Goal: Find contact information: Find contact information

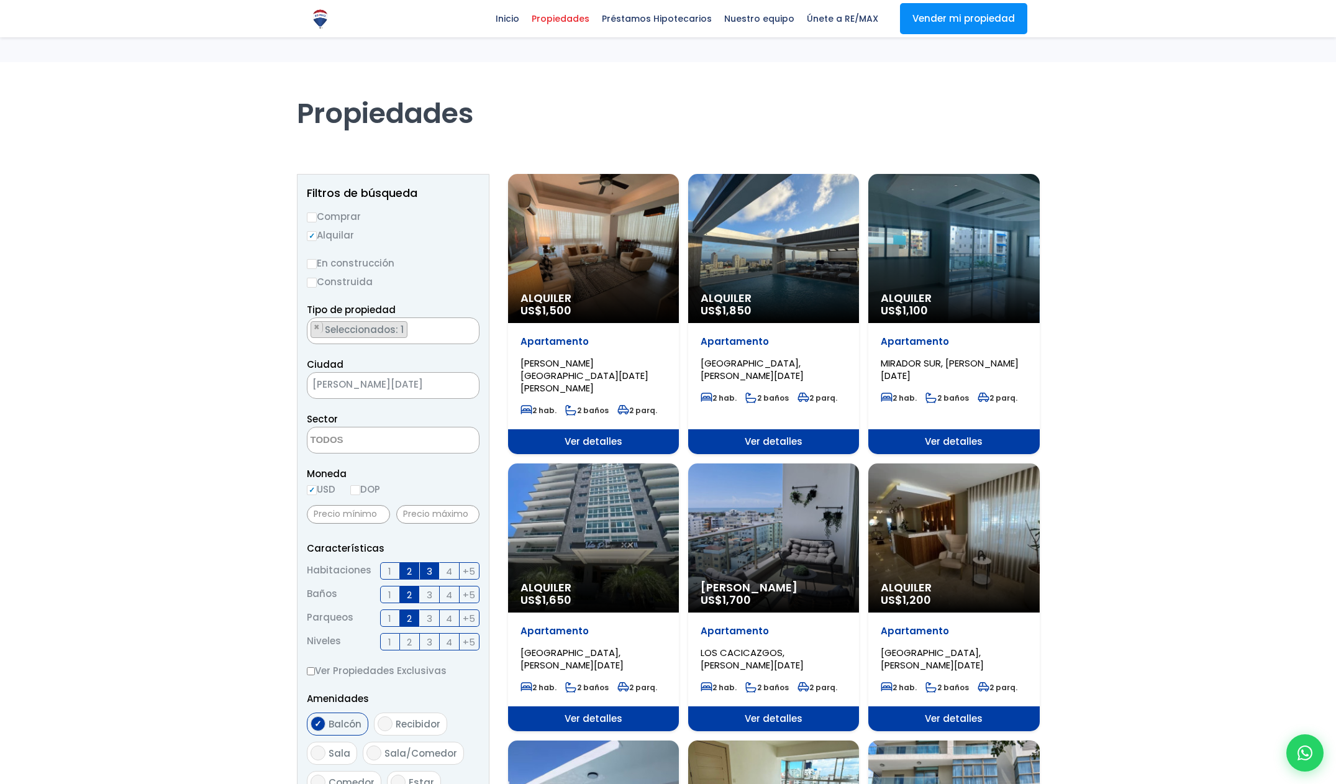
select select
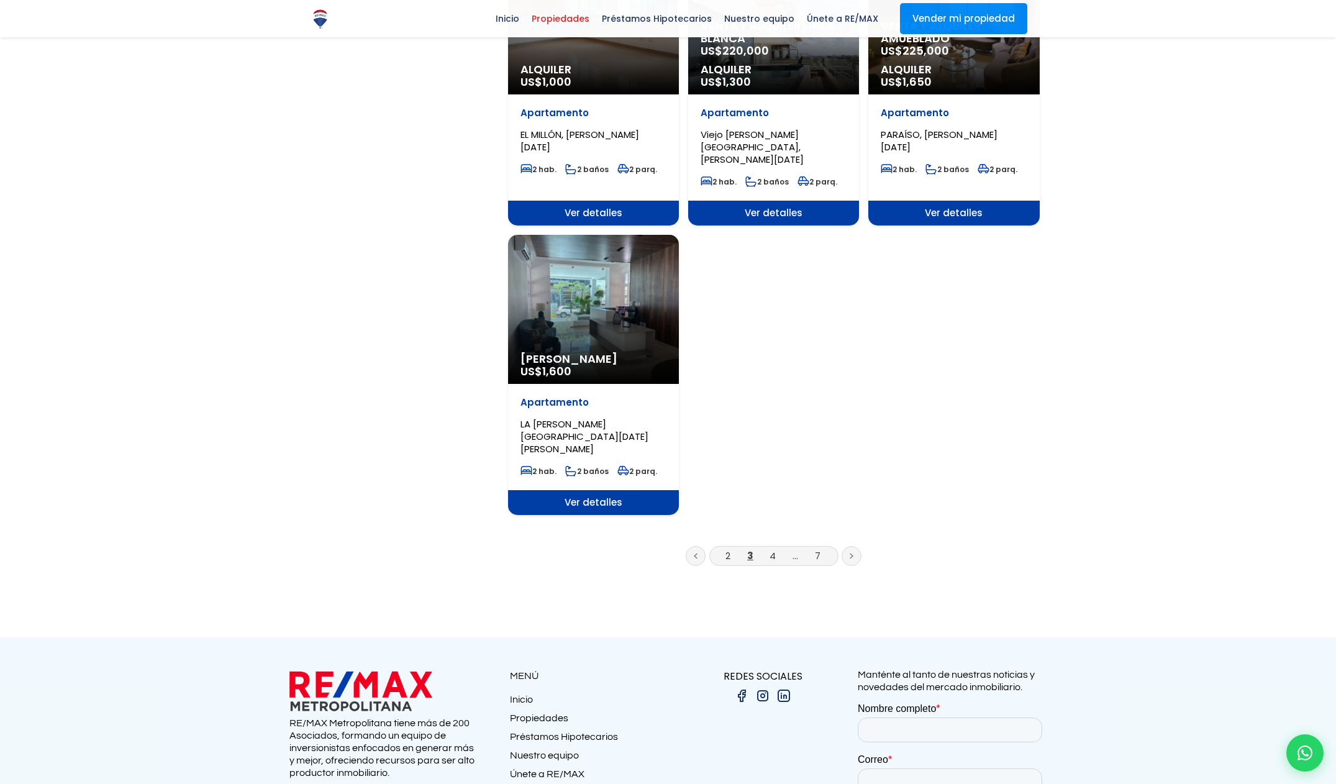
scroll to position [1374, 0]
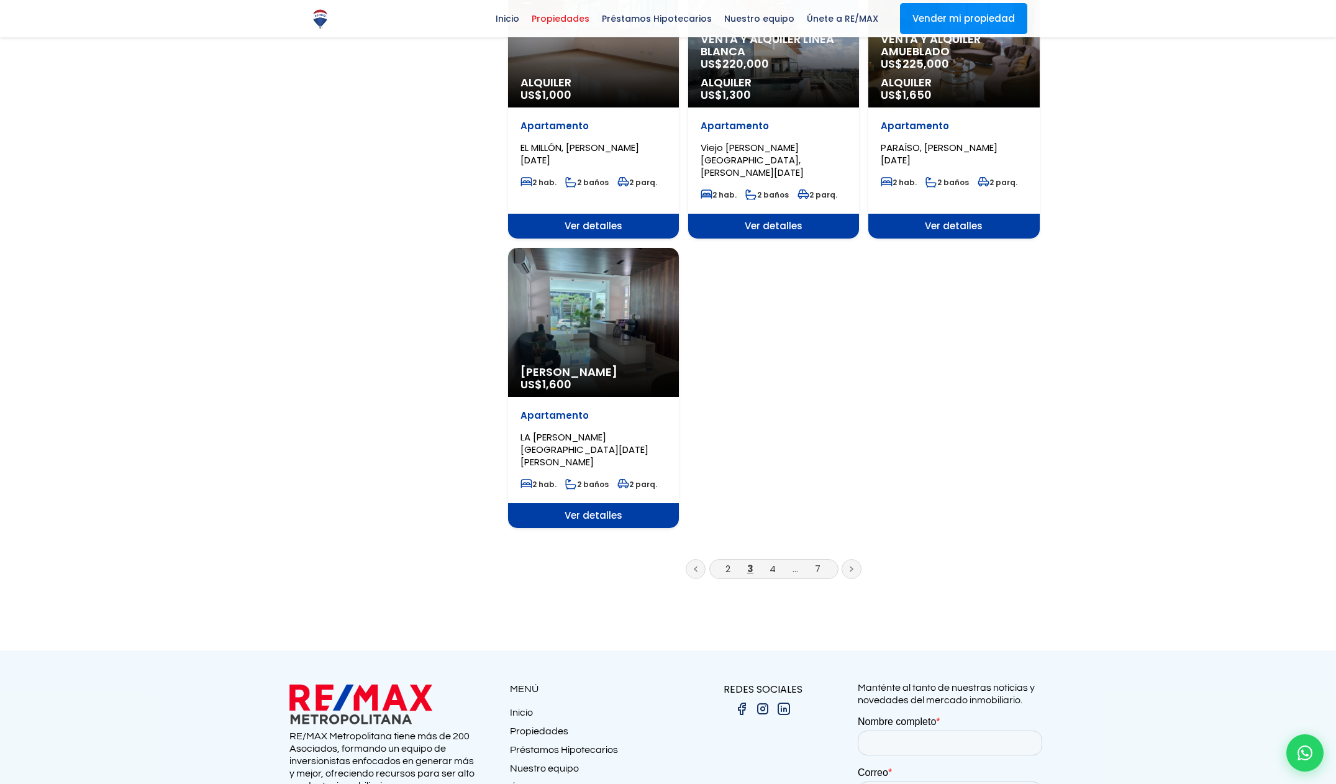
scroll to position [1374, 0]
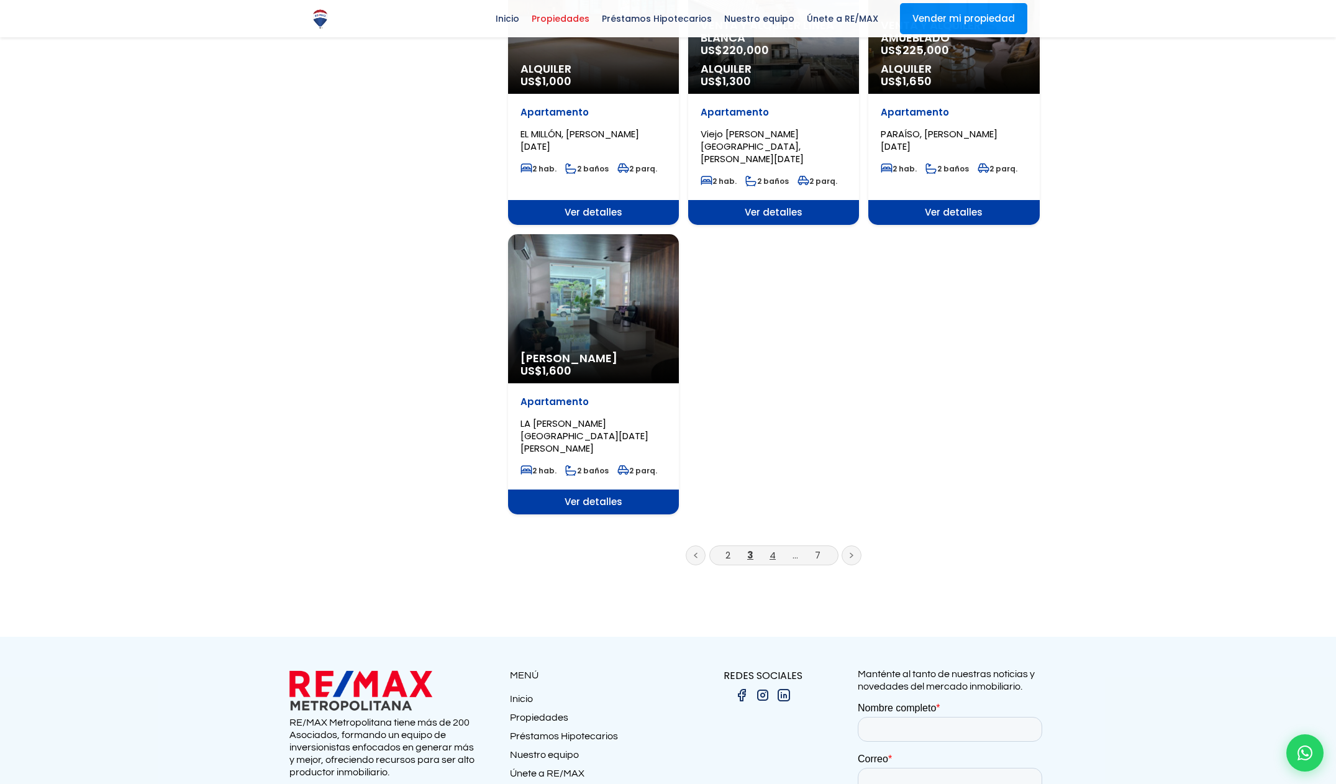
click at [772, 548] on link "4" at bounding box center [772, 554] width 6 height 13
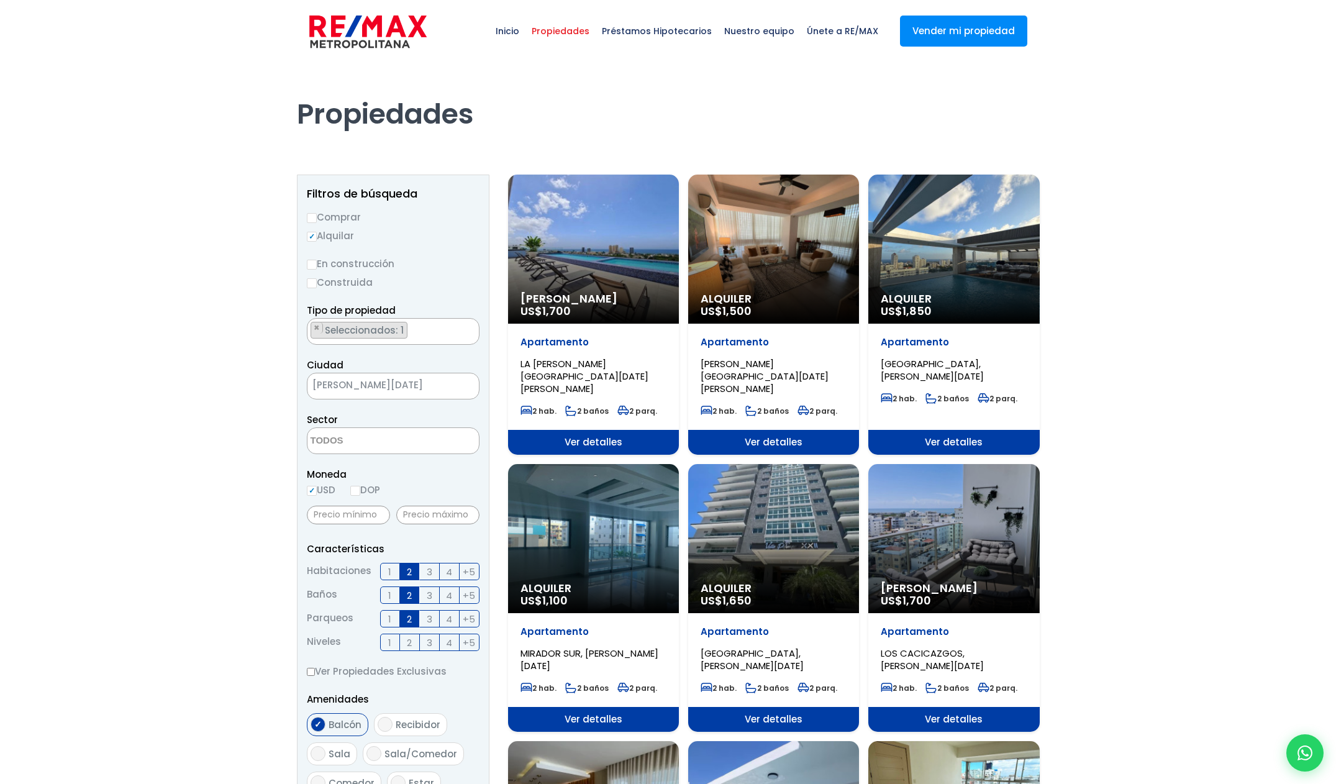
click at [679, 435] on span "Ver detalles" at bounding box center [593, 442] width 171 height 25
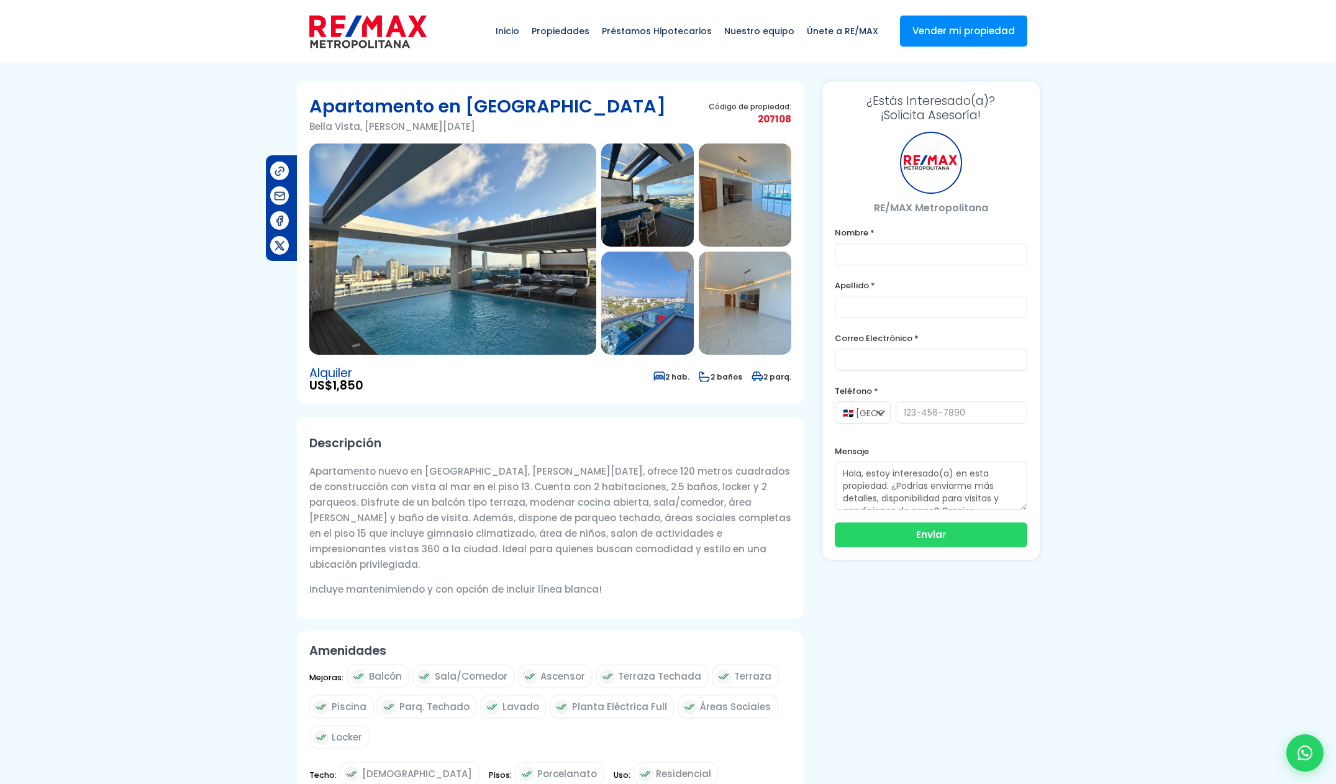
click at [433, 268] on img at bounding box center [452, 248] width 287 height 211
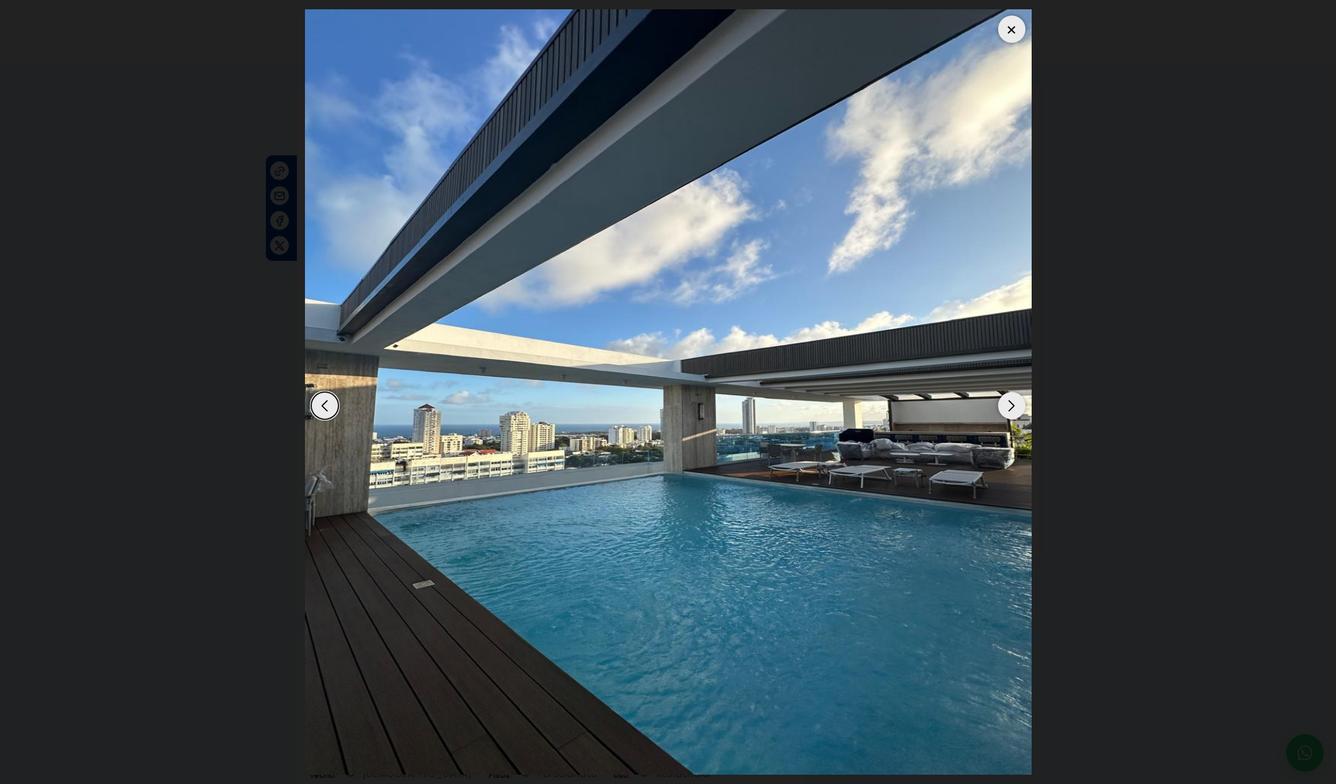
click at [1015, 404] on div "Next slide" at bounding box center [1011, 405] width 27 height 27
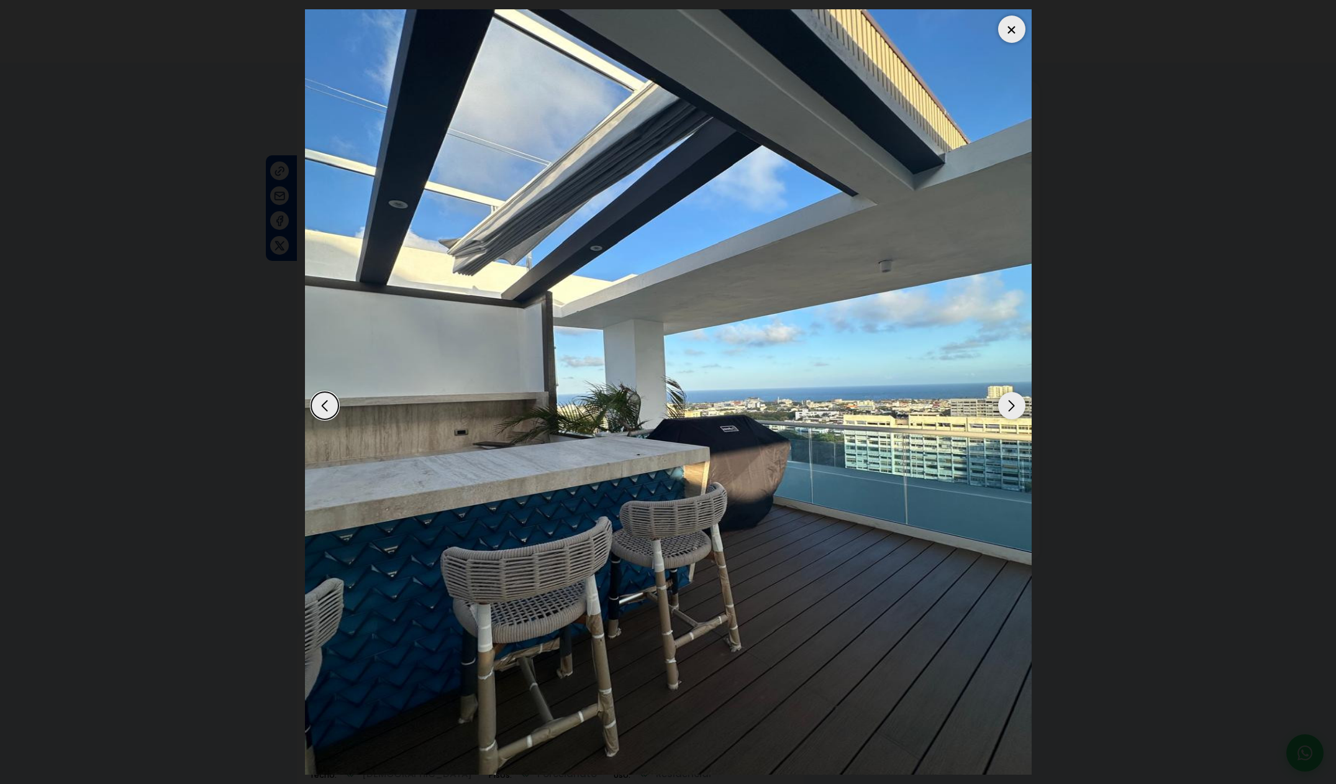
click at [1015, 404] on div "Next slide" at bounding box center [1011, 405] width 27 height 27
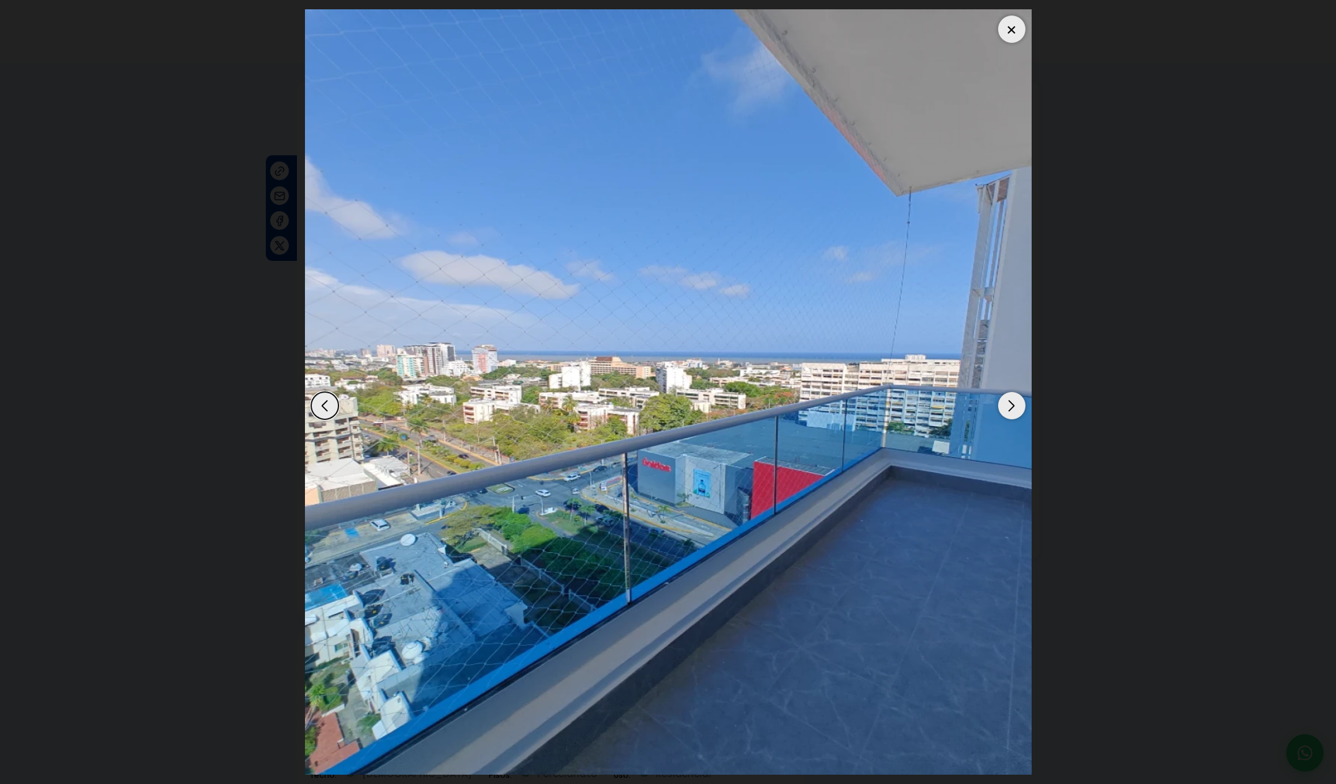
click at [1015, 405] on div "Next slide" at bounding box center [1011, 405] width 27 height 27
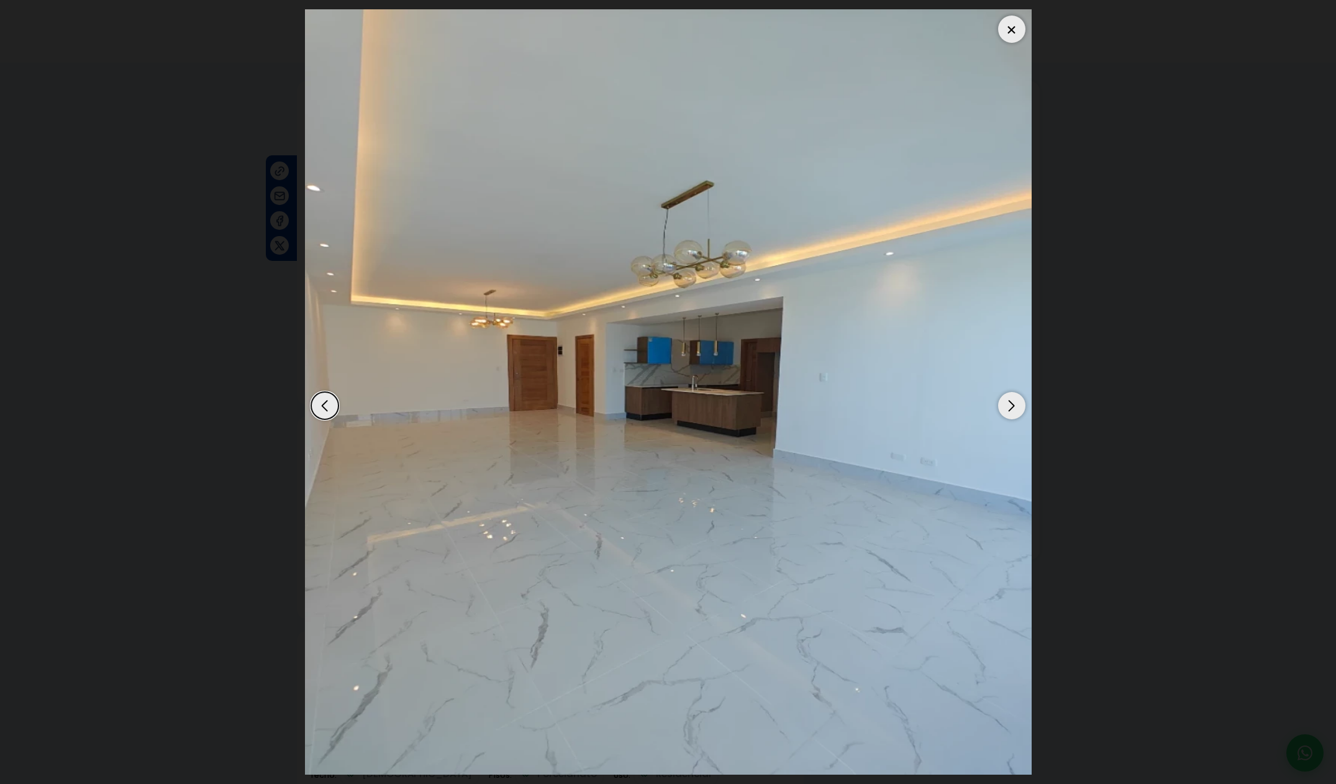
click at [1015, 405] on div "Next slide" at bounding box center [1011, 405] width 27 height 27
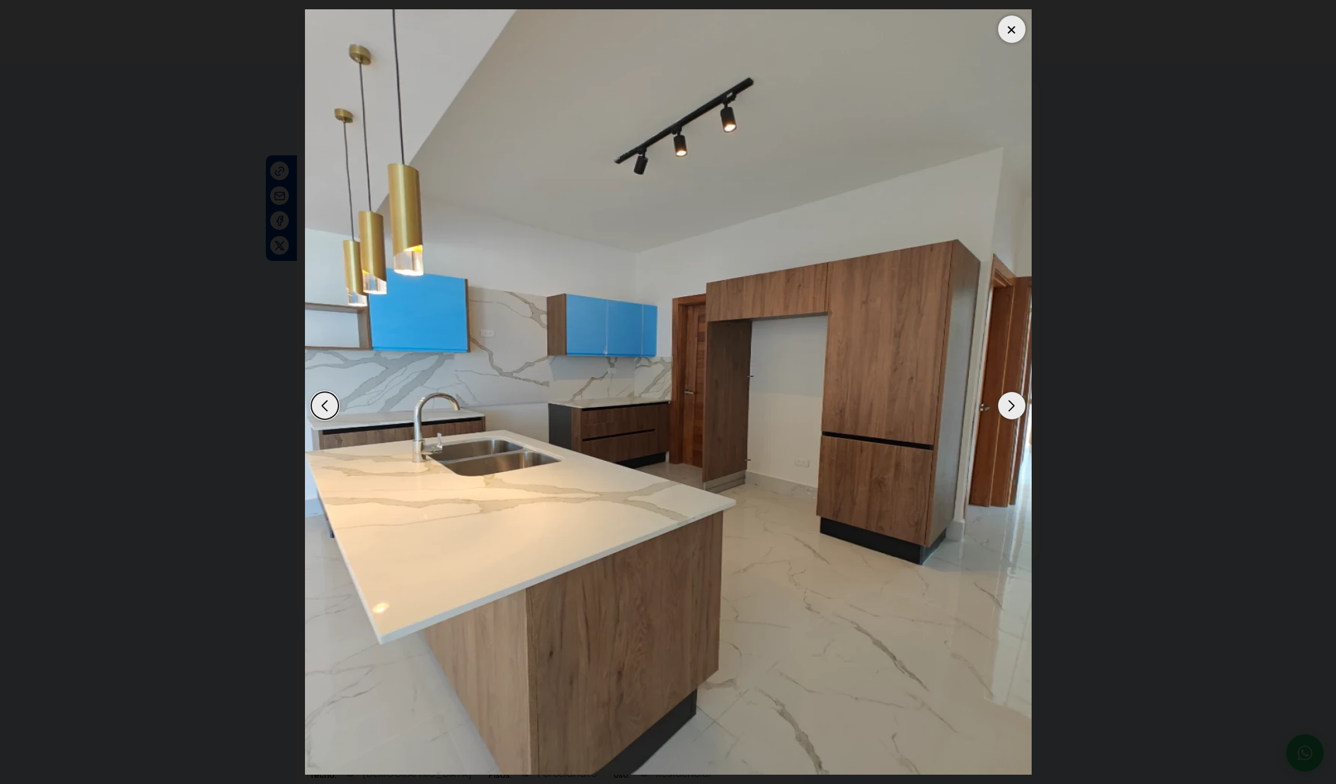
click at [1015, 405] on div "Next slide" at bounding box center [1011, 405] width 27 height 27
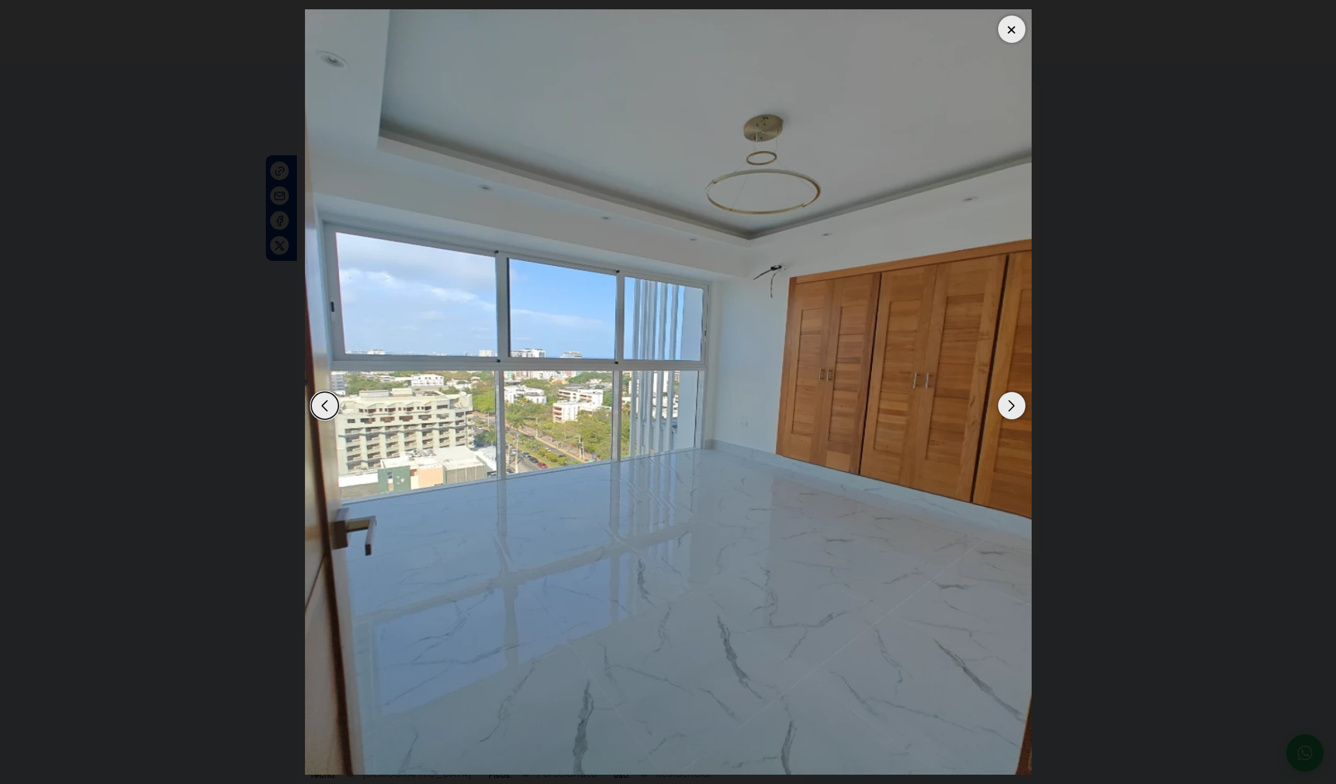
click at [1015, 405] on div "Next slide" at bounding box center [1011, 405] width 27 height 27
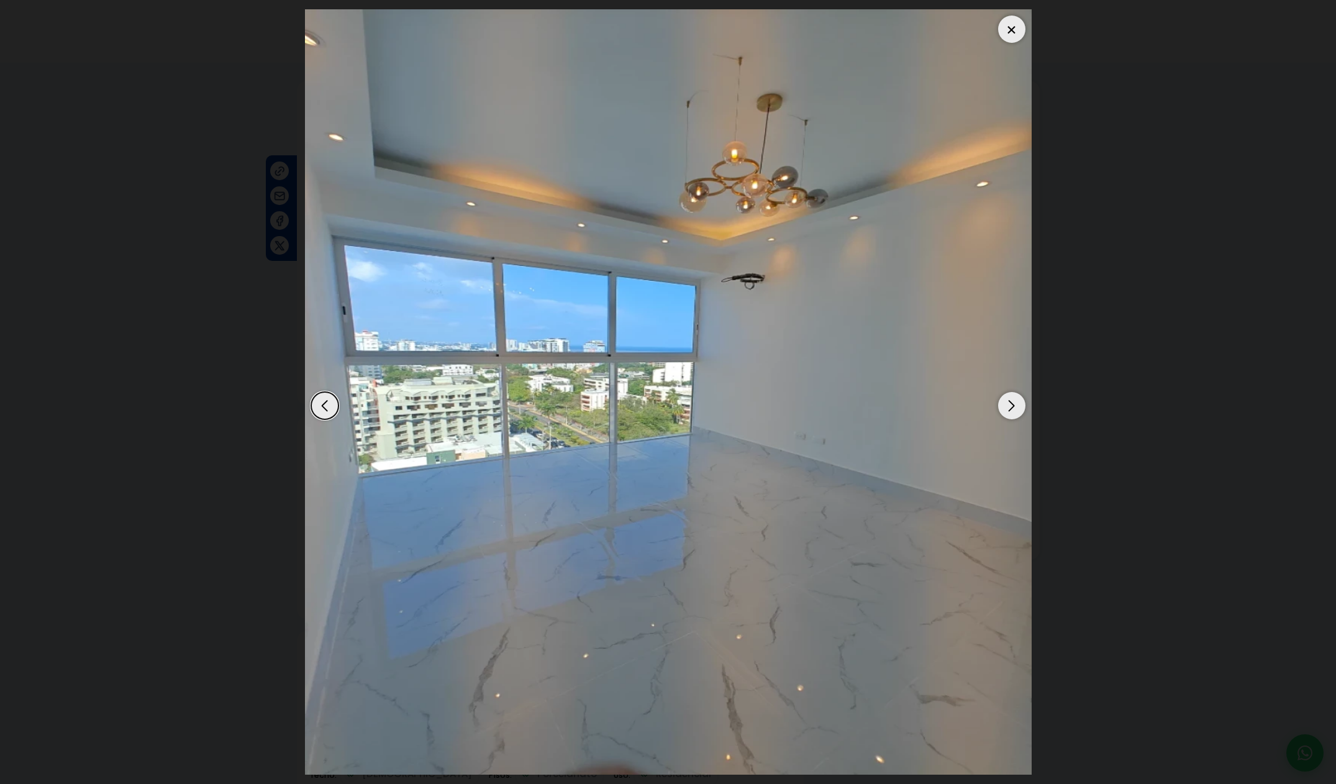
click at [327, 409] on div "Previous slide" at bounding box center [324, 405] width 27 height 27
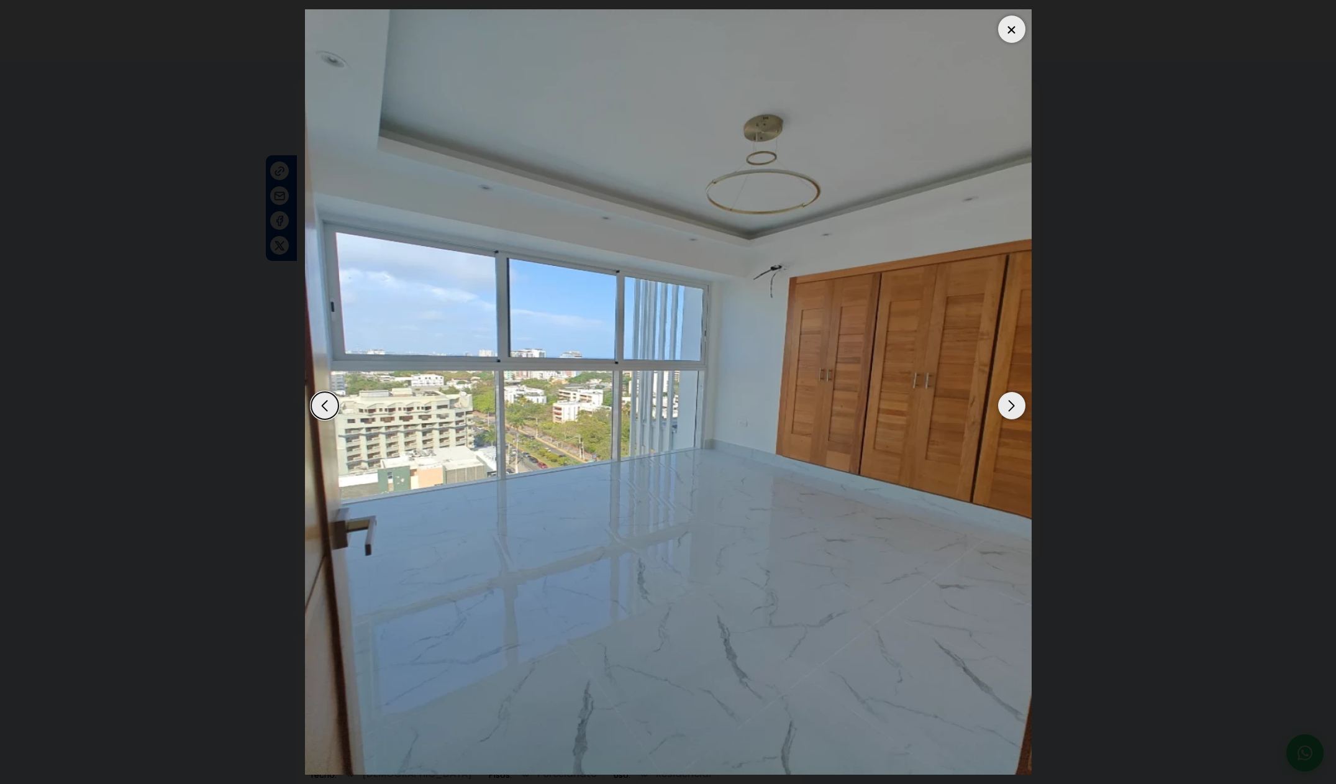
click at [1010, 405] on div "Next slide" at bounding box center [1011, 405] width 27 height 27
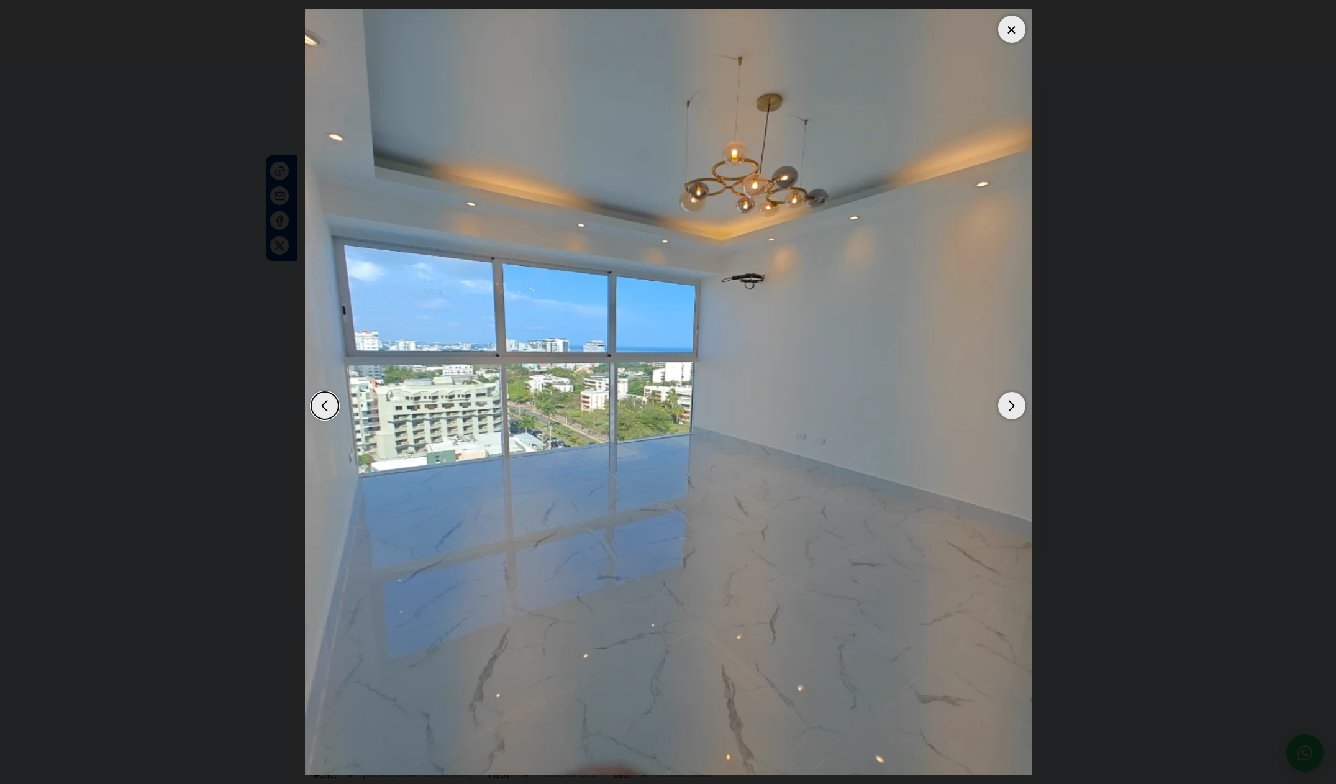
click at [1010, 404] on div "Next slide" at bounding box center [1011, 405] width 27 height 27
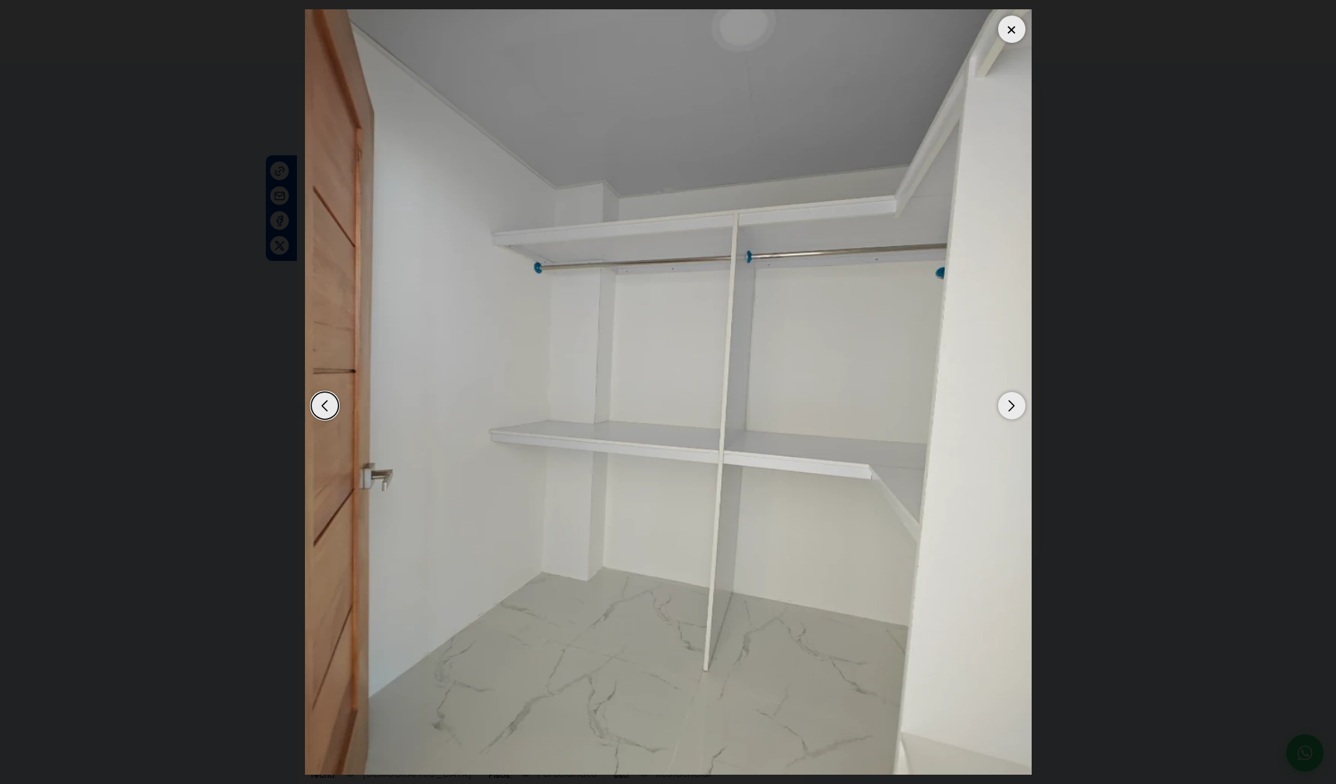
click at [1010, 404] on div "Next slide" at bounding box center [1011, 405] width 27 height 27
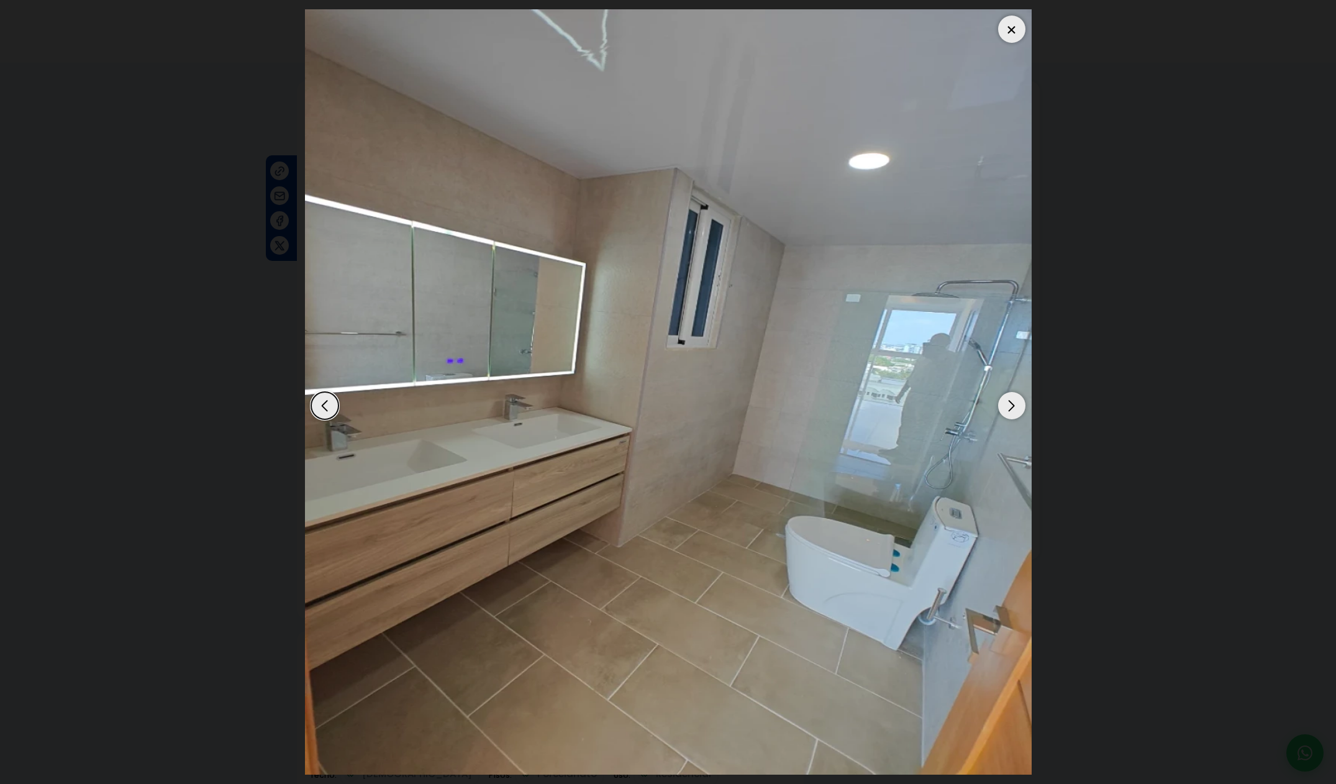
click at [1010, 404] on div "Next slide" at bounding box center [1011, 405] width 27 height 27
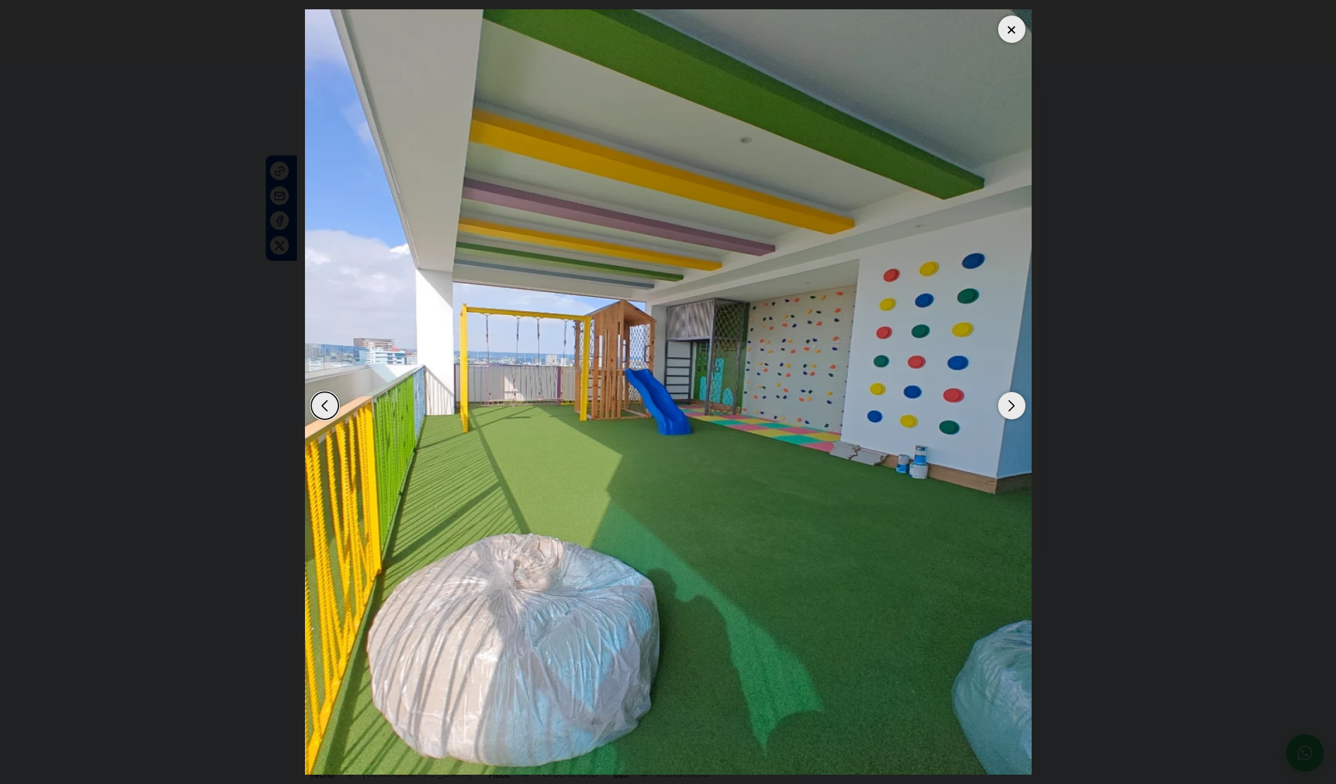
click at [1010, 404] on div "Next slide" at bounding box center [1011, 405] width 27 height 27
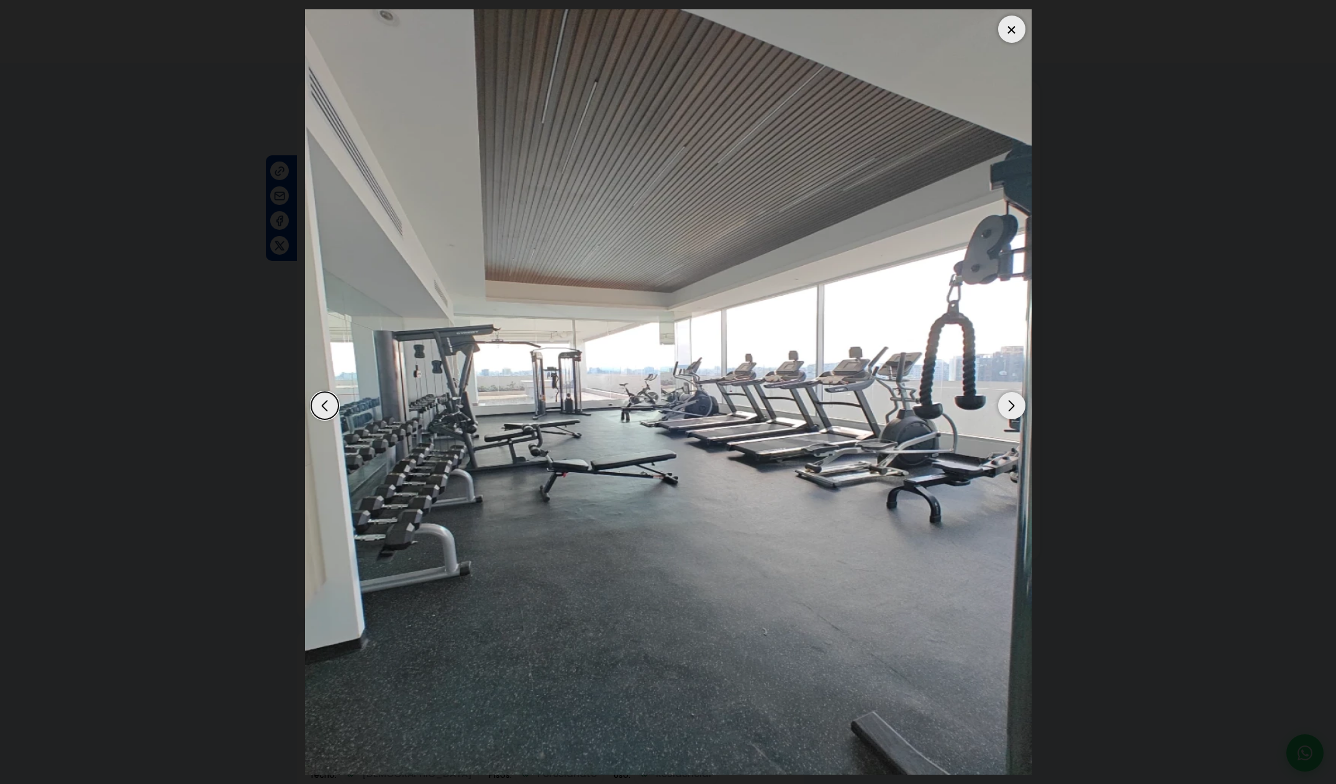
click at [1010, 404] on div "Next slide" at bounding box center [1011, 405] width 27 height 27
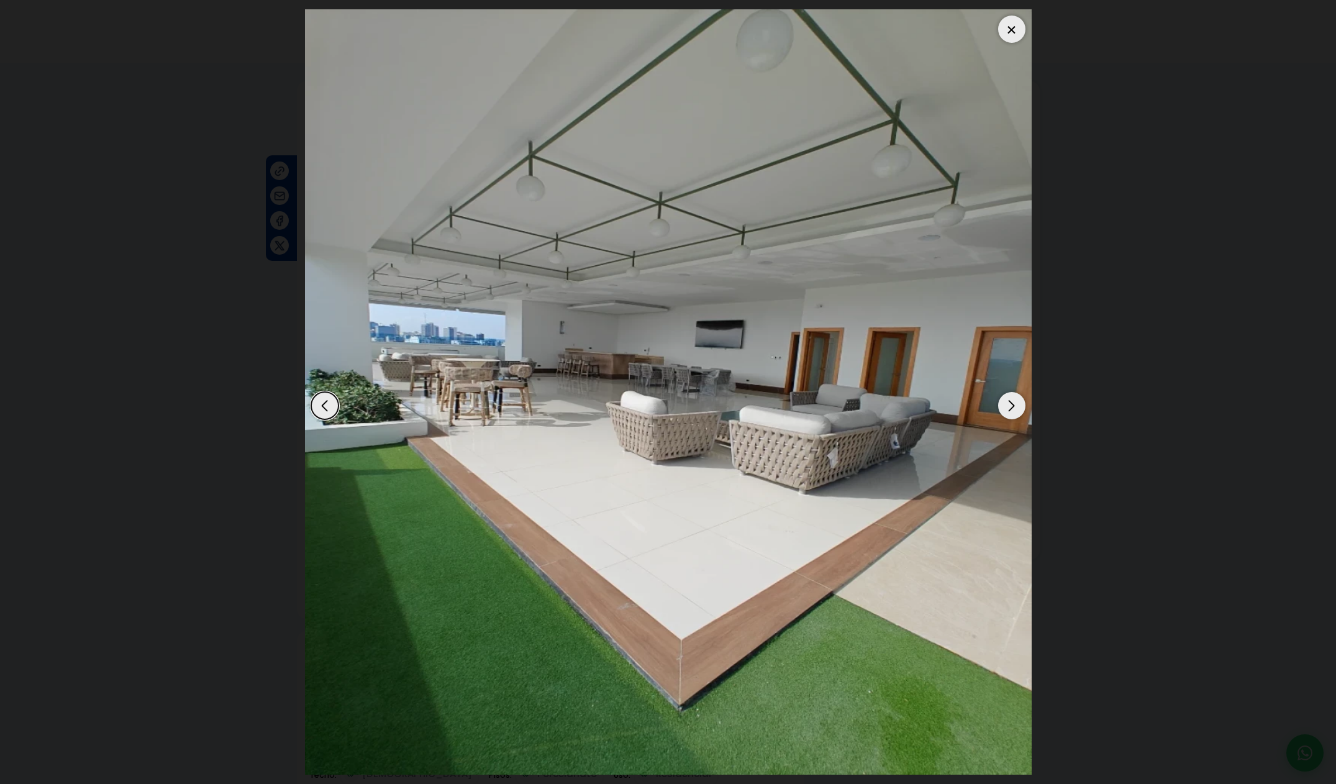
click at [1010, 404] on div "Next slide" at bounding box center [1011, 405] width 27 height 27
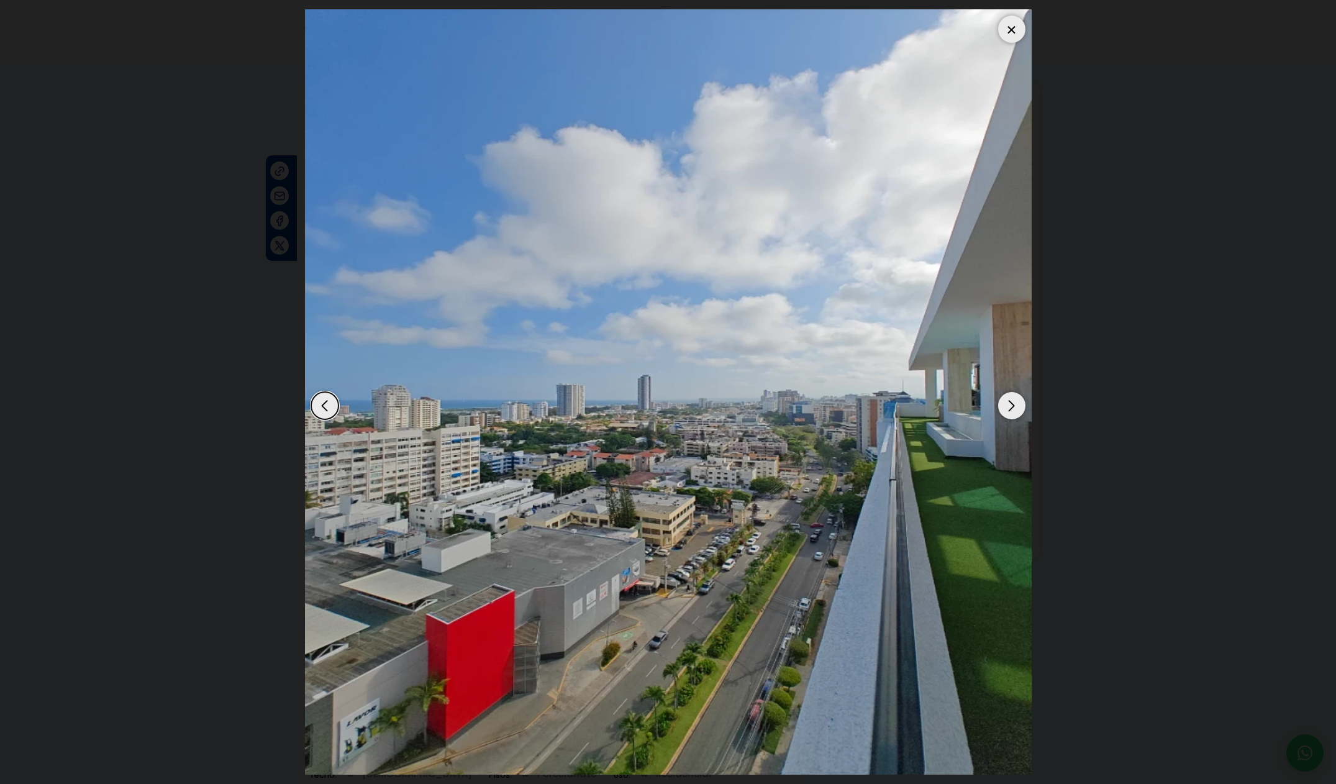
click at [1010, 404] on div "Next slide" at bounding box center [1011, 405] width 27 height 27
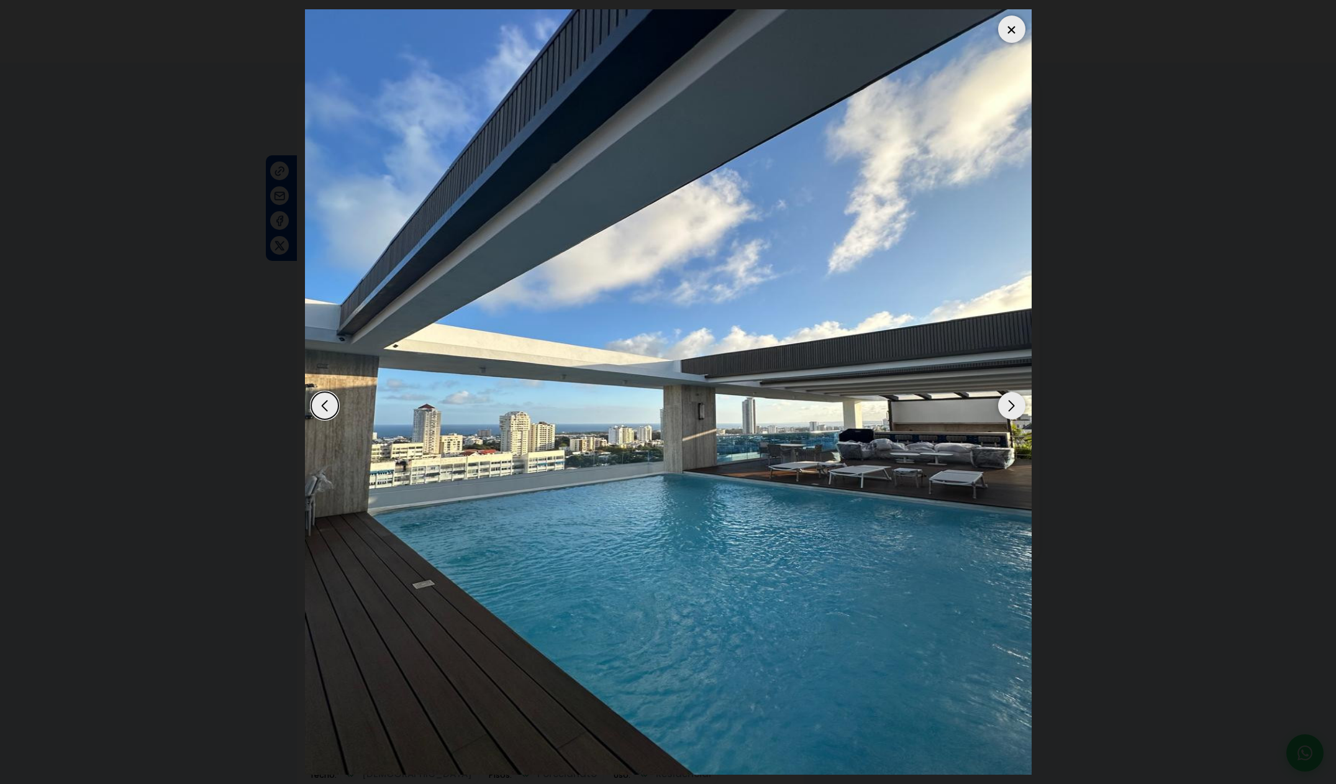
click at [1010, 404] on div "Next slide" at bounding box center [1011, 405] width 27 height 27
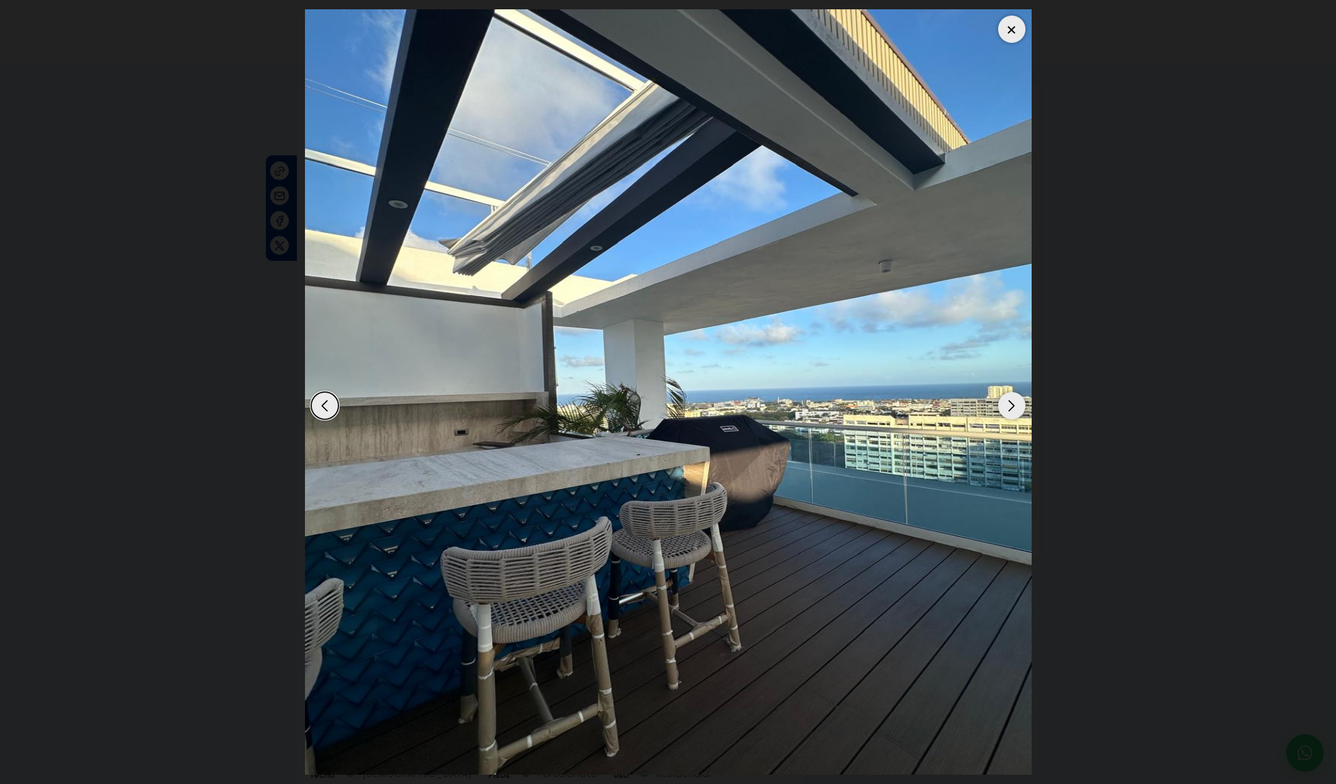
click at [1010, 404] on div "Next slide" at bounding box center [1011, 405] width 27 height 27
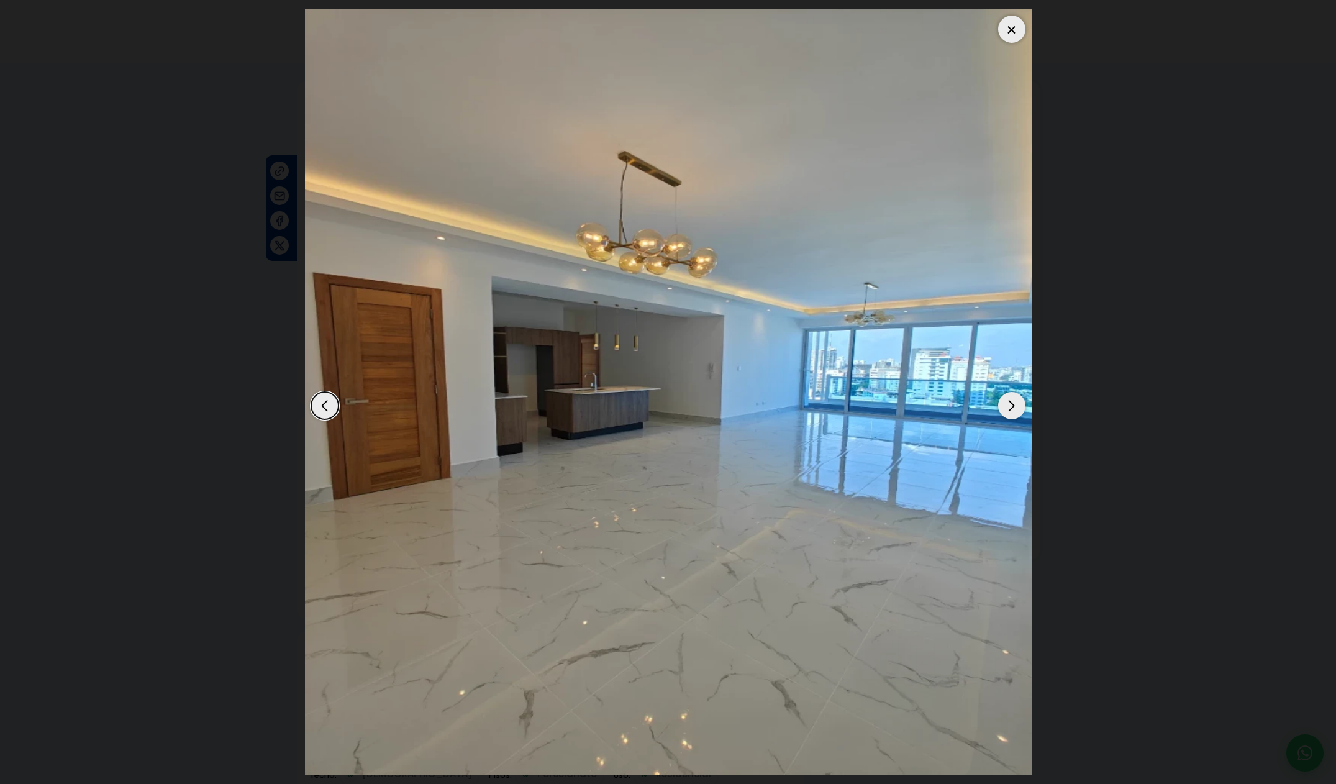
click at [1010, 404] on div "Next slide" at bounding box center [1011, 405] width 27 height 27
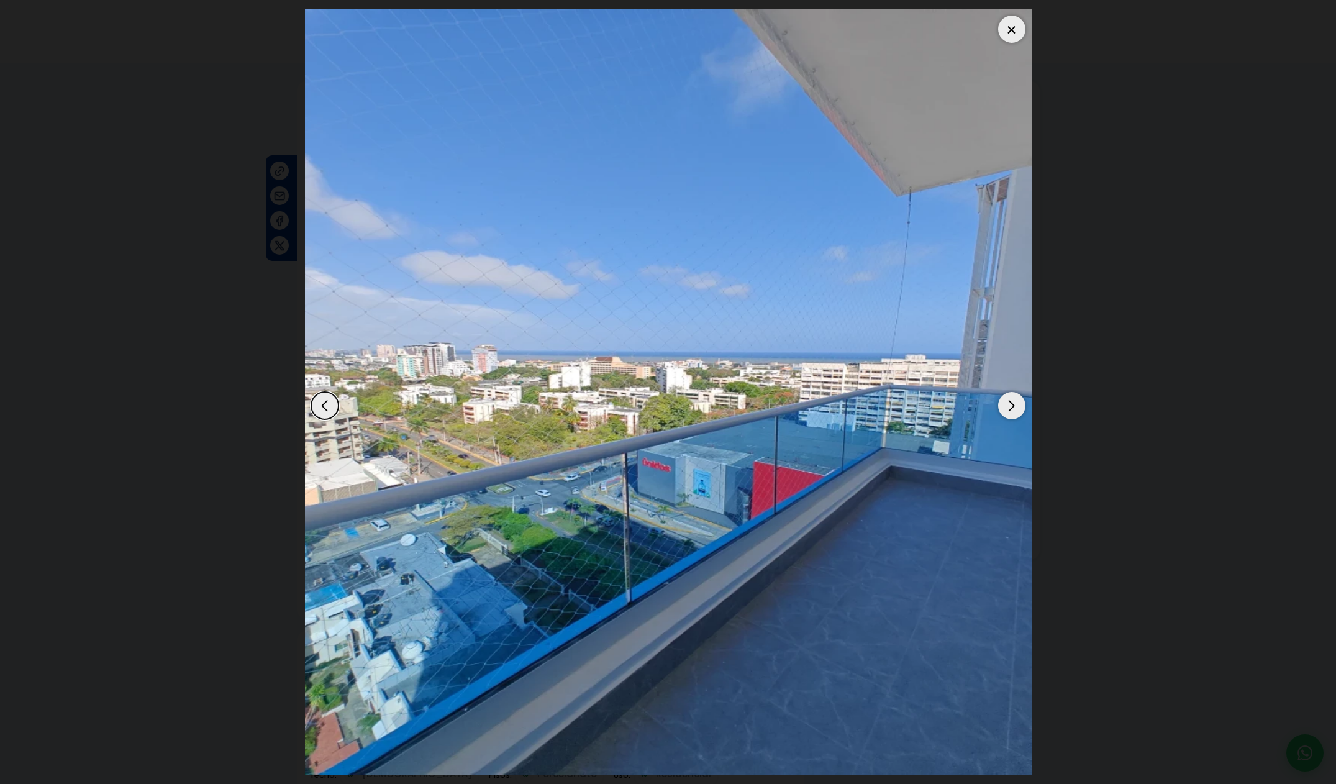
click at [1010, 404] on div "Next slide" at bounding box center [1011, 405] width 27 height 27
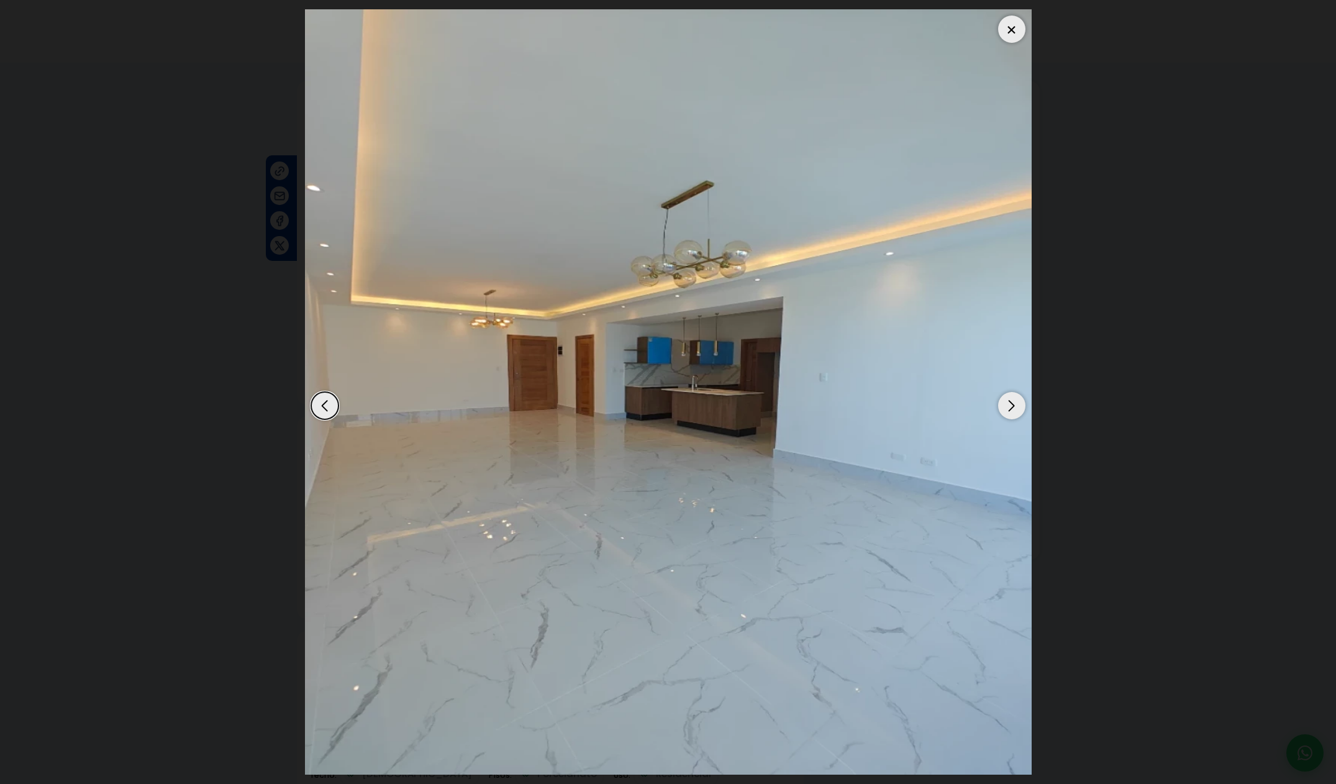
click at [1013, 30] on div at bounding box center [1011, 29] width 27 height 27
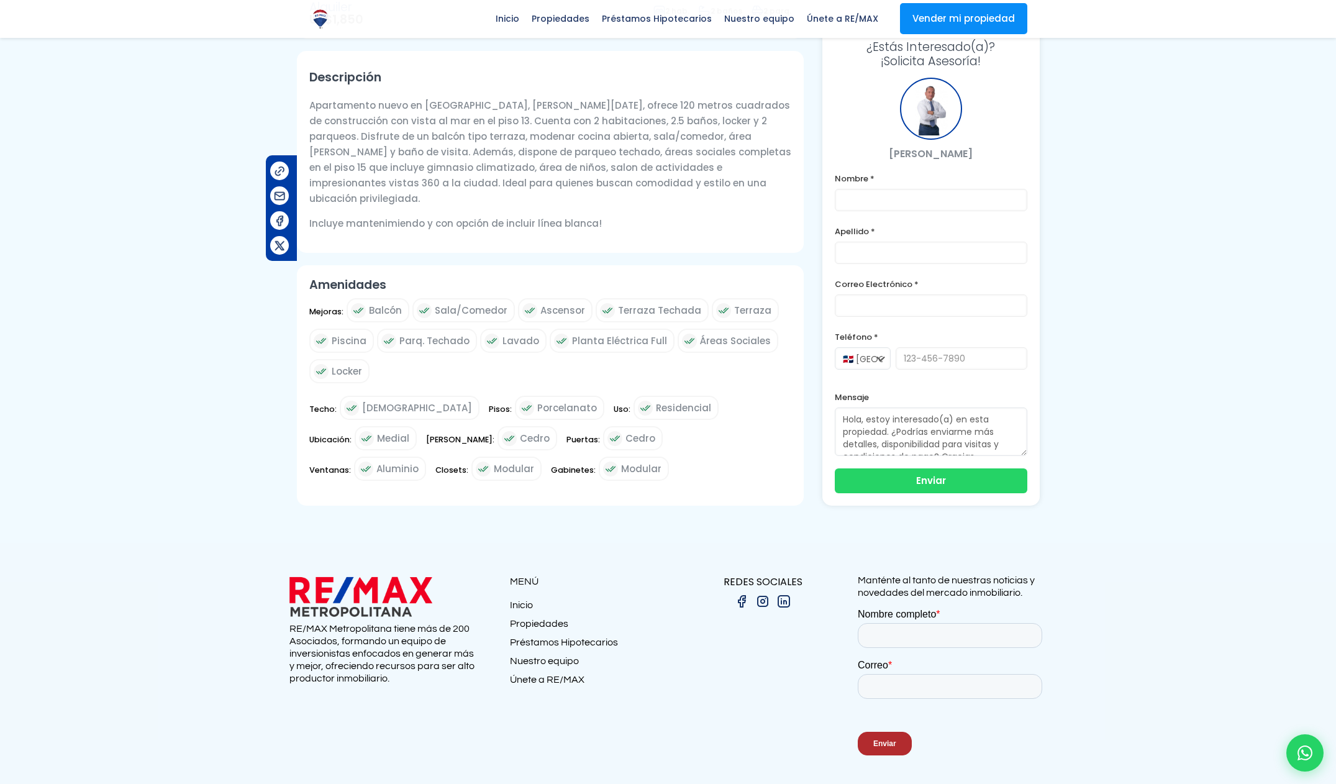
scroll to position [396, 0]
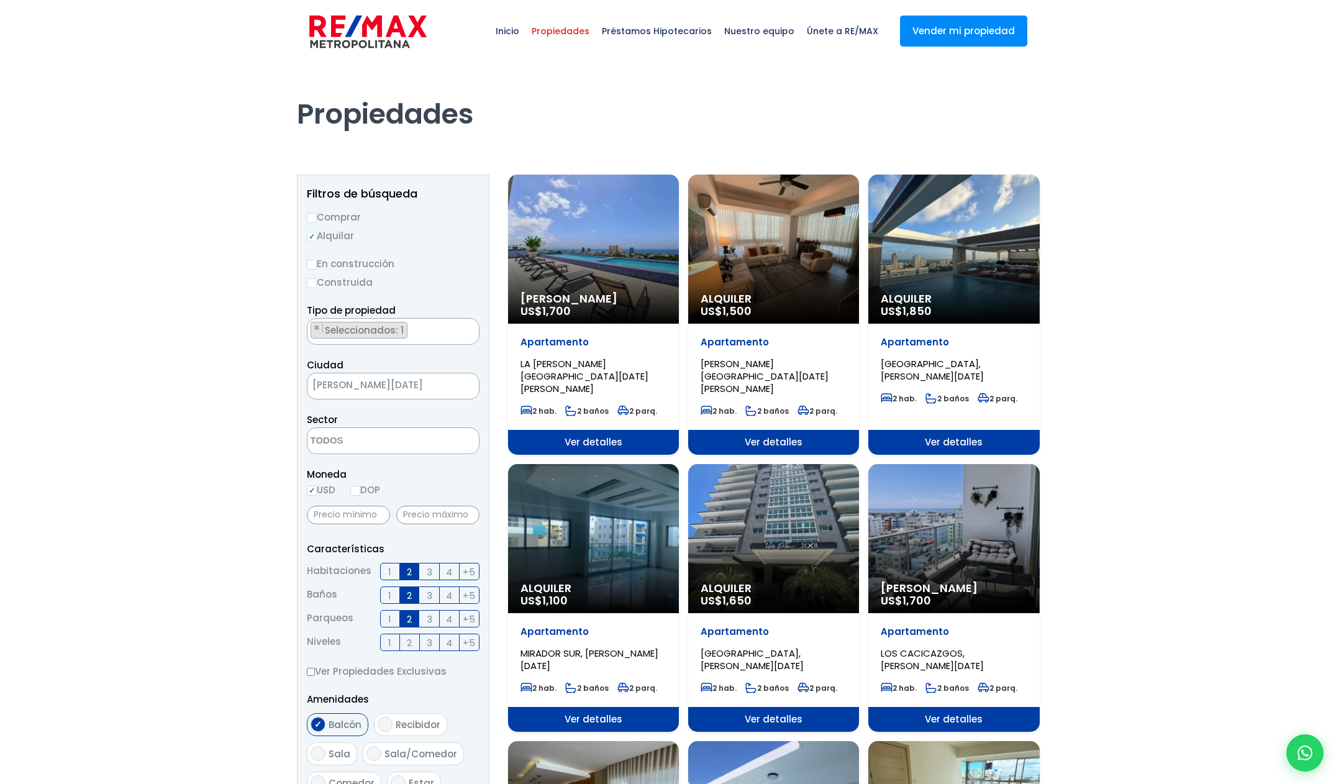
click at [633, 323] on div "Alquiler US$ 1,100" at bounding box center [593, 248] width 171 height 149
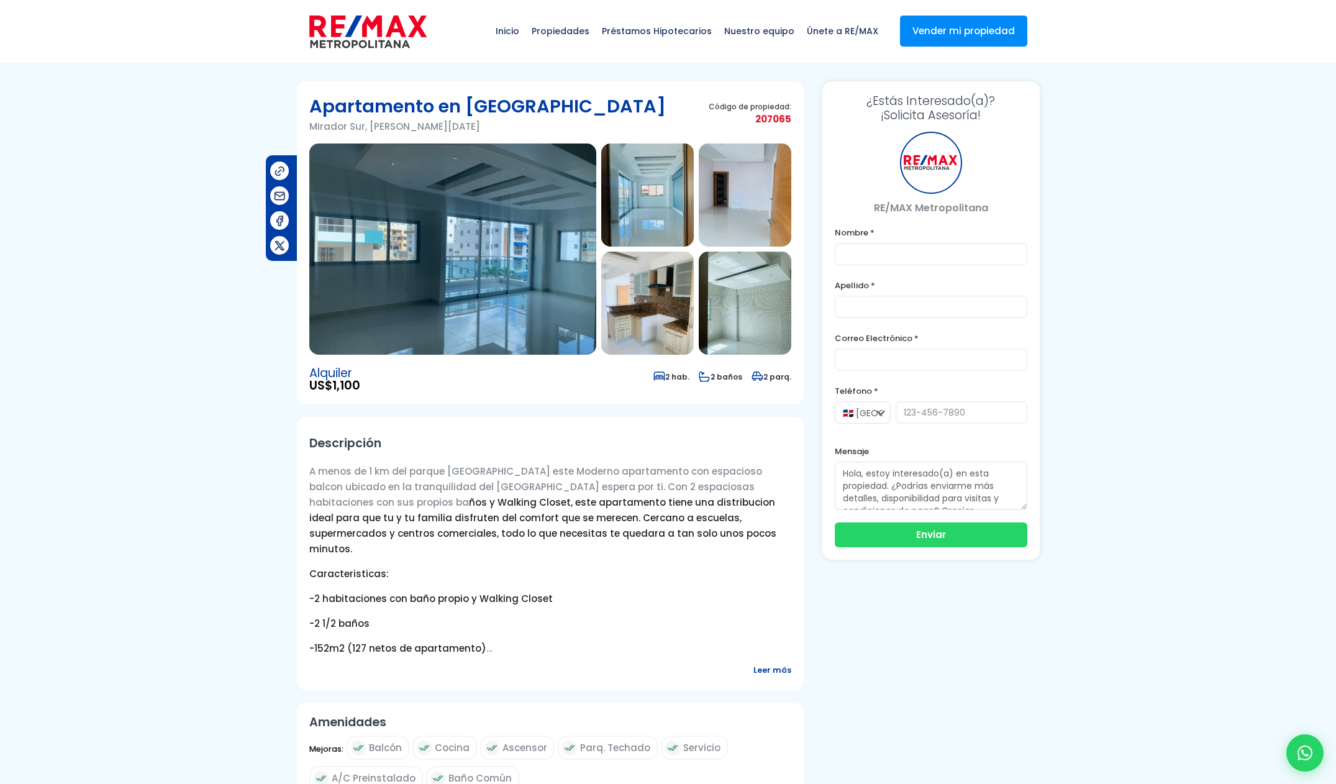
click at [499, 279] on img at bounding box center [452, 248] width 287 height 211
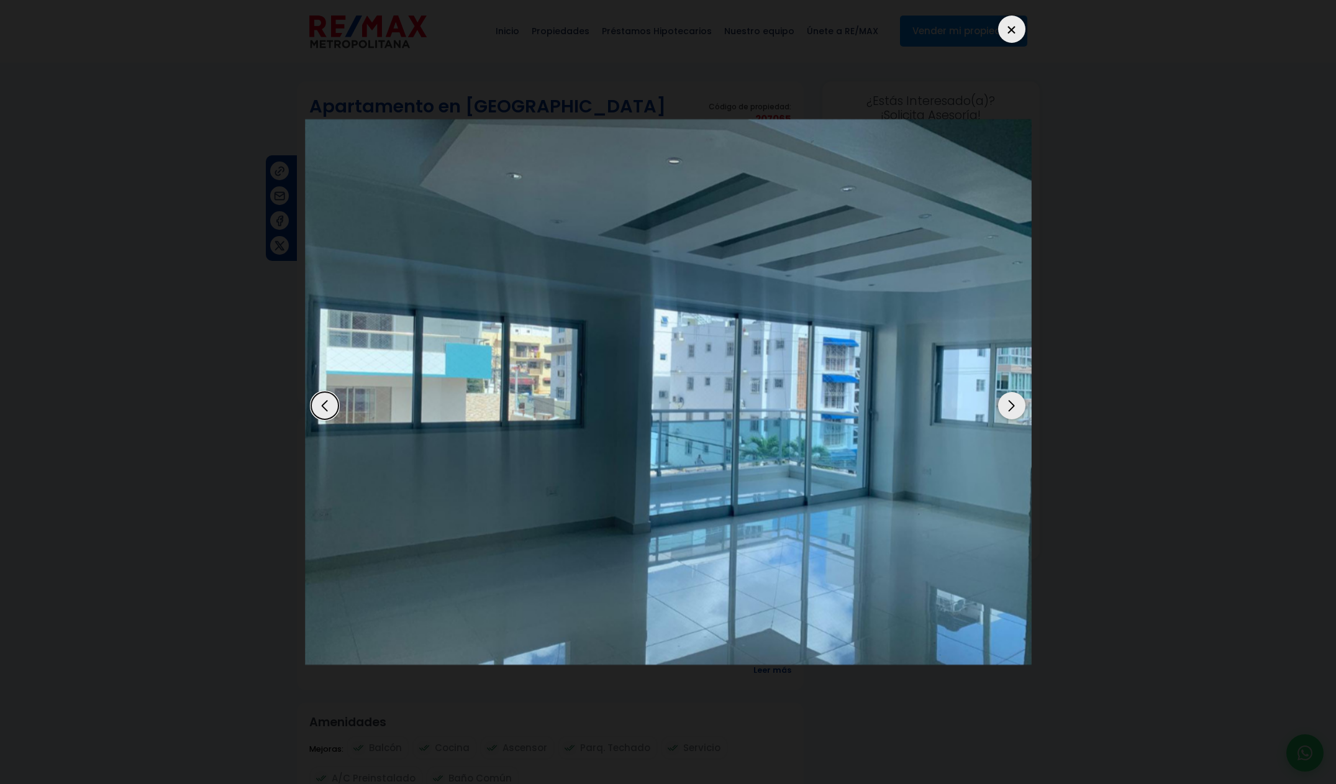
click at [1015, 405] on div "Next slide" at bounding box center [1011, 405] width 27 height 27
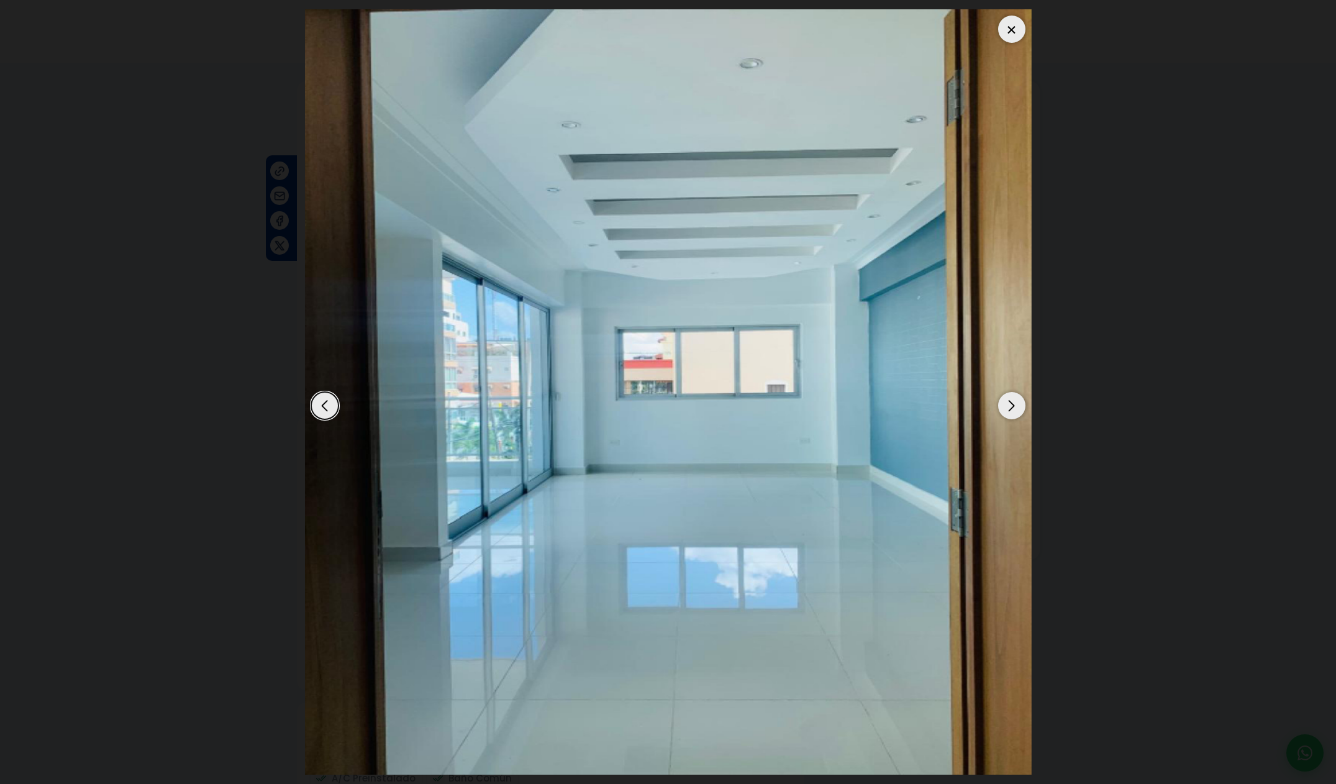
click at [1015, 405] on div "Next slide" at bounding box center [1011, 405] width 27 height 27
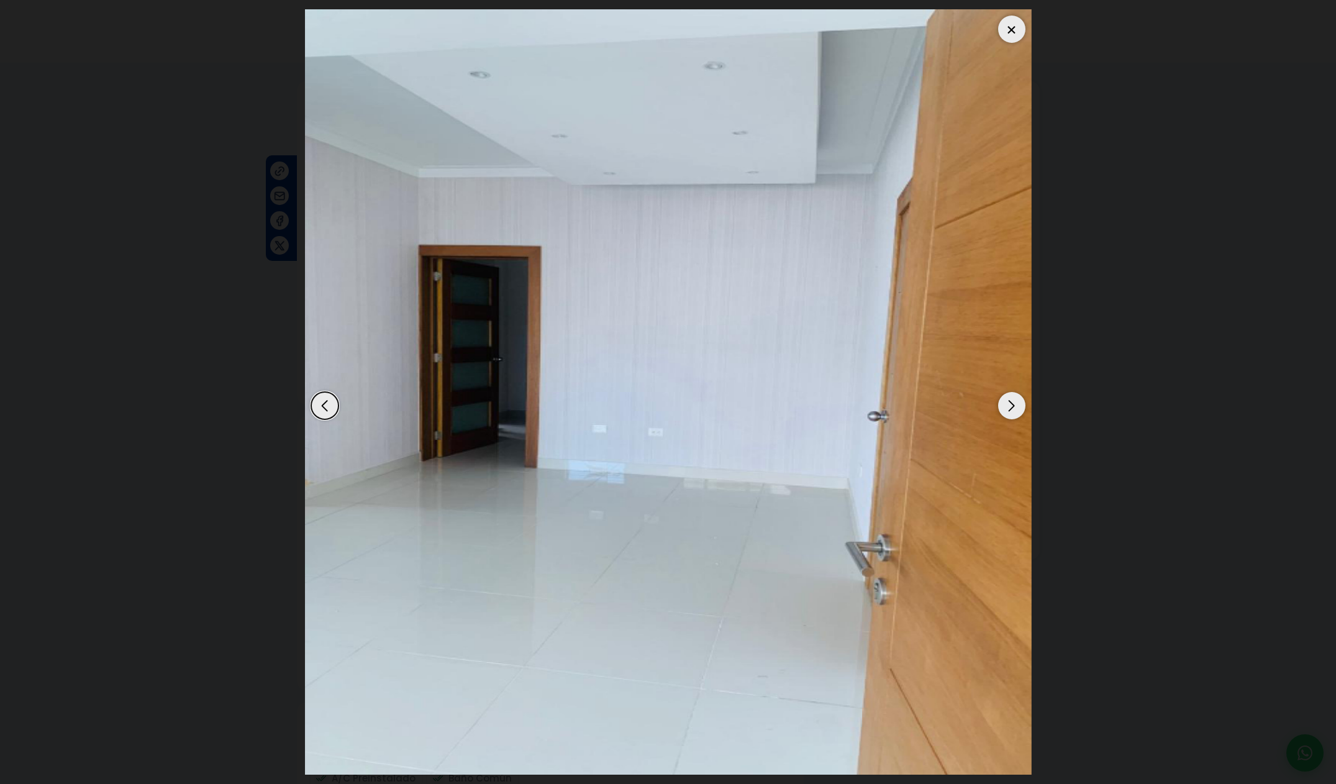
click at [1015, 405] on div "Next slide" at bounding box center [1011, 405] width 27 height 27
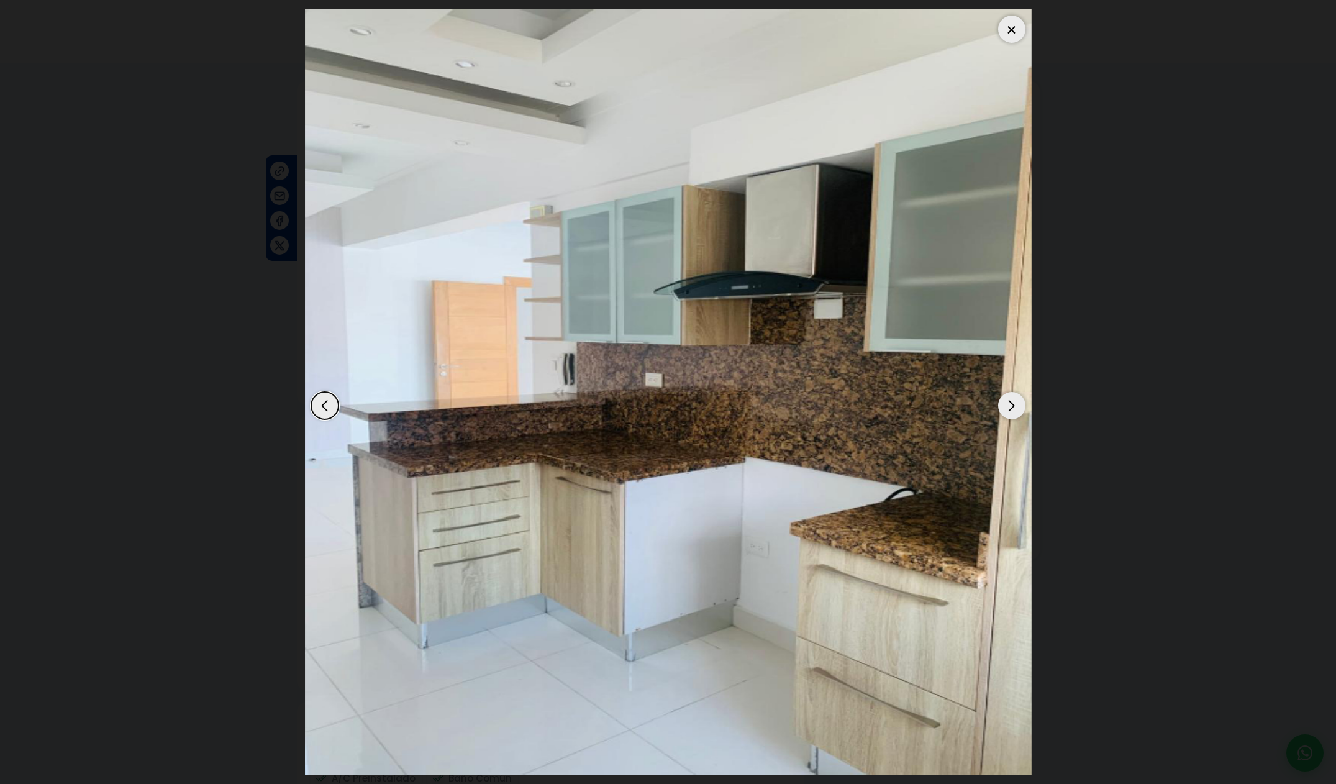
drag, startPoint x: 1015, startPoint y: 405, endPoint x: 984, endPoint y: 381, distance: 38.9
click at [1015, 406] on div "Next slide" at bounding box center [1011, 405] width 27 height 27
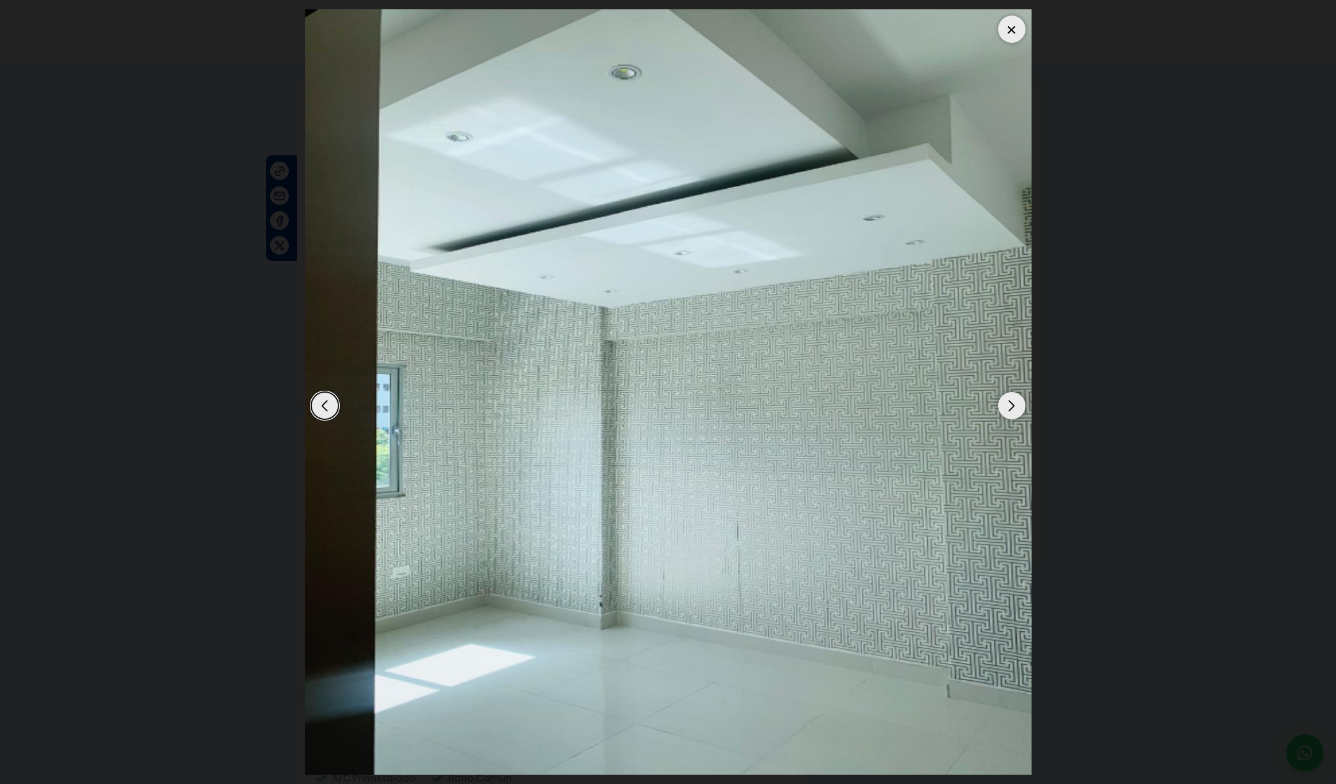
click at [1021, 27] on div at bounding box center [1011, 29] width 27 height 27
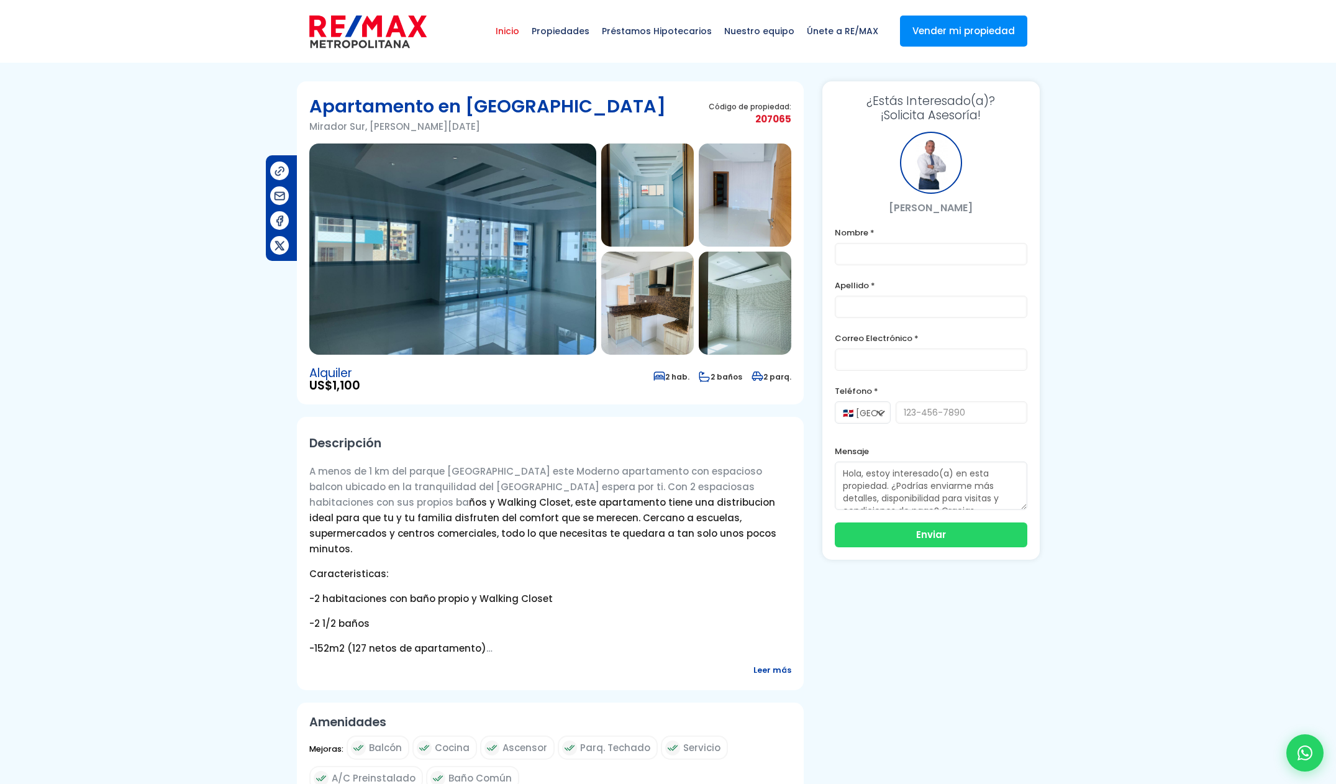
click at [519, 30] on span "Inicio" at bounding box center [507, 30] width 36 height 37
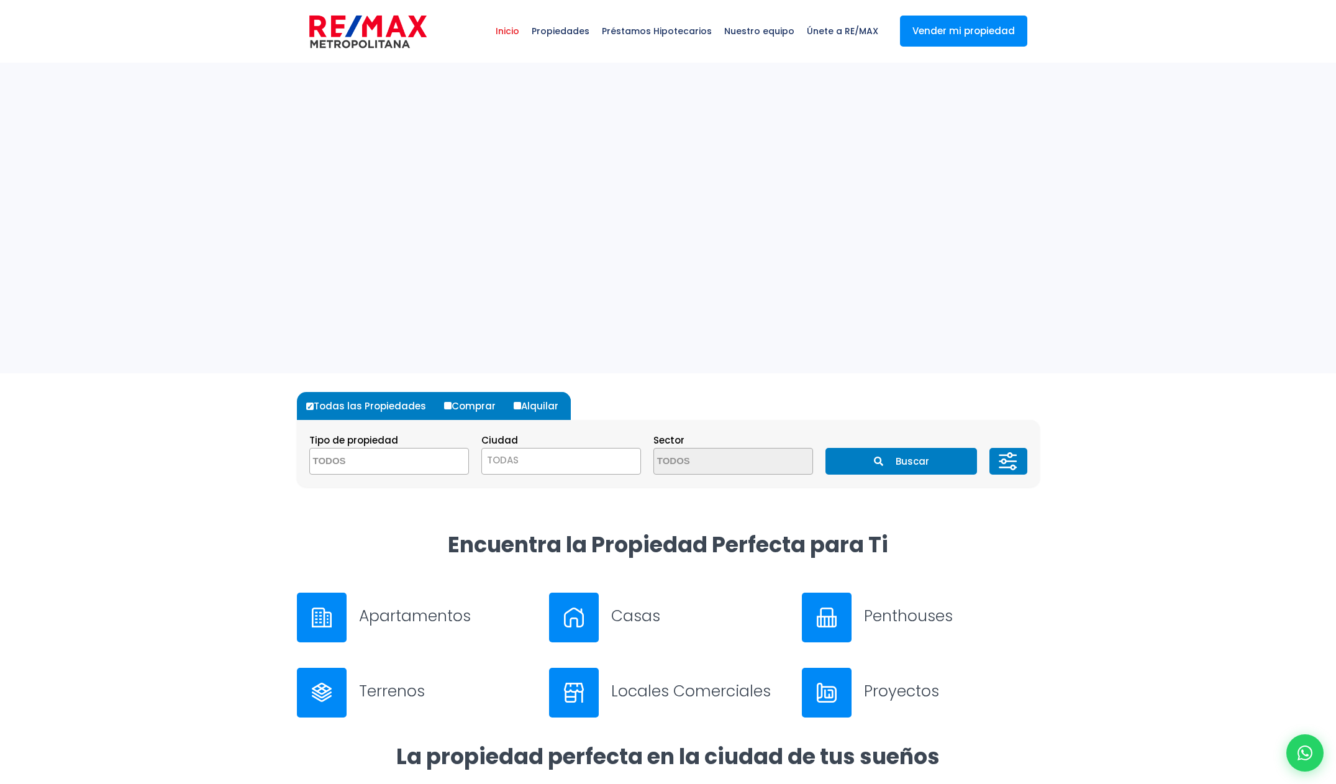
select select
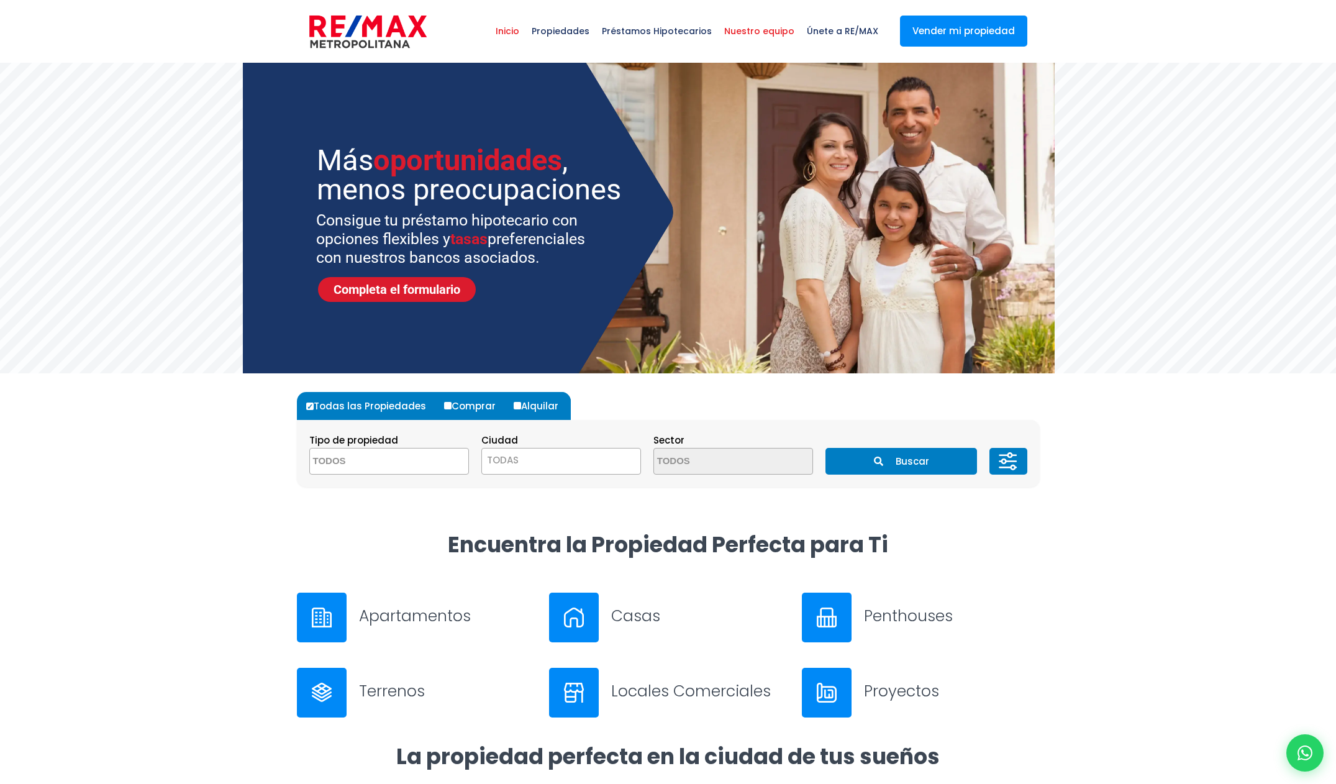
click at [773, 30] on span "Nuestro equipo" at bounding box center [759, 30] width 83 height 37
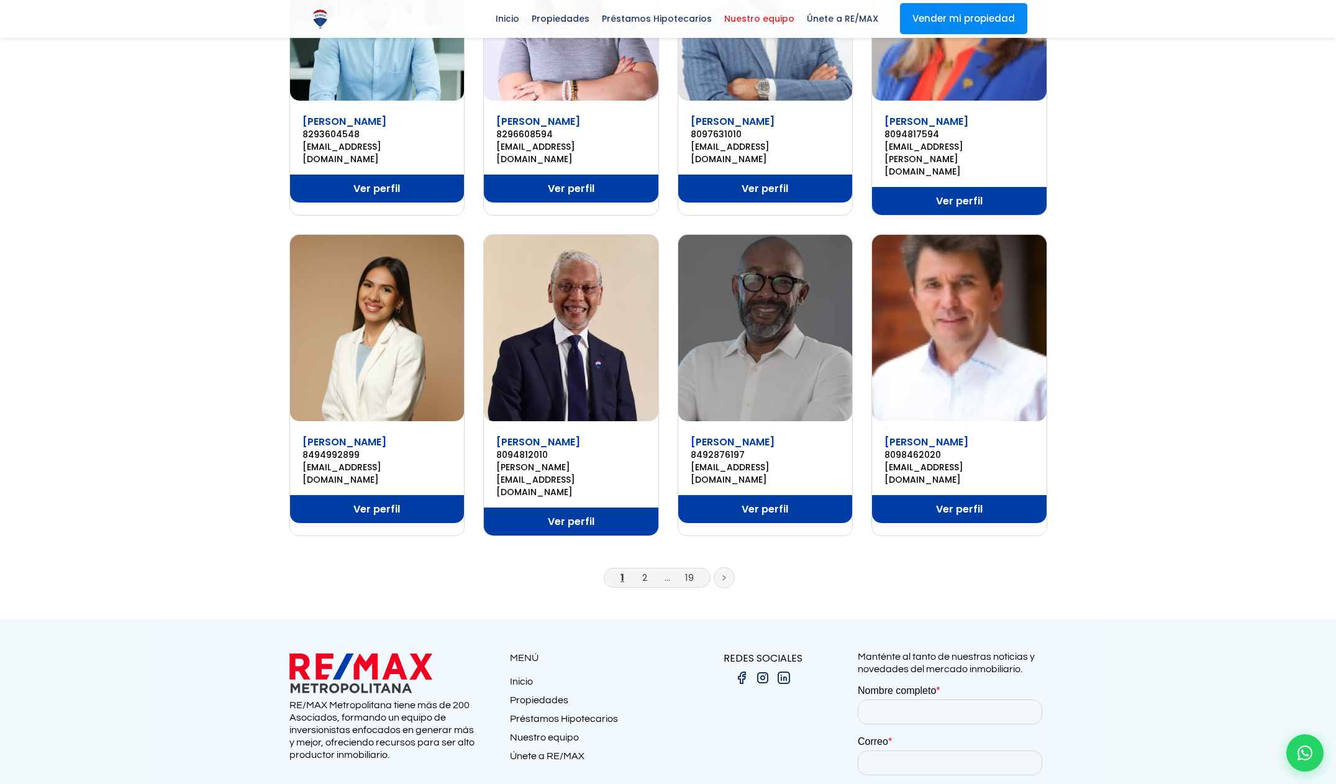
scroll to position [672, 0]
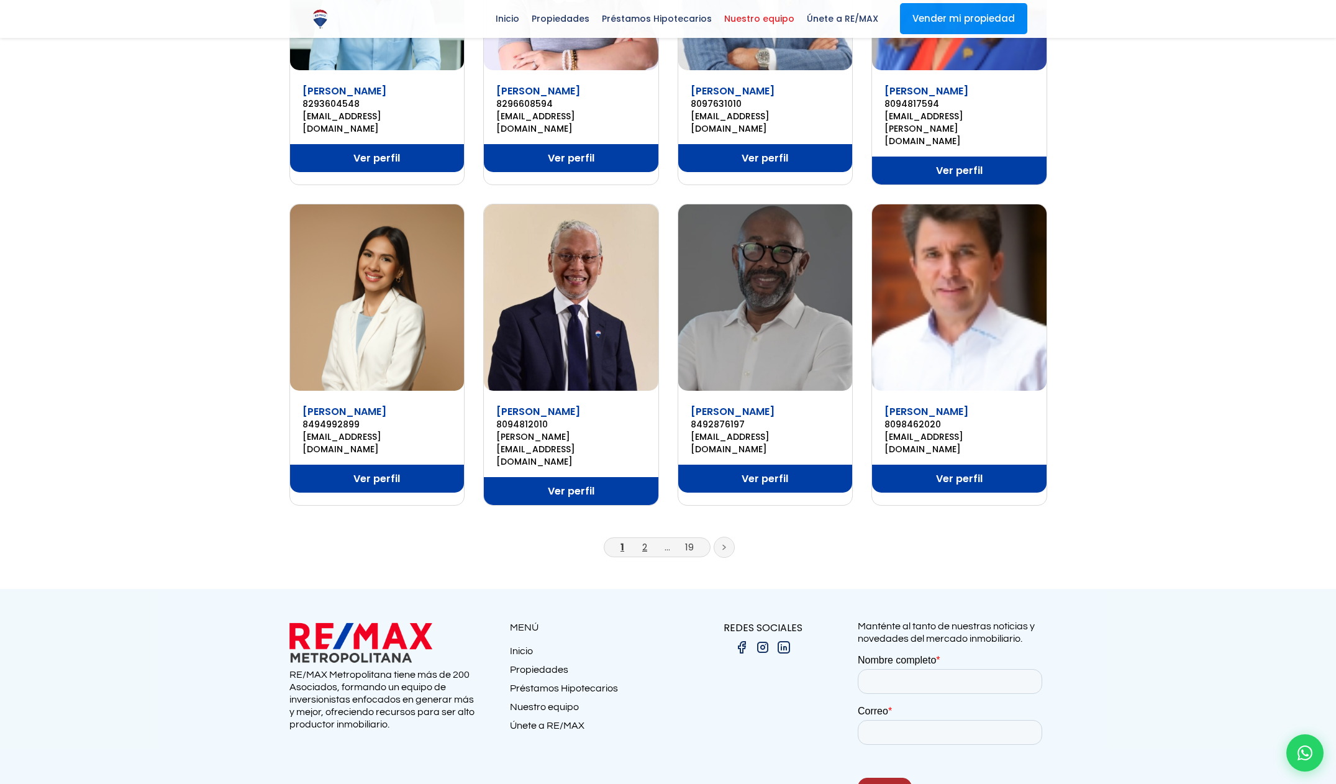
click at [646, 540] on link "2" at bounding box center [644, 546] width 5 height 13
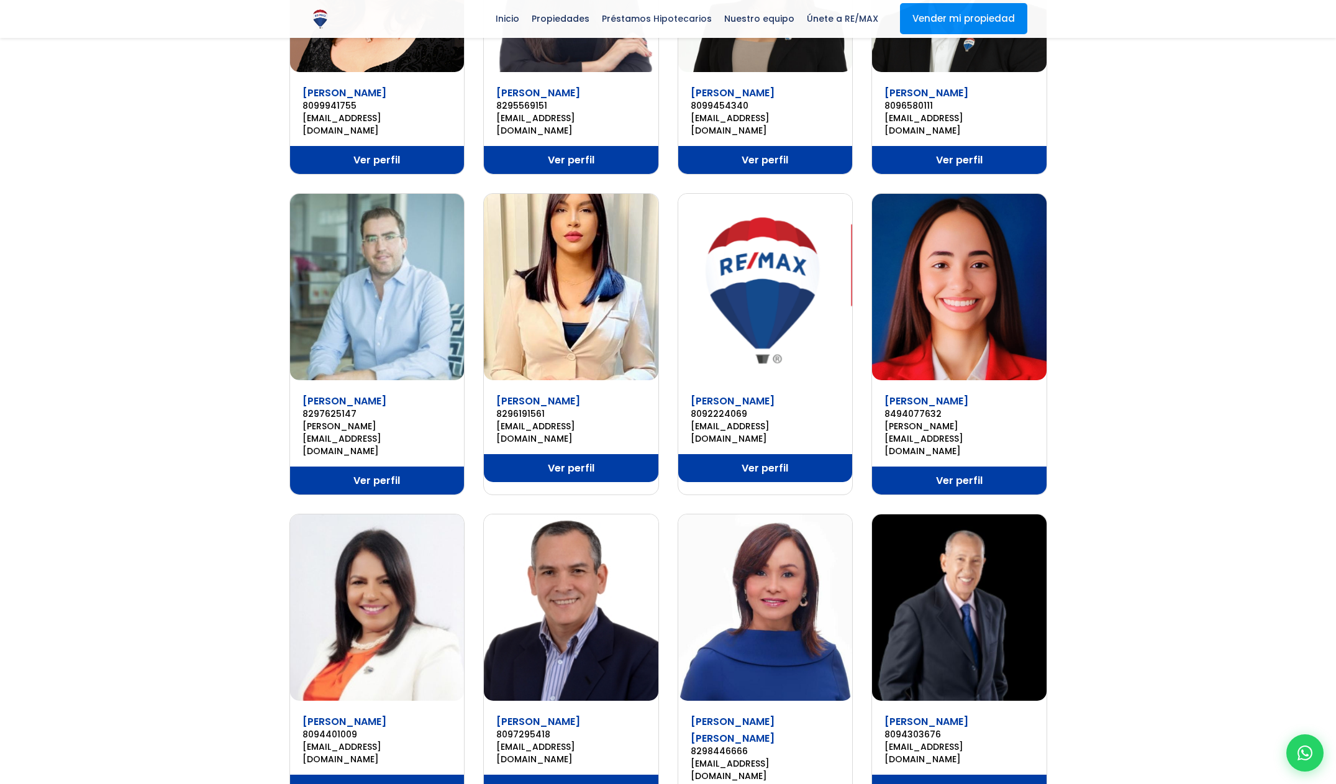
scroll to position [562, 0]
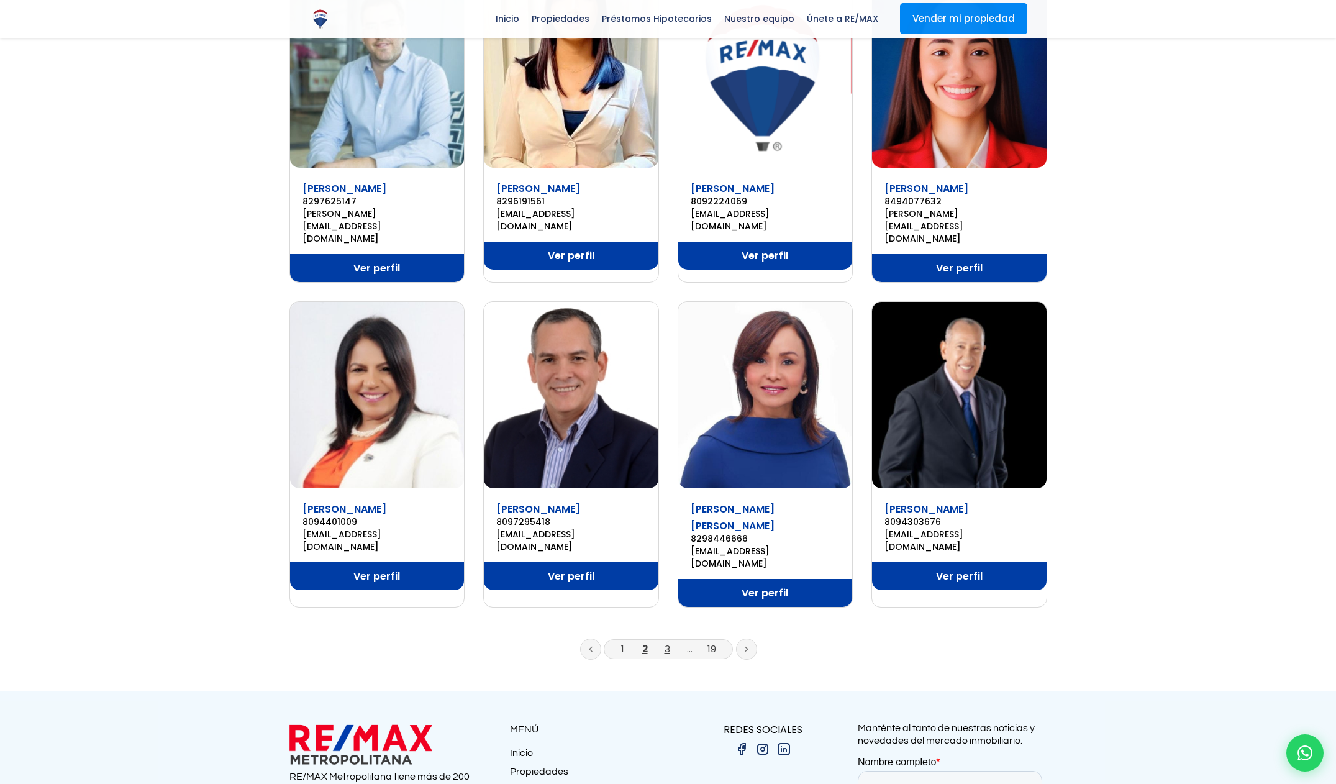
click at [667, 642] on link "3" at bounding box center [667, 648] width 6 height 13
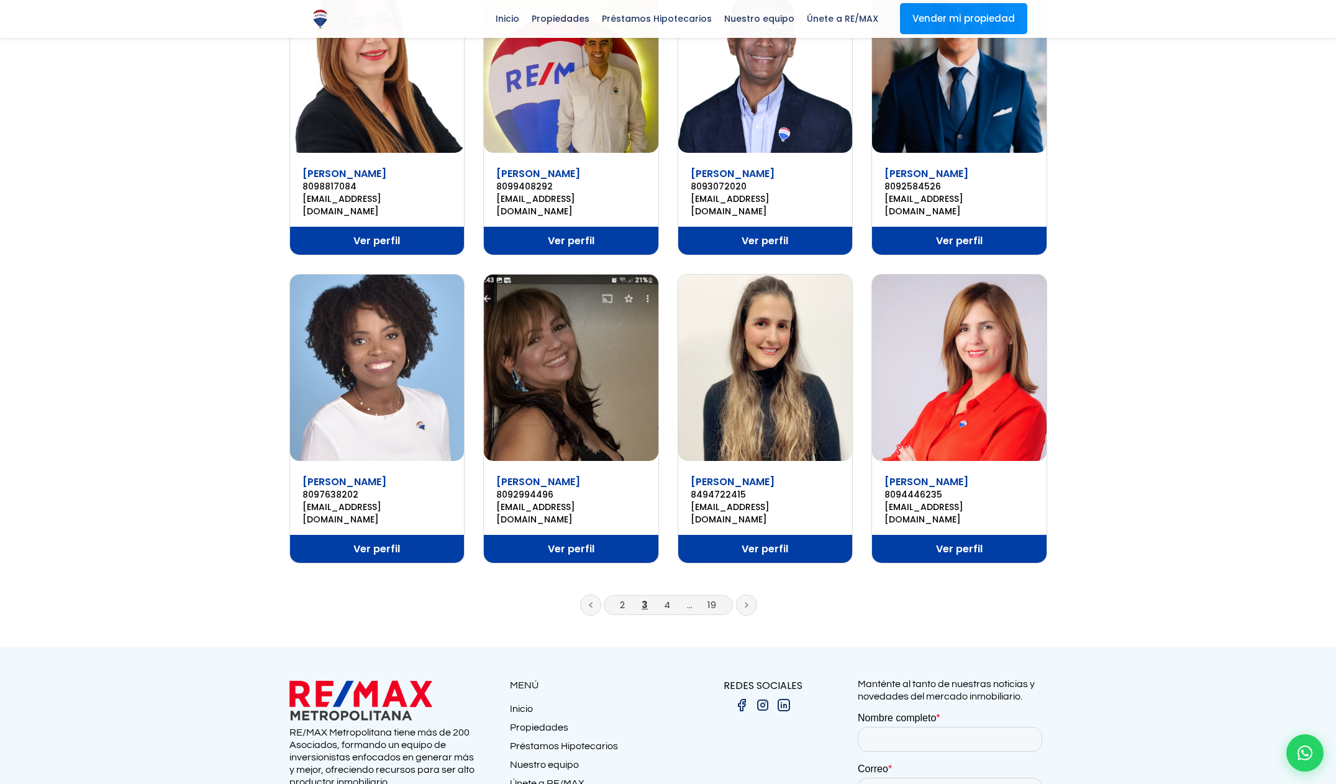
scroll to position [595, 0]
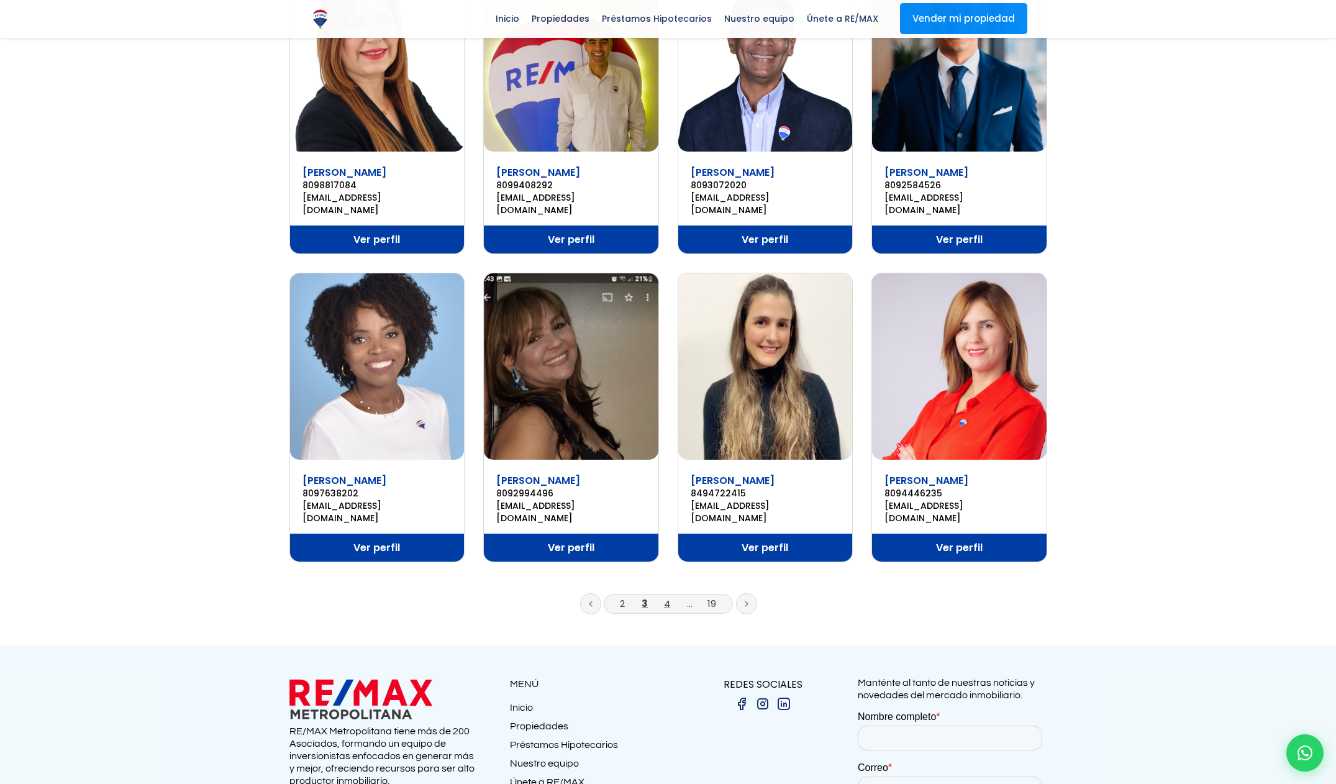
click at [667, 597] on link "4" at bounding box center [667, 603] width 6 height 13
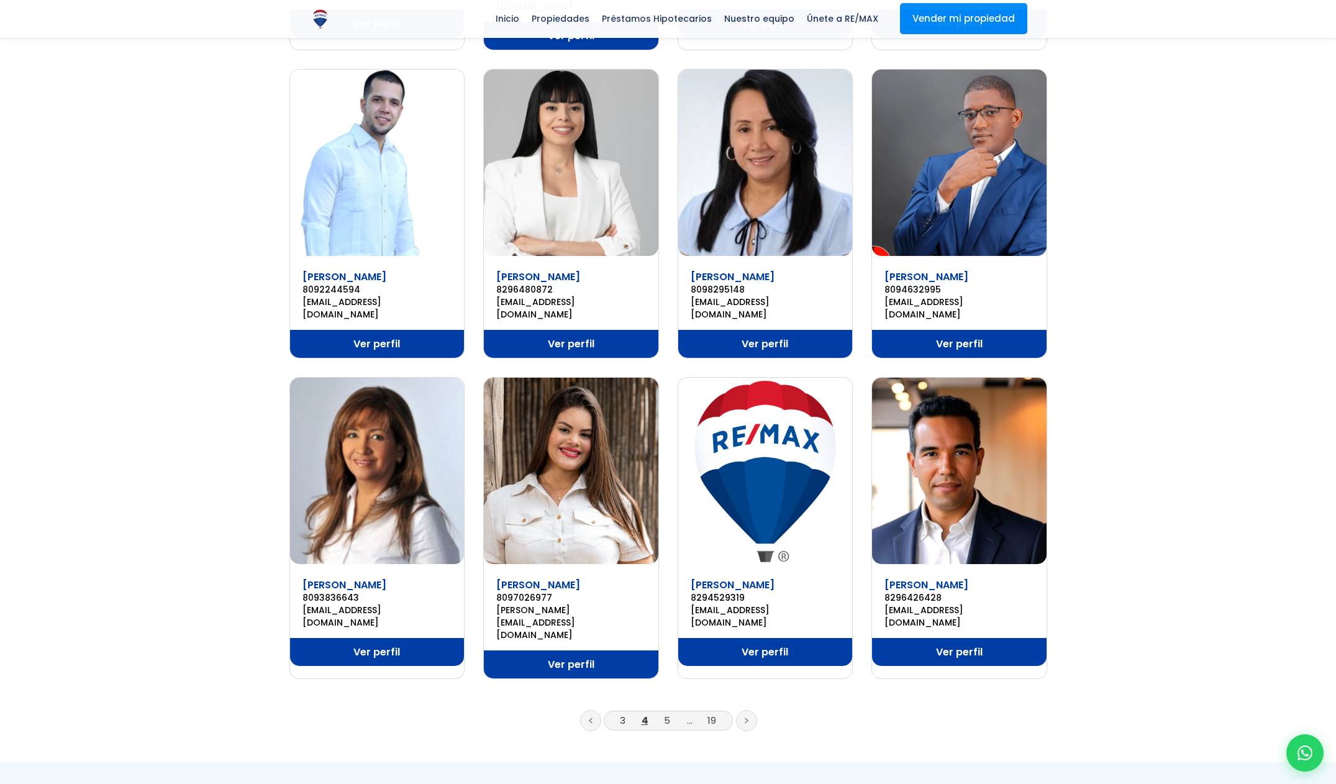
scroll to position [689, 0]
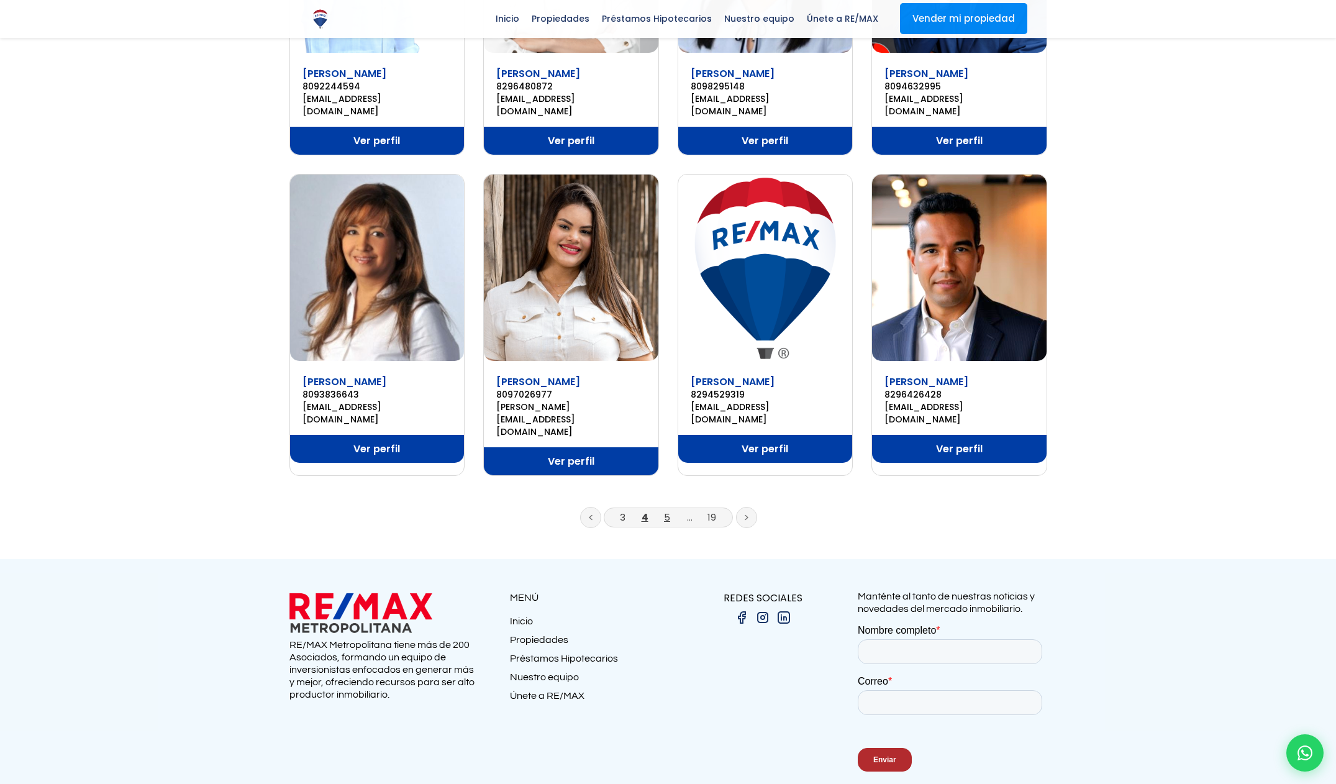
click at [666, 510] on link "5" at bounding box center [667, 516] width 6 height 13
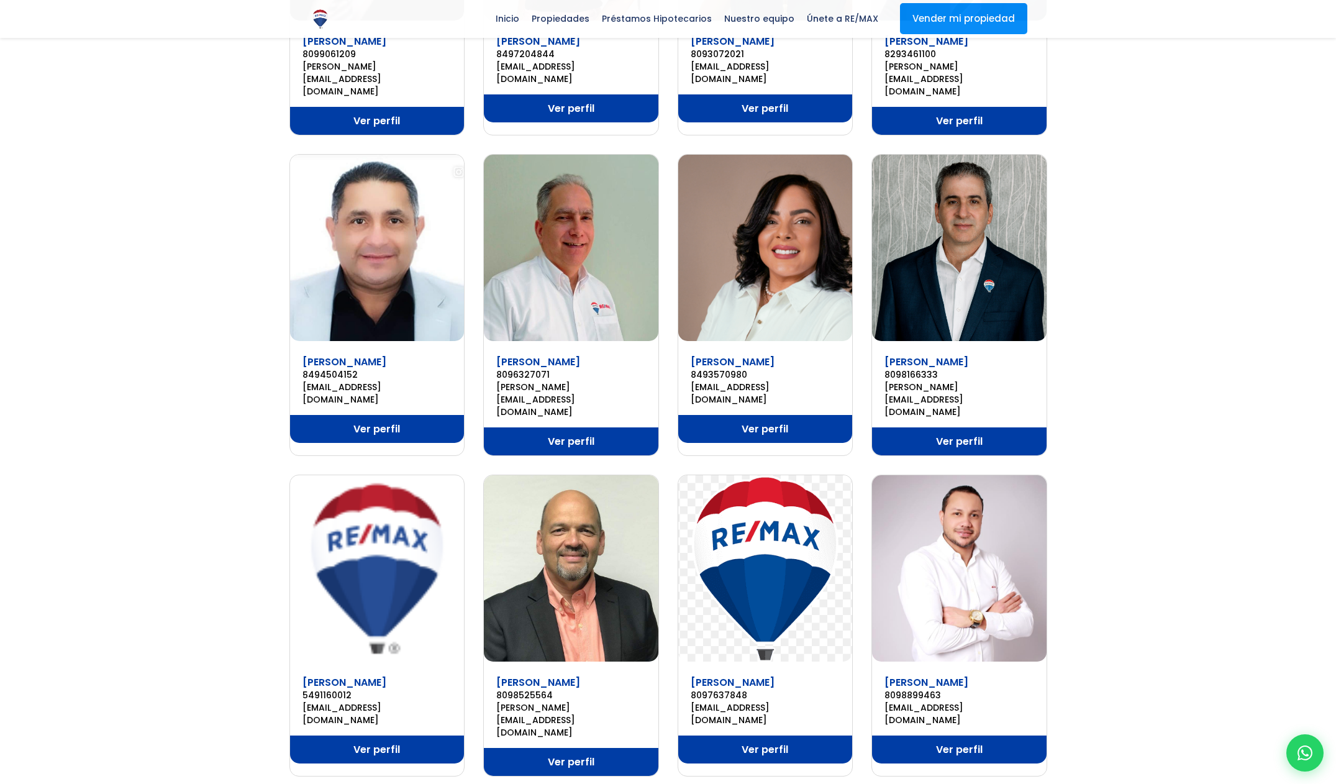
scroll to position [568, 0]
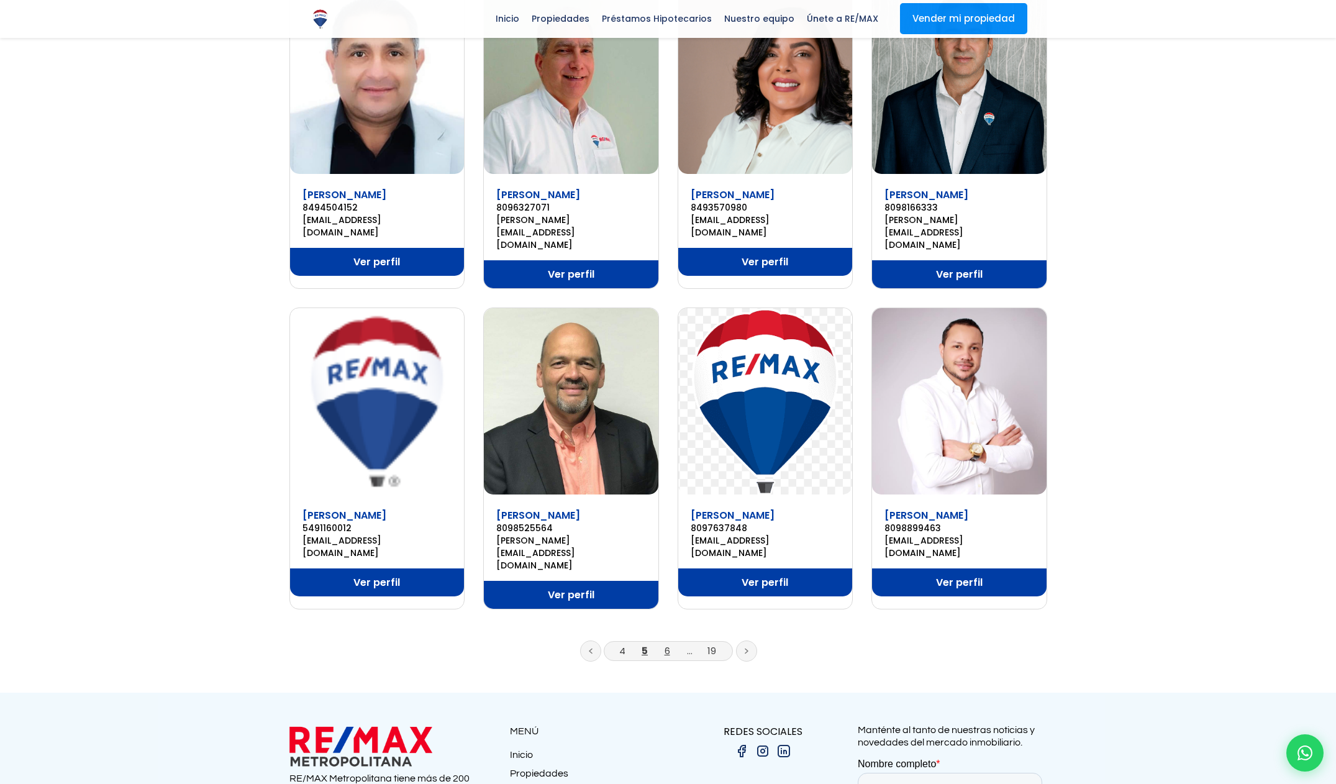
click at [666, 644] on link "6" at bounding box center [667, 650] width 6 height 13
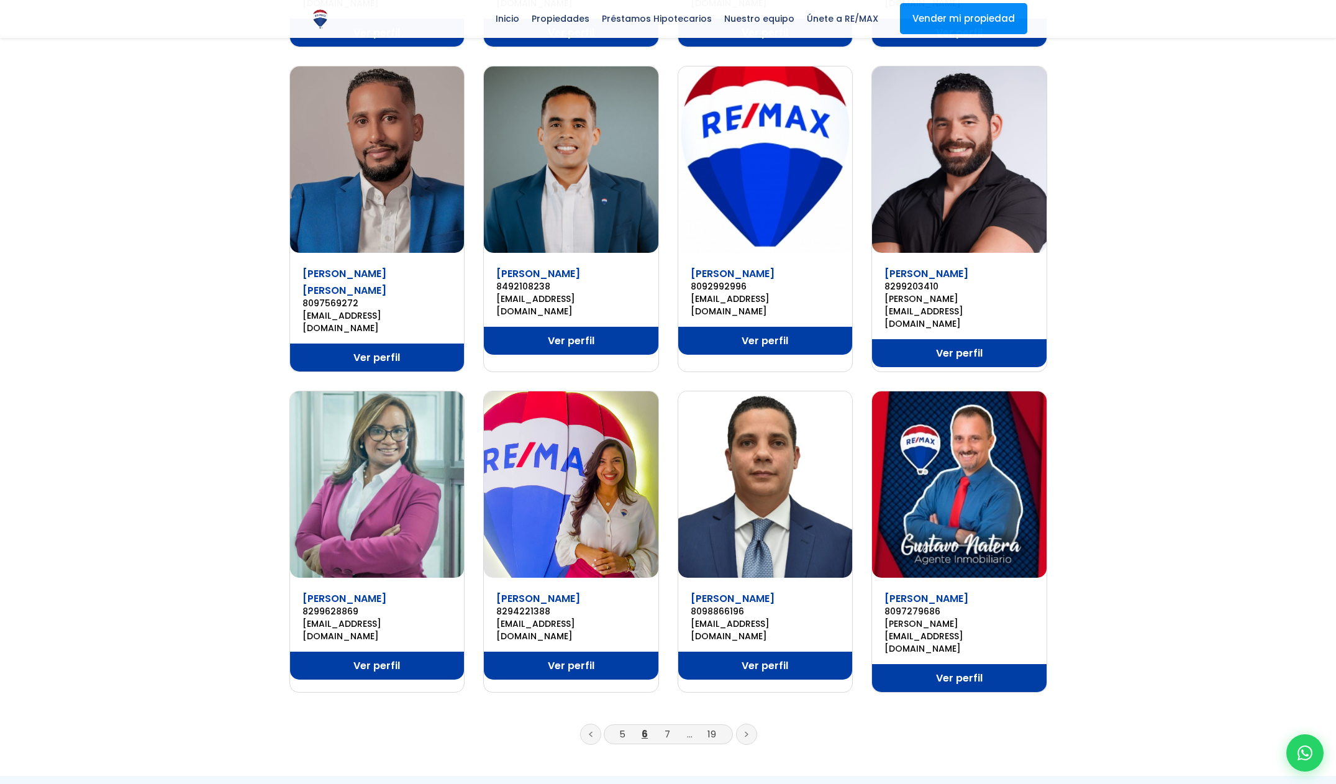
scroll to position [477, 0]
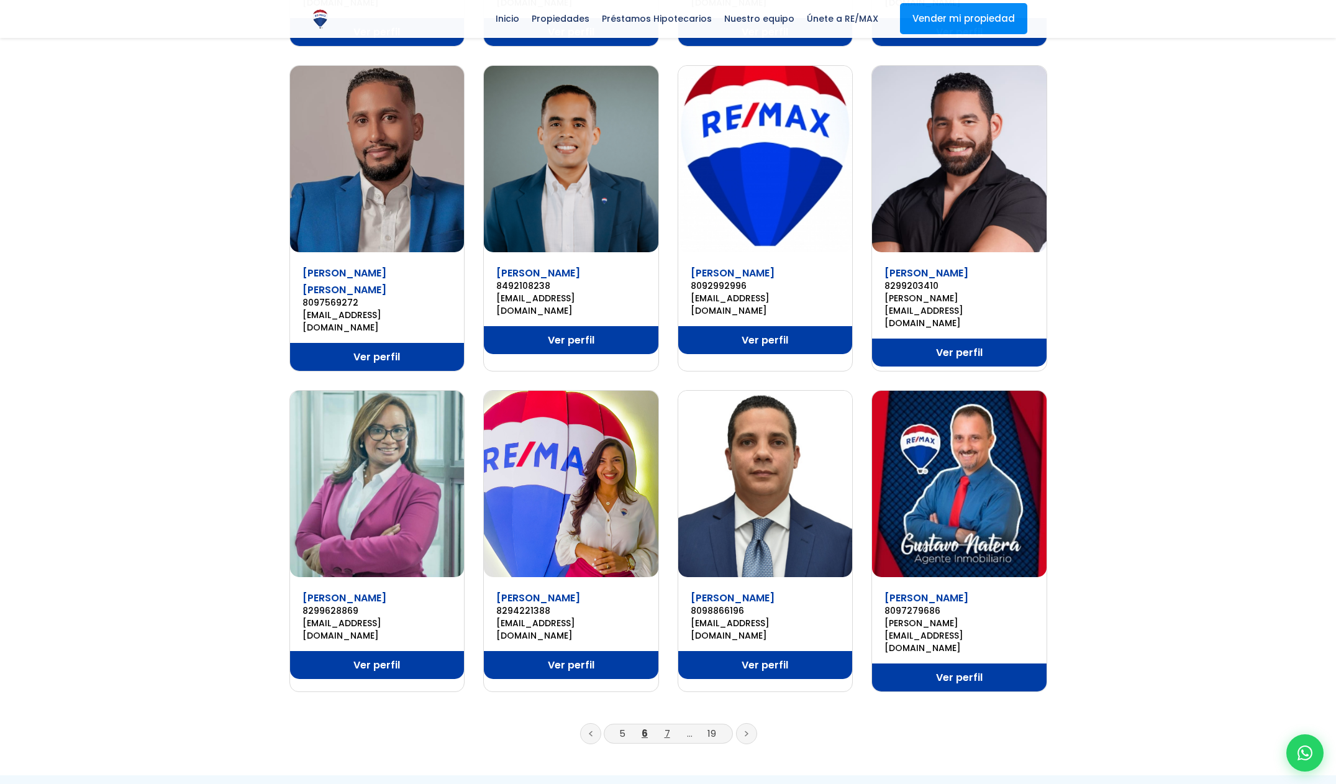
click at [666, 726] on link "7" at bounding box center [667, 732] width 6 height 13
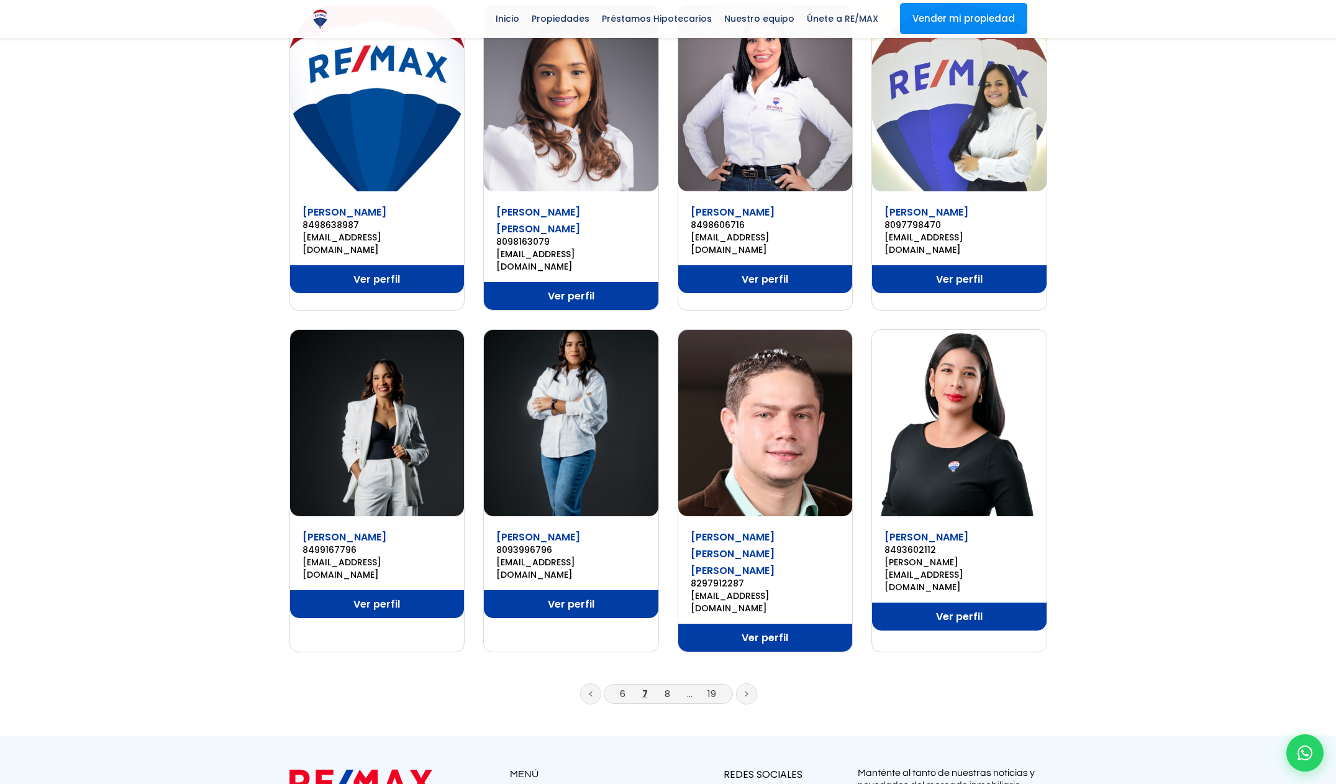
scroll to position [551, 0]
click at [667, 686] on link "8" at bounding box center [667, 692] width 6 height 13
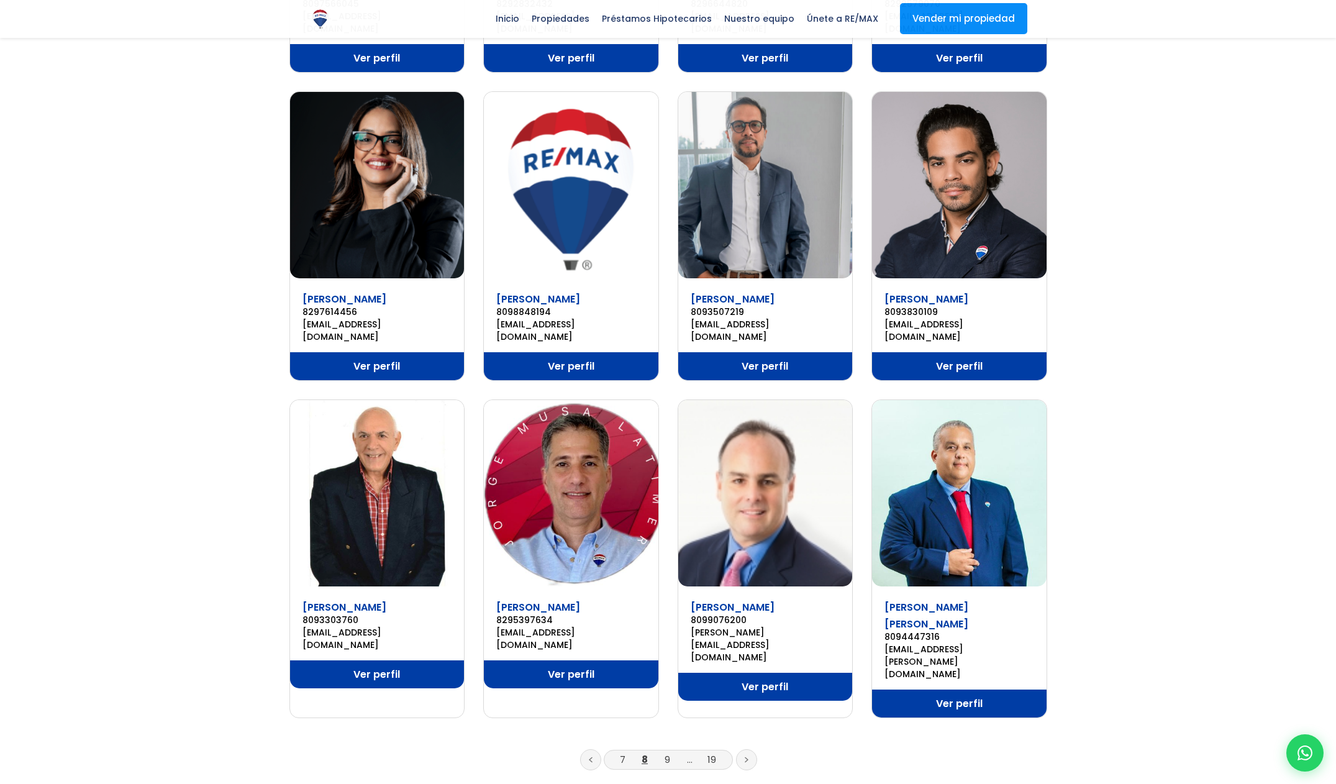
scroll to position [514, 0]
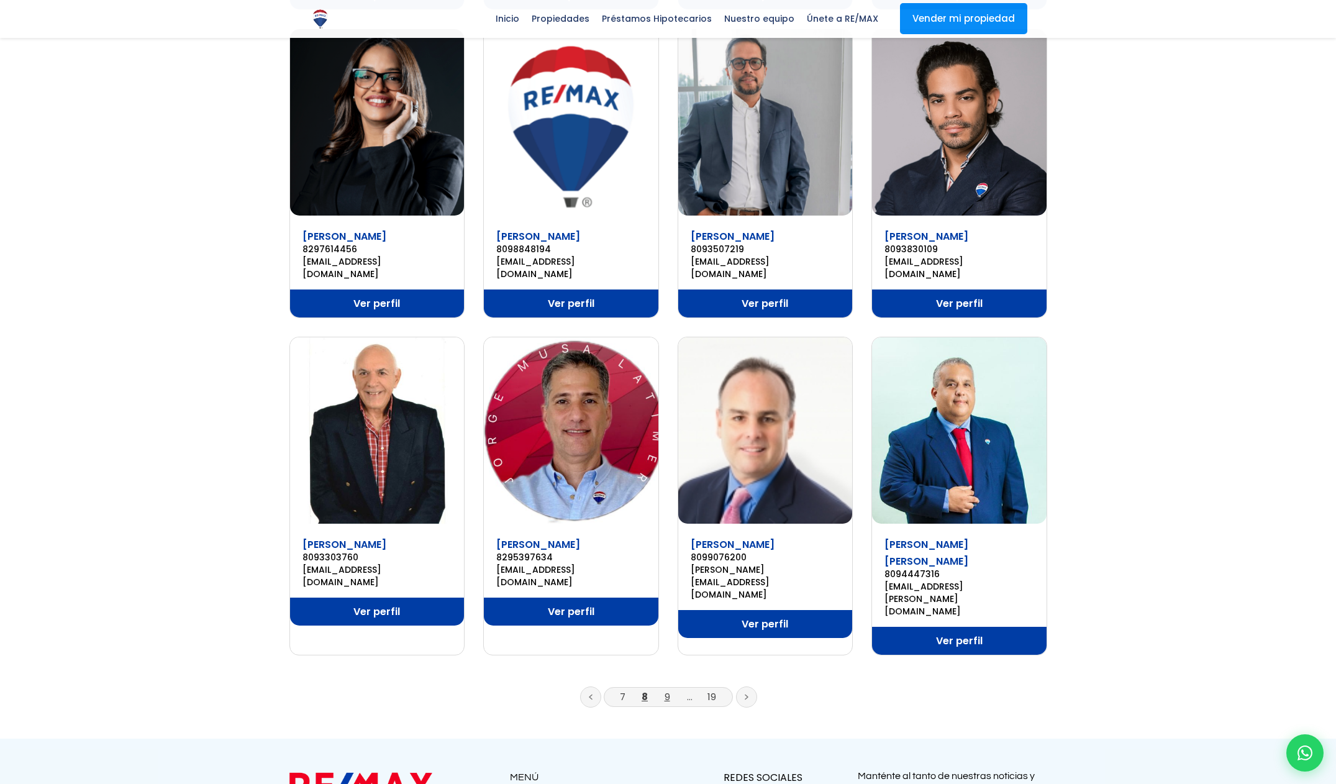
click at [667, 690] on link "9" at bounding box center [667, 696] width 6 height 13
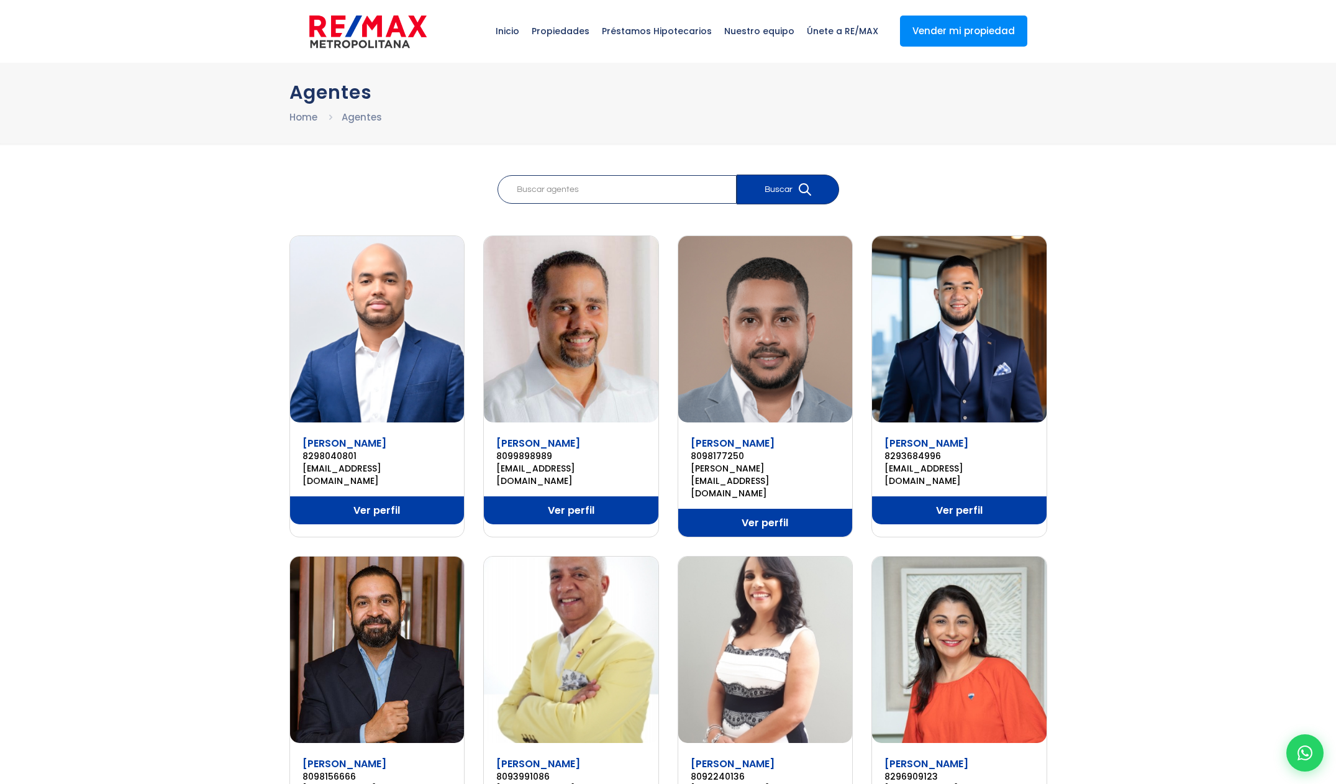
click at [977, 499] on link "Ver perfil" at bounding box center [959, 510] width 174 height 28
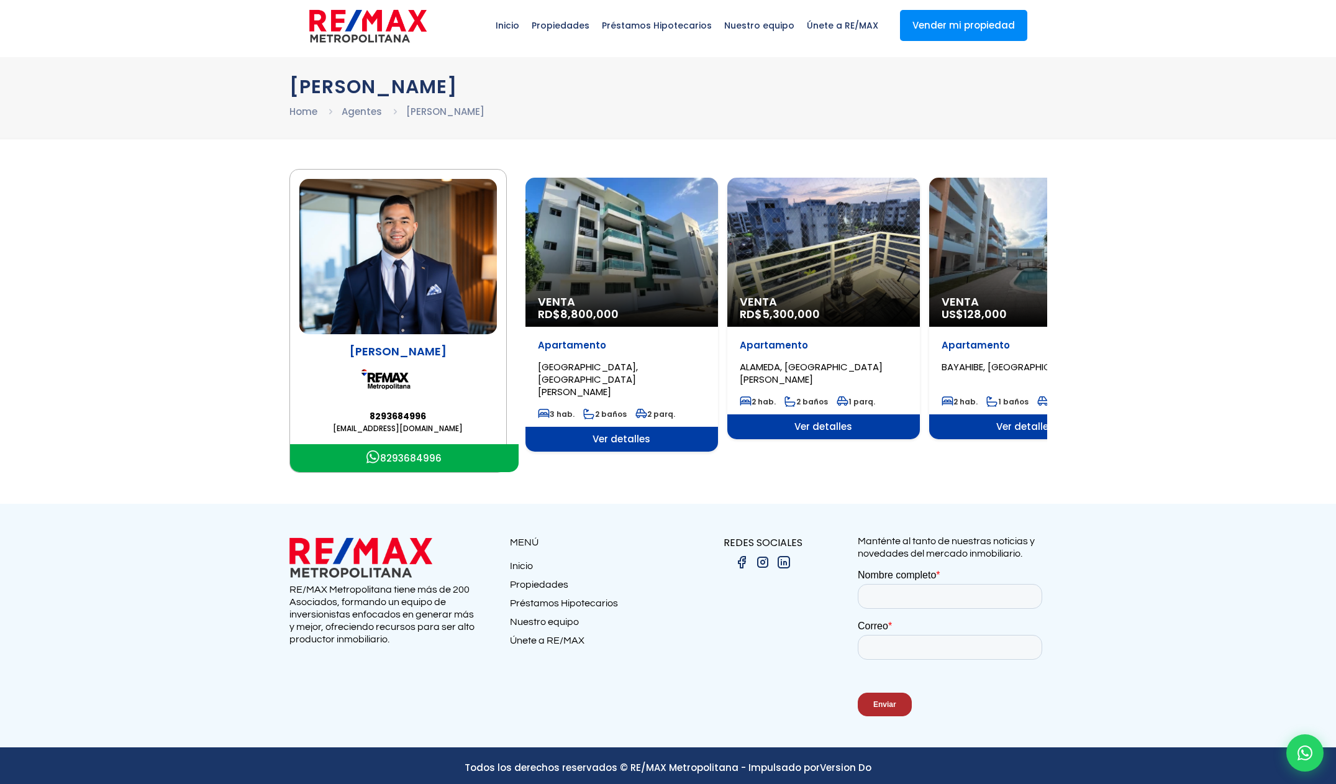
scroll to position [13, 0]
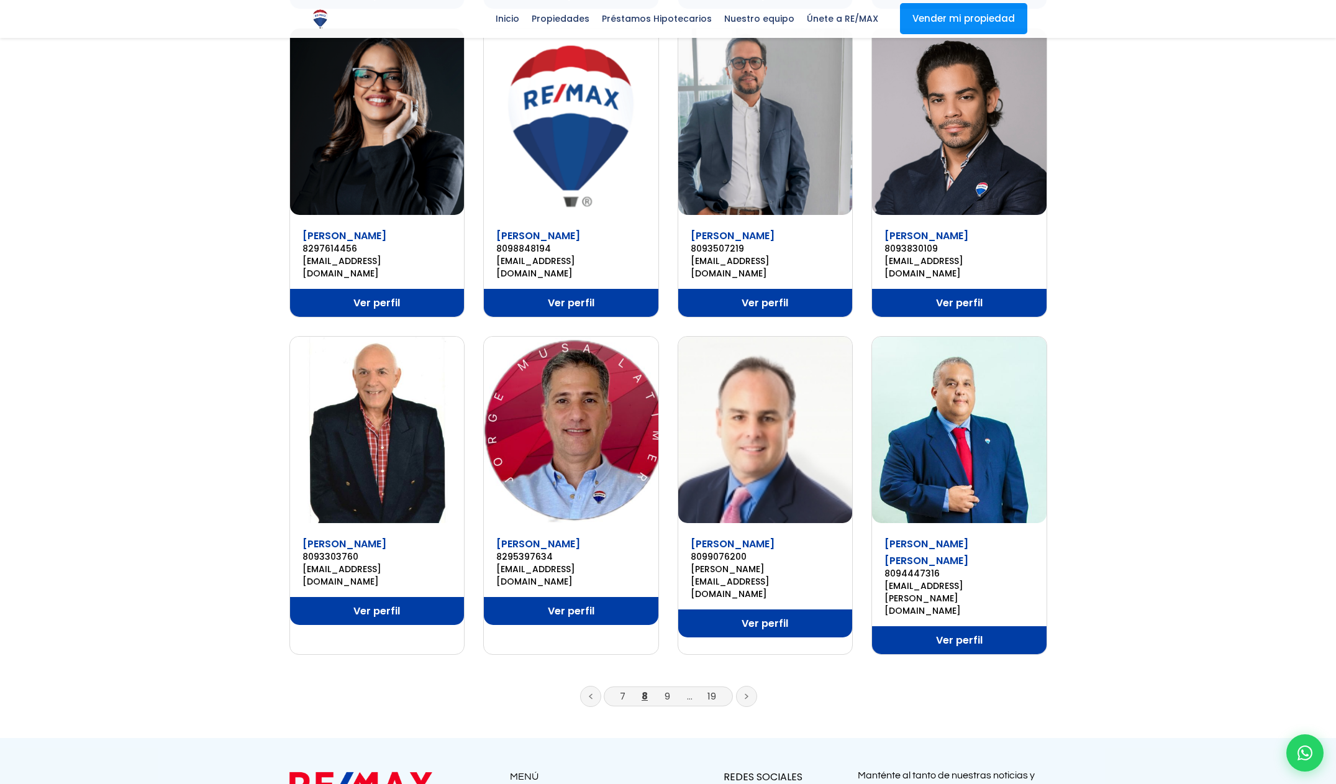
scroll to position [514, 0]
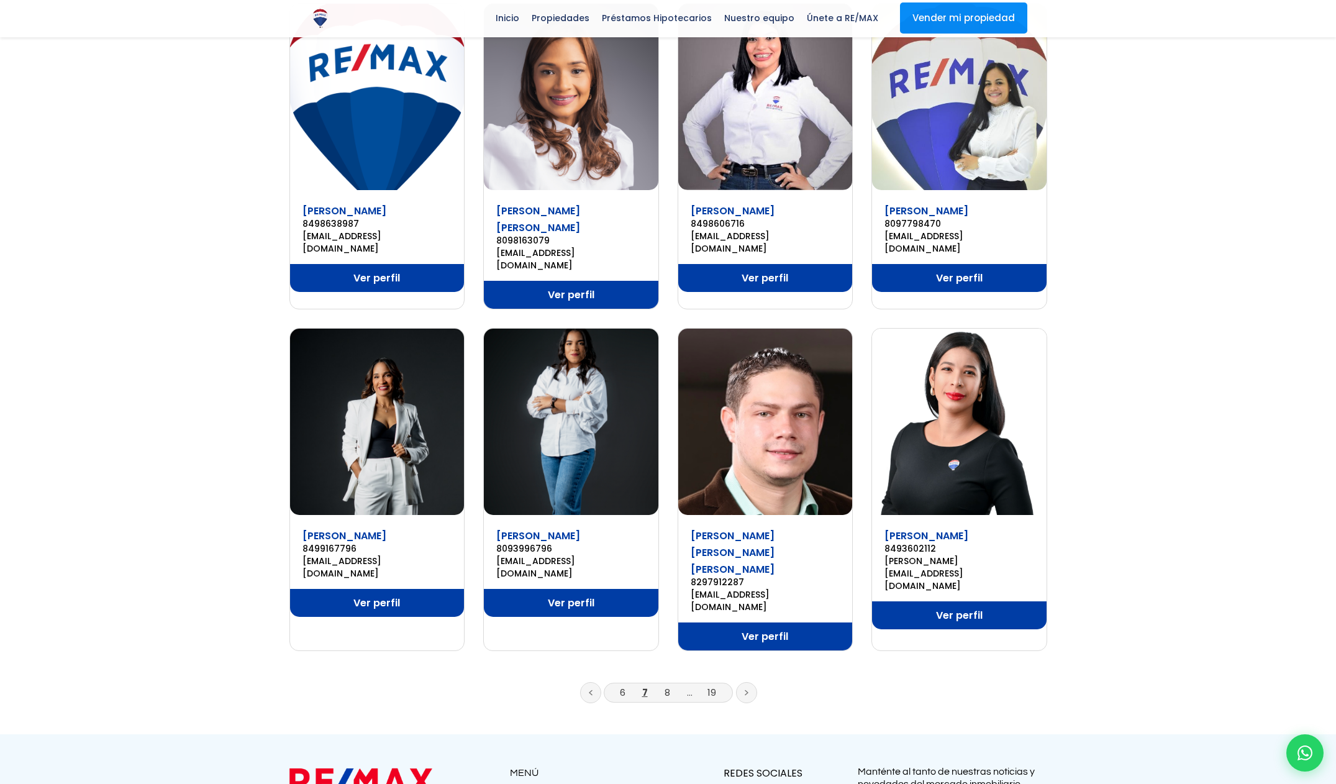
scroll to position [551, 0]
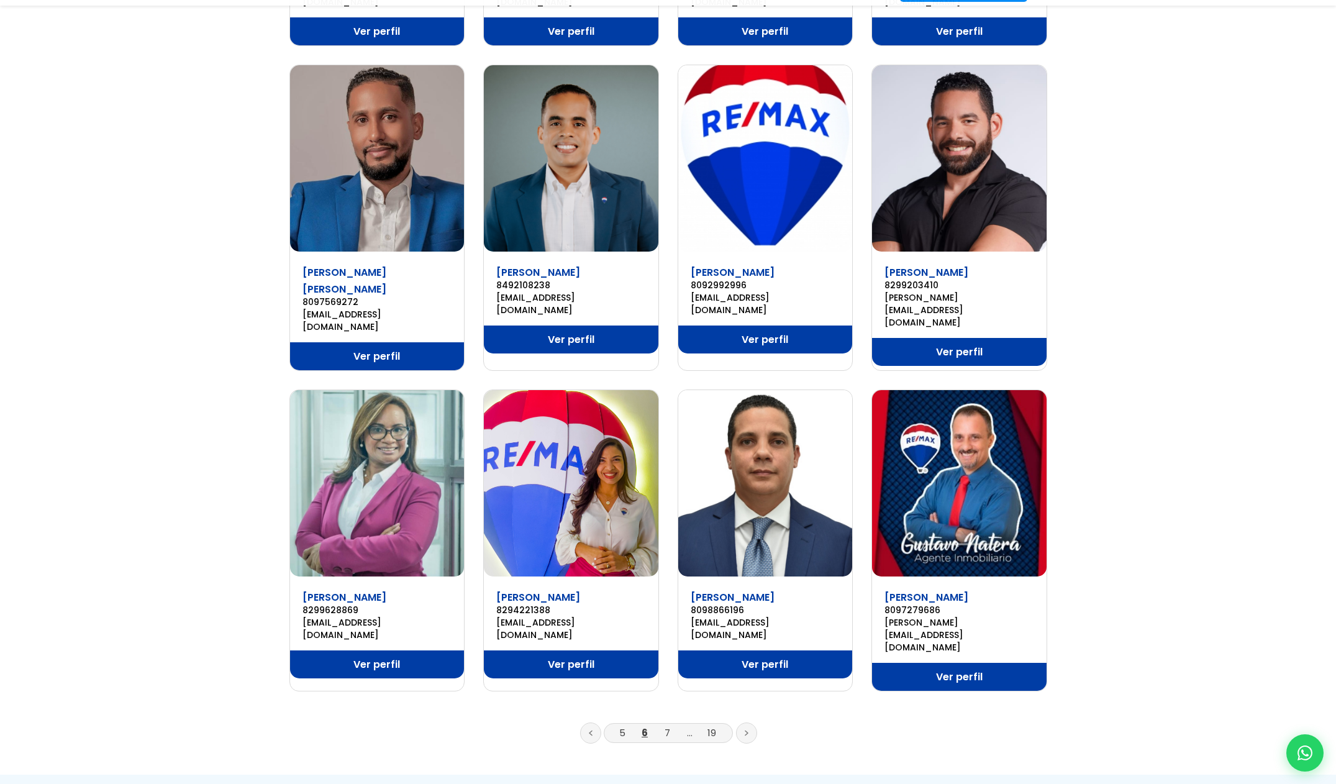
scroll to position [478, 0]
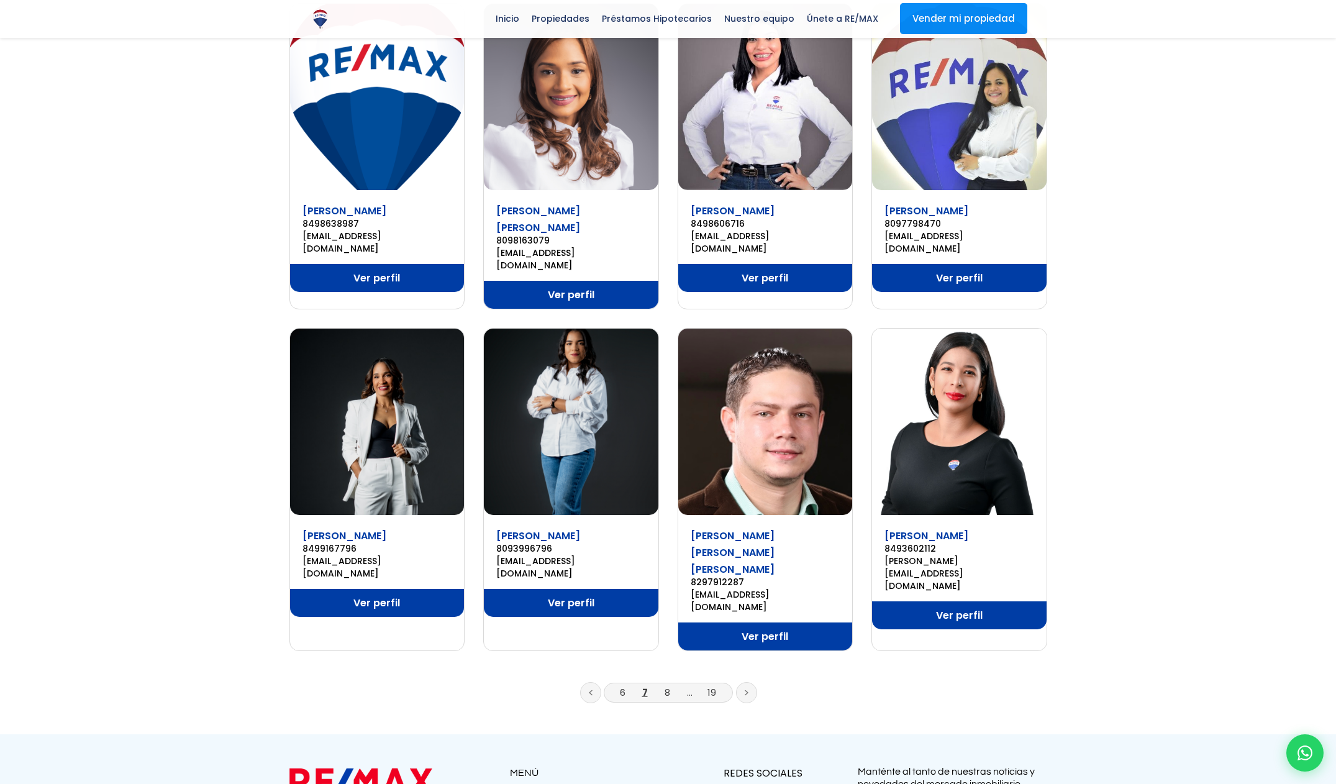
scroll to position [551, 0]
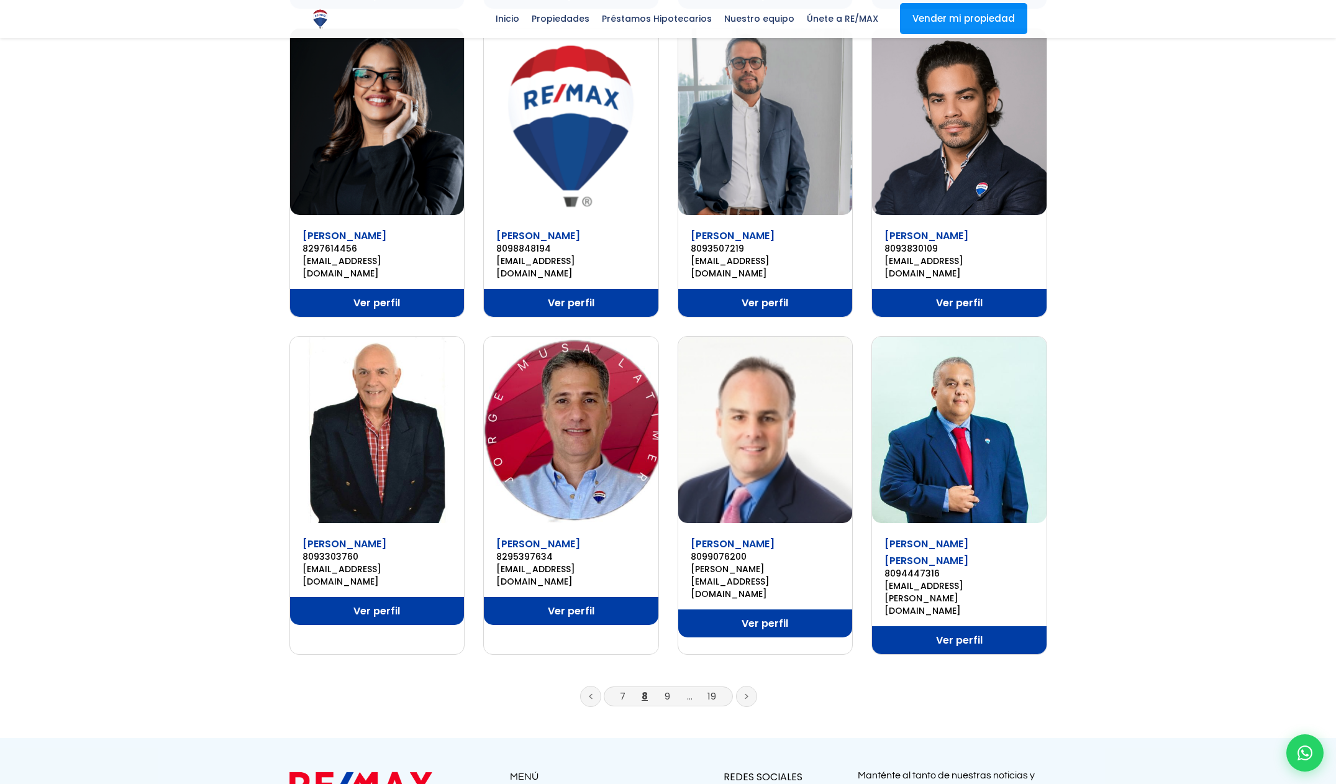
scroll to position [514, 0]
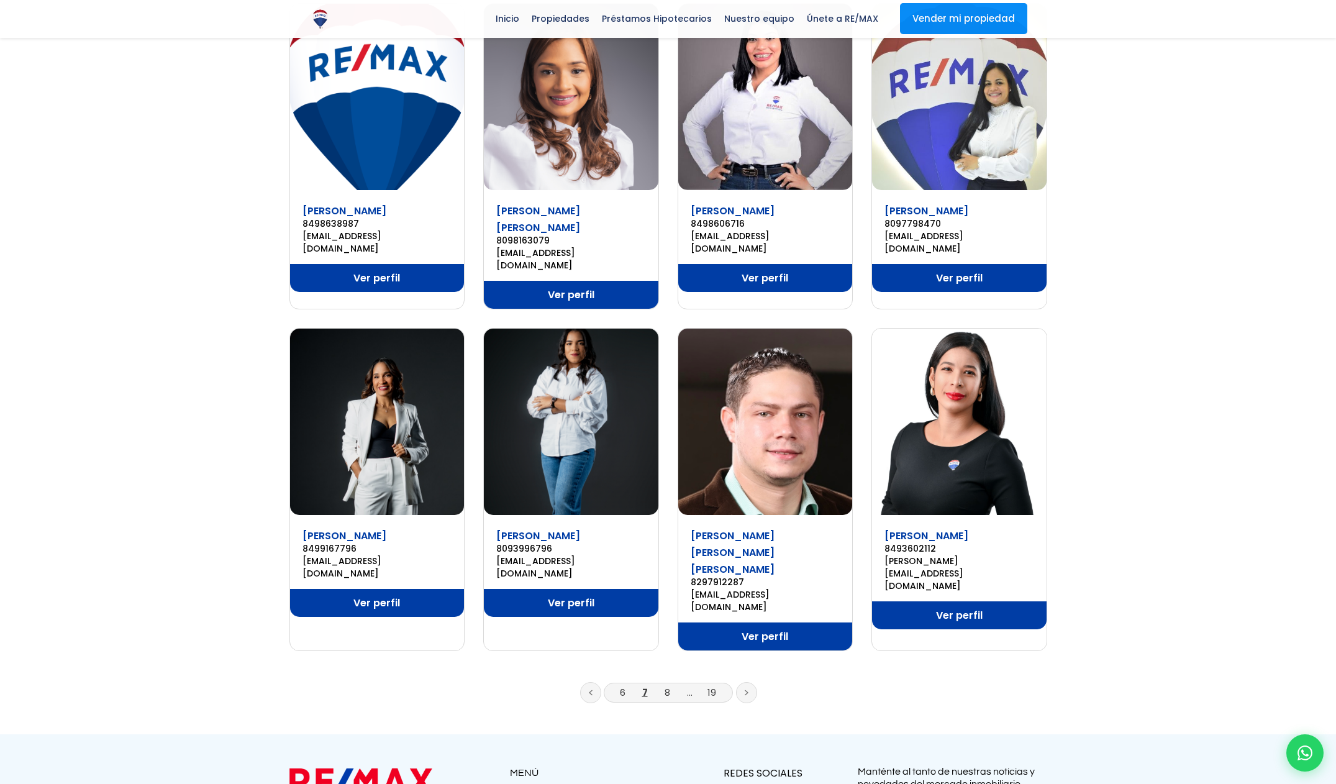
scroll to position [551, 0]
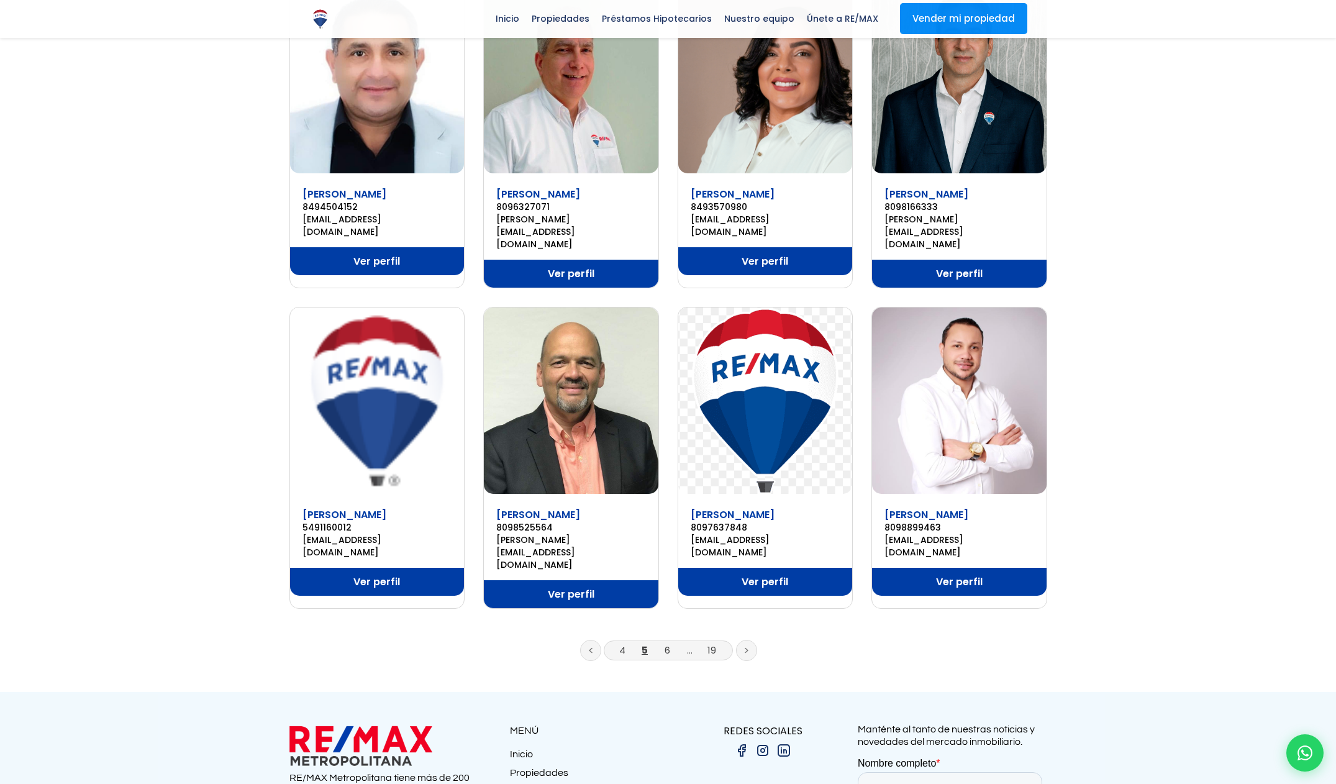
scroll to position [568, 0]
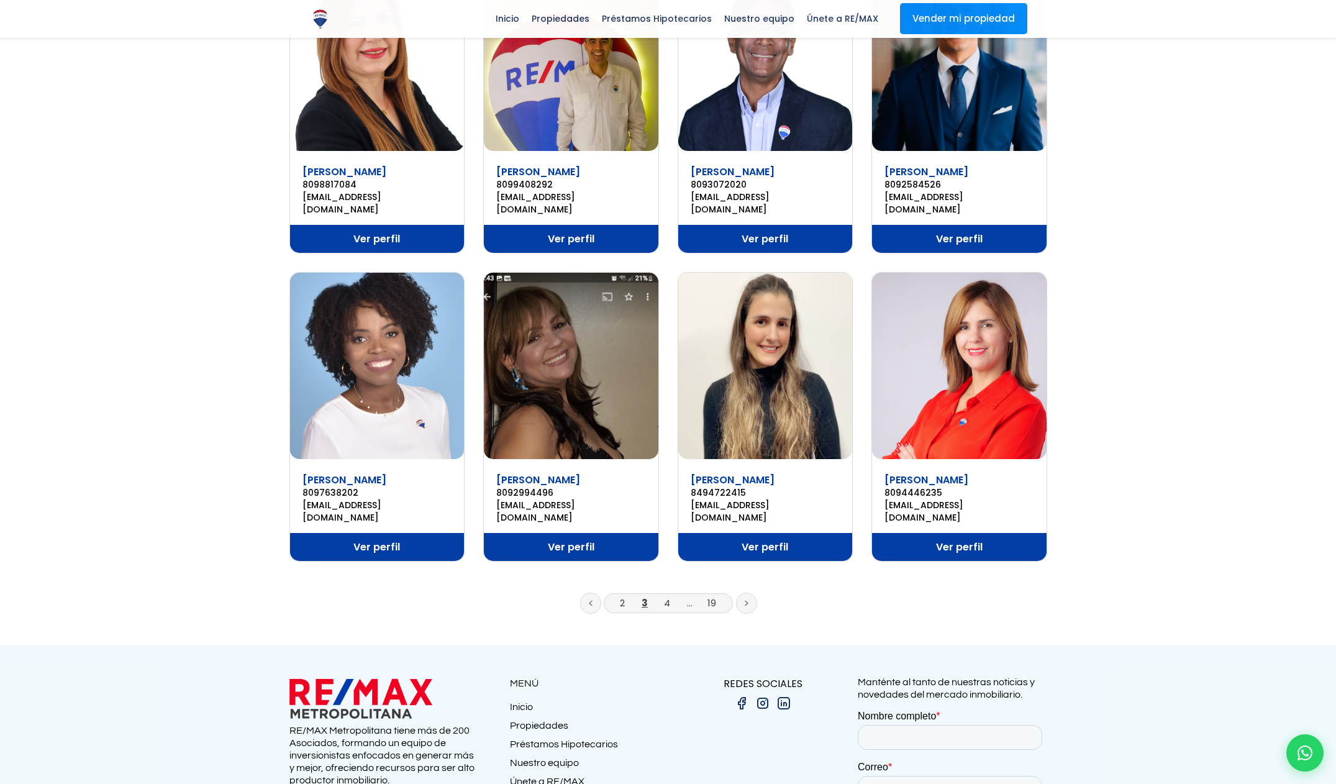
scroll to position [595, 0]
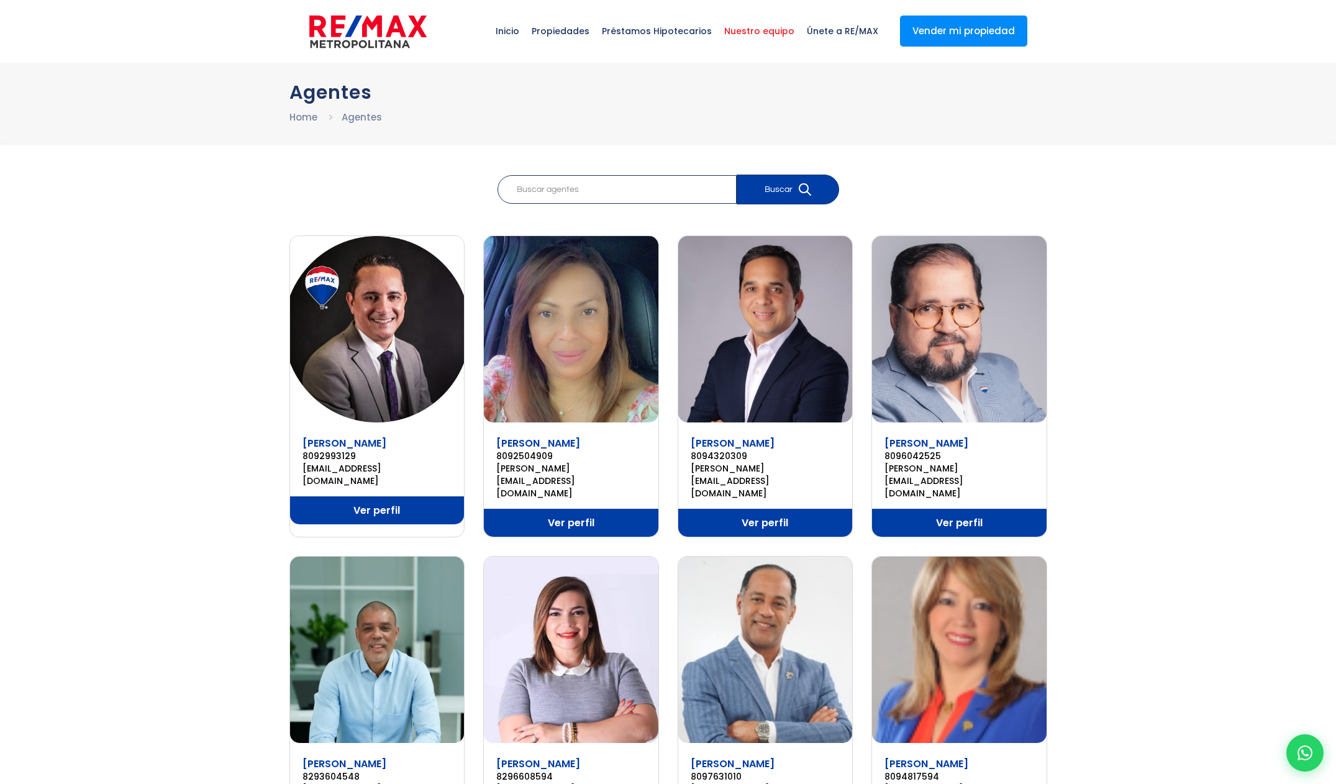
click at [589, 509] on link "Ver perfil" at bounding box center [571, 523] width 174 height 28
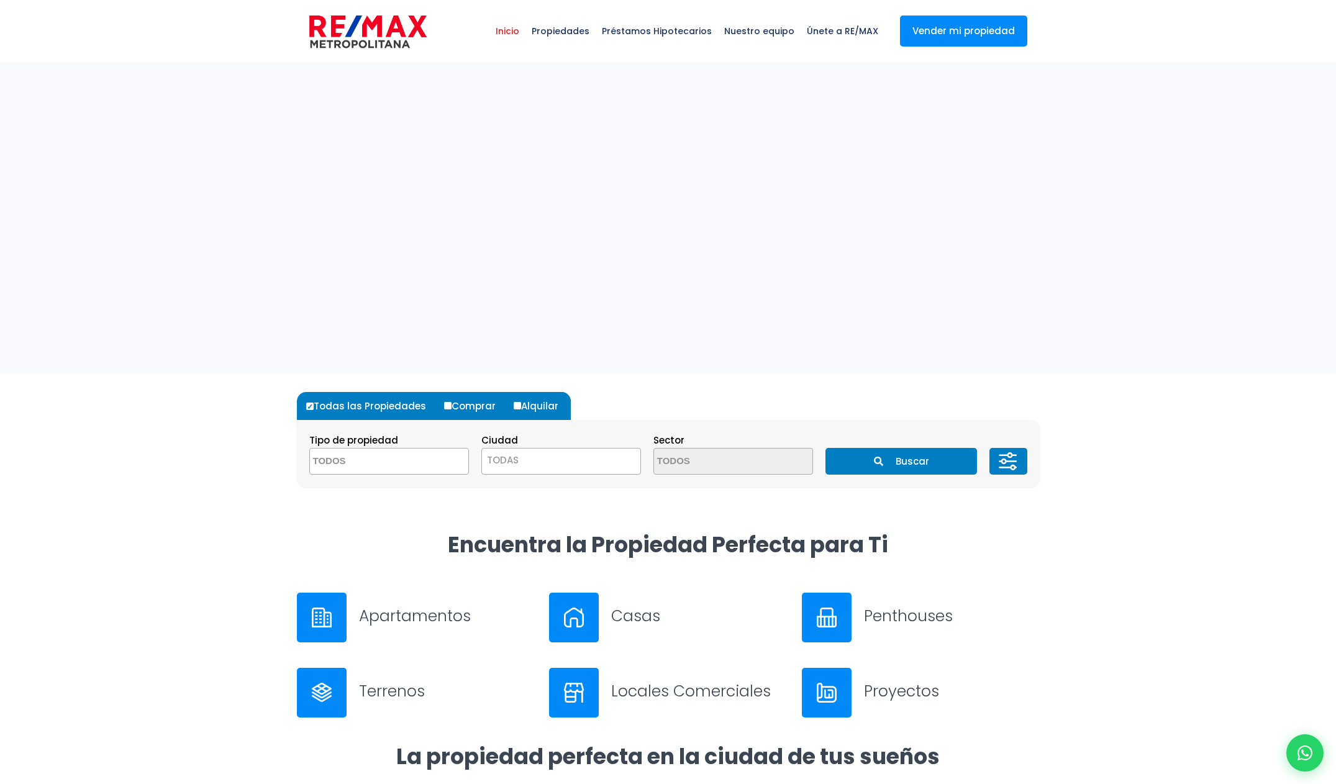
select select
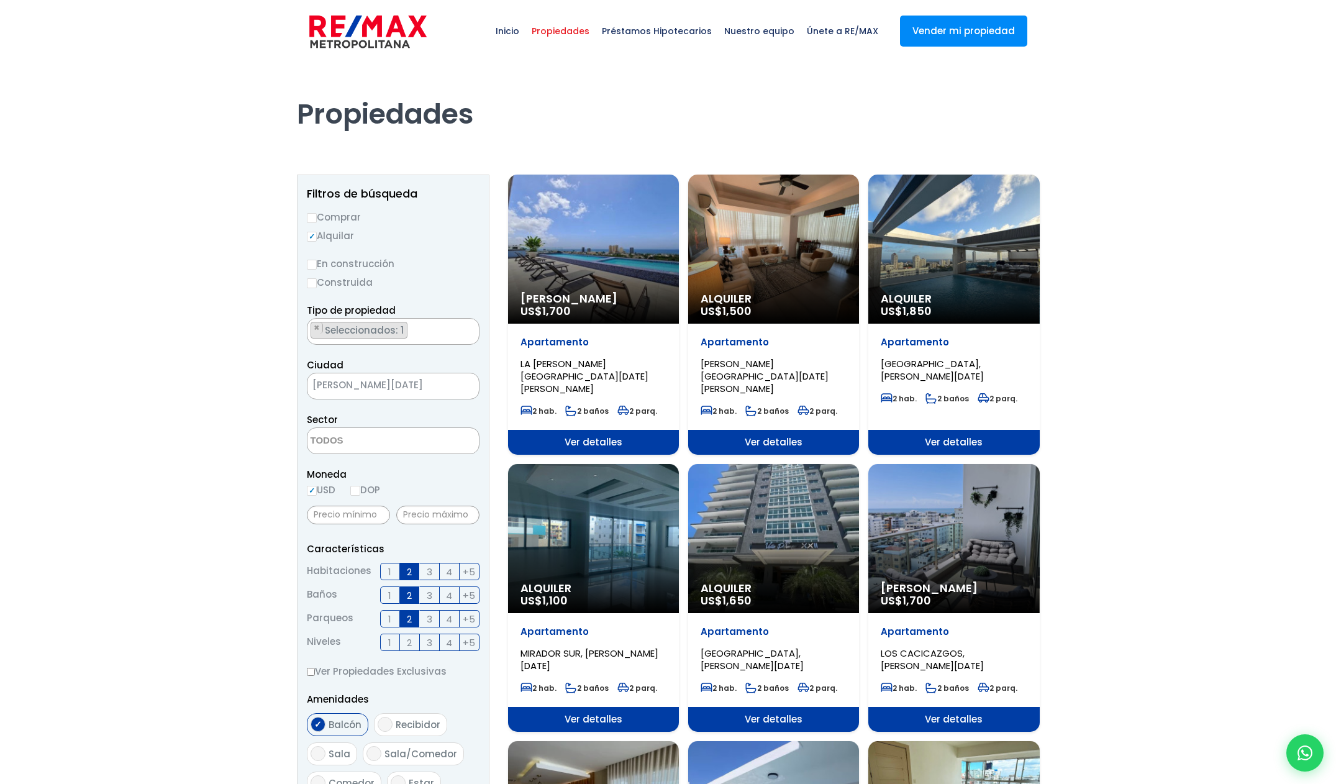
click at [679, 261] on div "Alquiler US$ 1,850" at bounding box center [593, 248] width 171 height 149
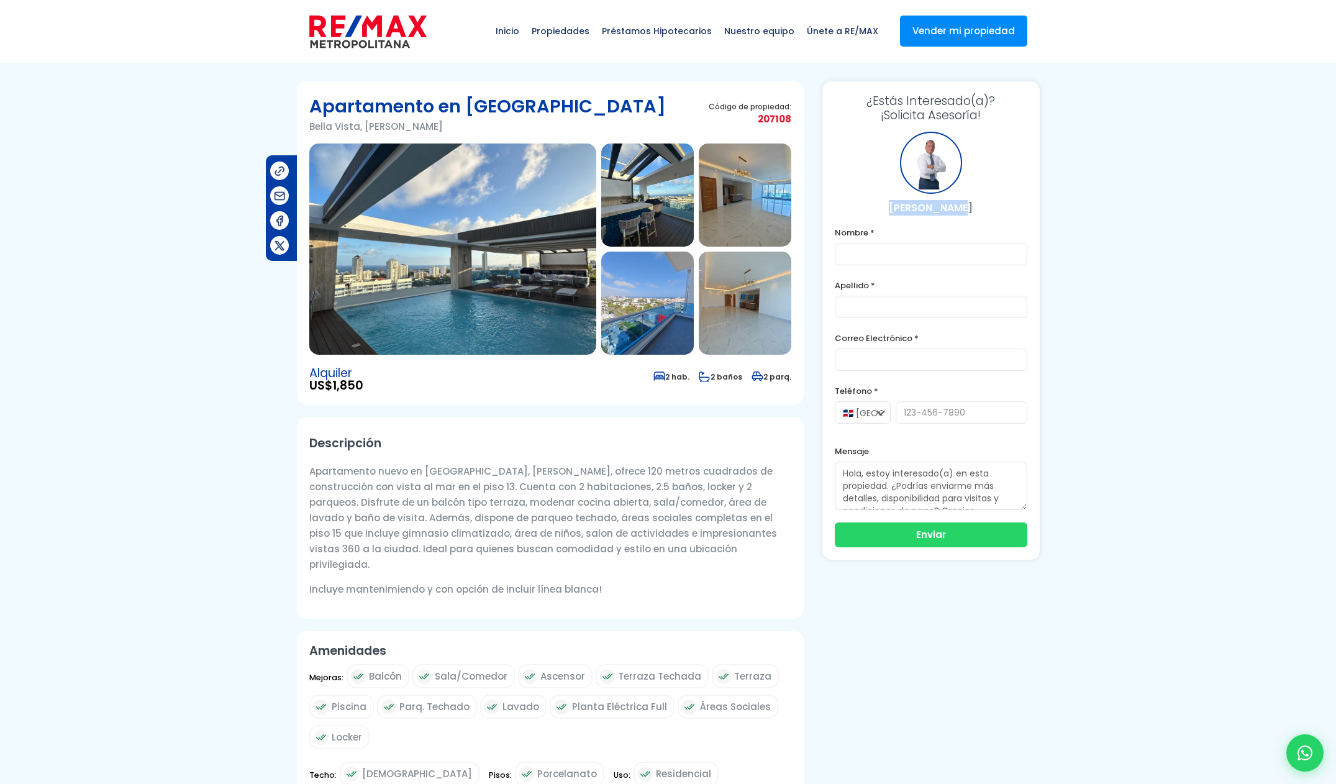
drag, startPoint x: 970, startPoint y: 209, endPoint x: 899, endPoint y: 209, distance: 71.4
click at [899, 209] on p "[PERSON_NAME]" at bounding box center [930, 208] width 192 height 16
copy p "[PERSON_NAME]"
click at [778, 29] on span "Nuestro equipo" at bounding box center [759, 30] width 83 height 37
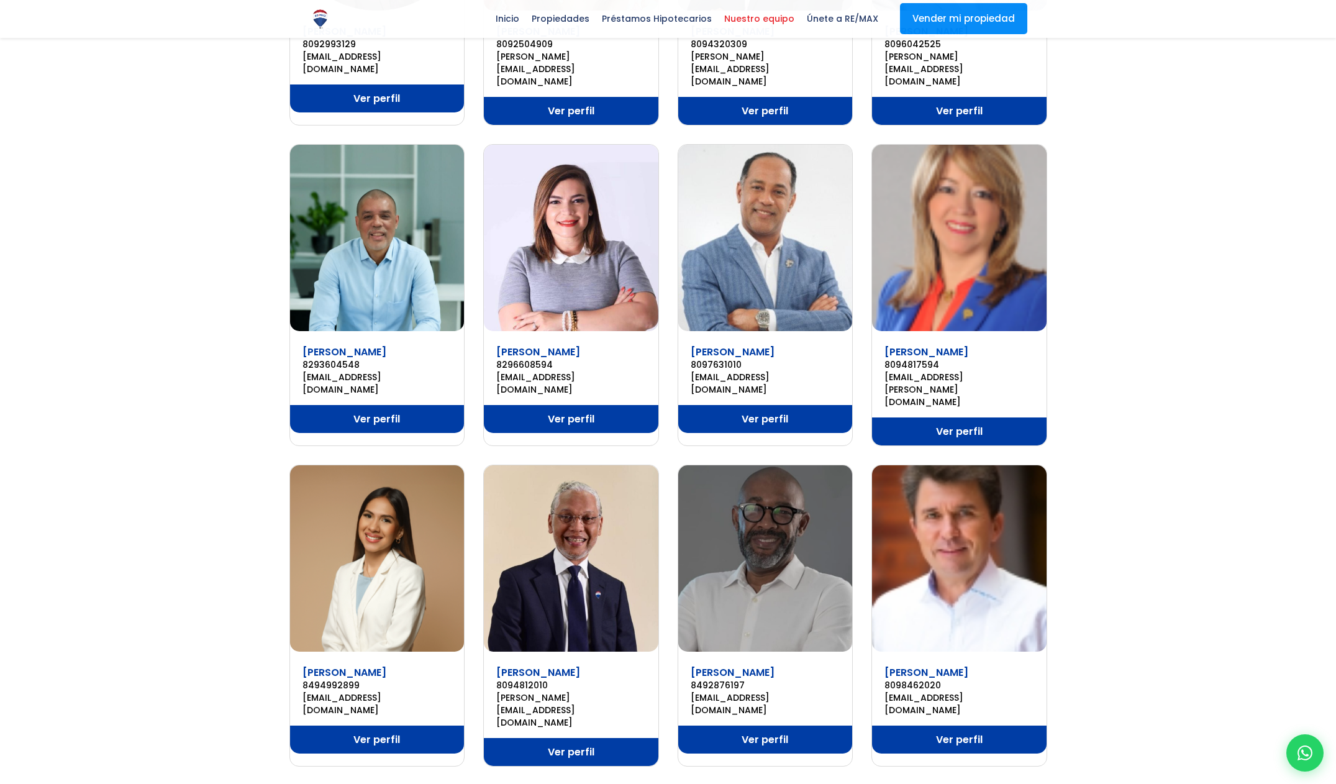
scroll to position [65, 0]
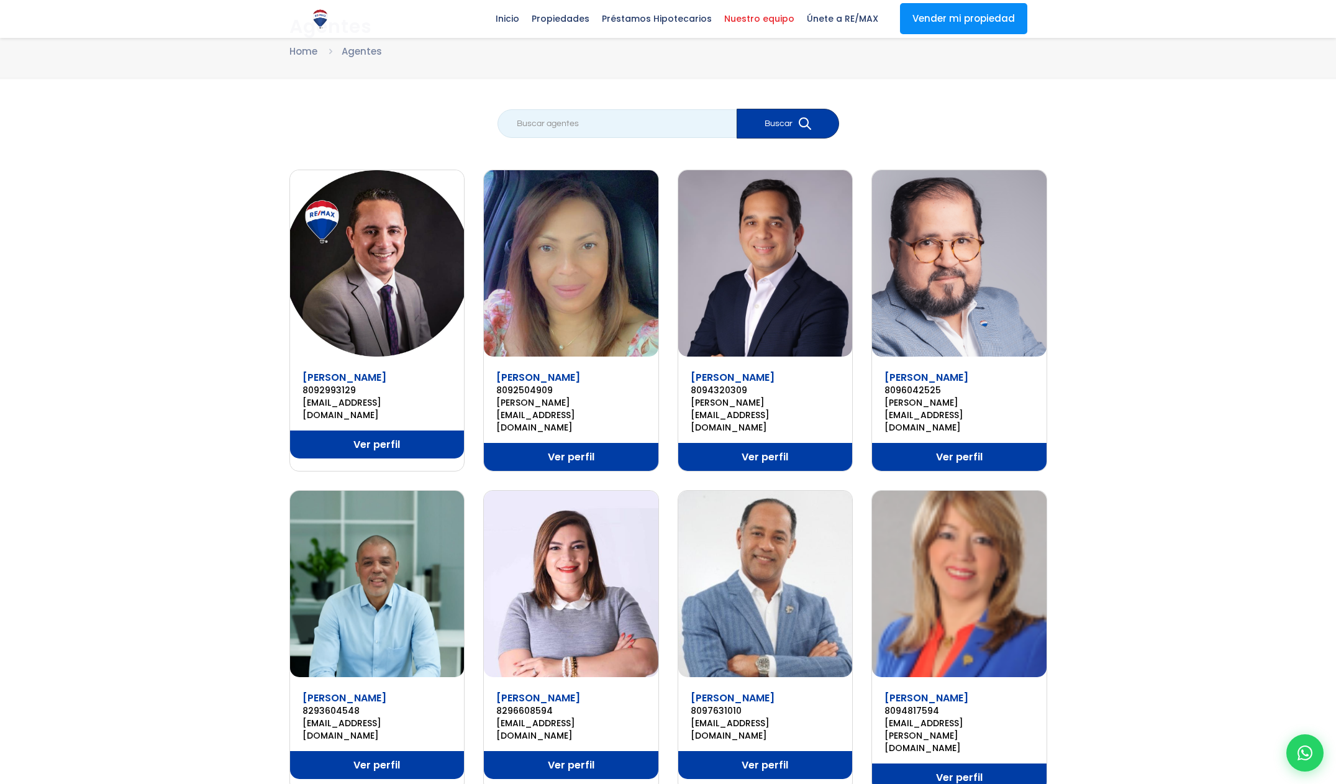
click at [576, 132] on input "search" at bounding box center [616, 123] width 239 height 29
paste input "[PERSON_NAME]"
type input "[PERSON_NAME]"
click at [814, 120] on button "Buscar" at bounding box center [787, 124] width 102 height 30
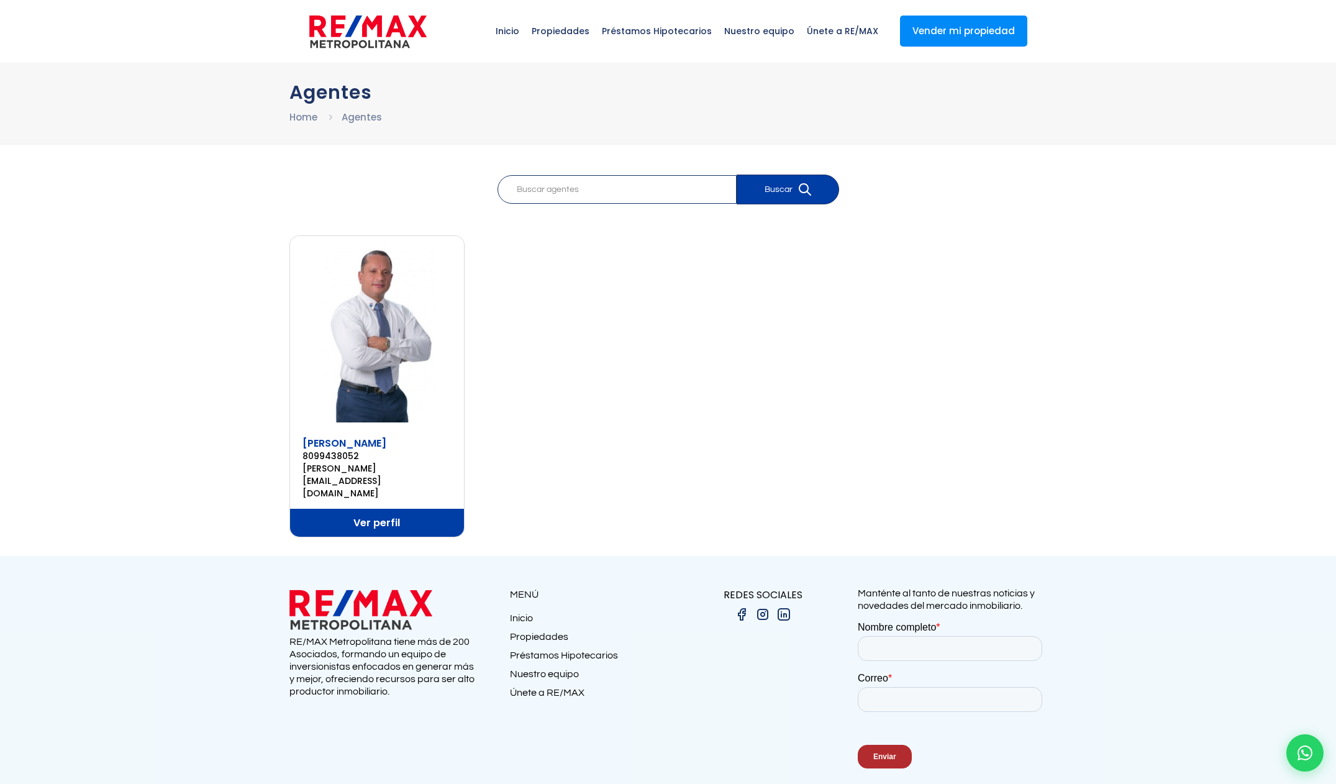
click at [376, 509] on link "Ver perfil" at bounding box center [377, 523] width 174 height 28
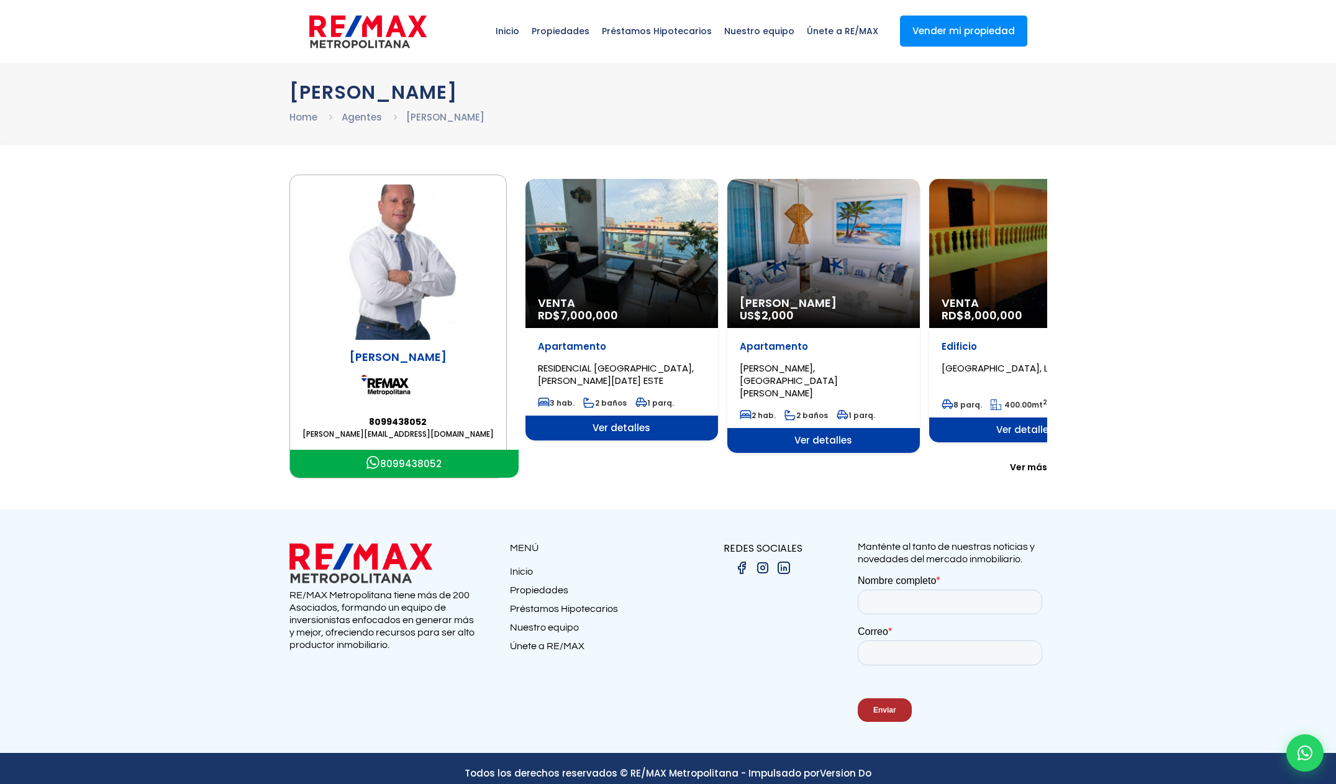
click at [1031, 466] on span "Ver más" at bounding box center [1028, 467] width 37 height 12
